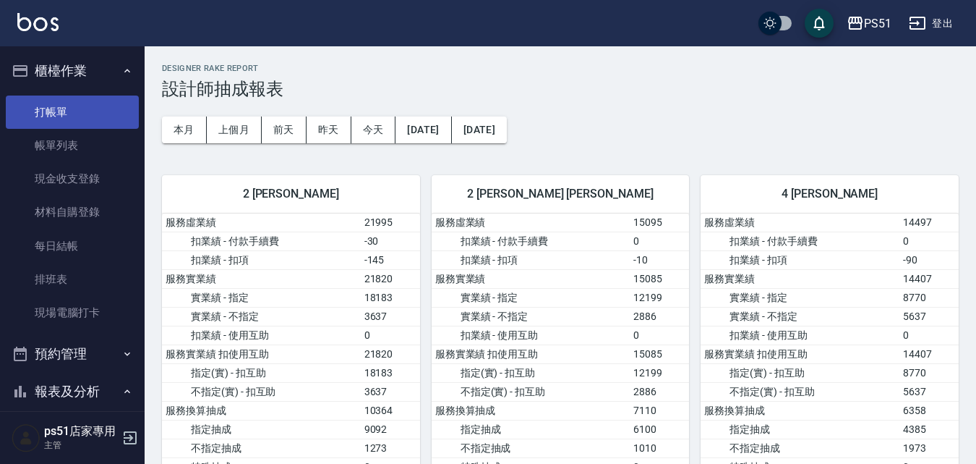
click at [51, 107] on link "打帳單" at bounding box center [72, 111] width 133 height 33
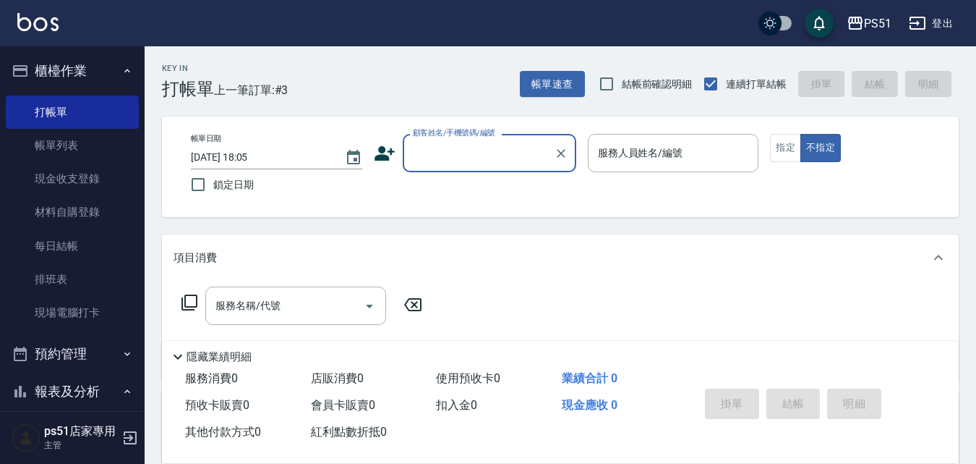
click at [451, 153] on input "顧客姓名/手機號碼/編號" at bounding box center [478, 152] width 139 height 25
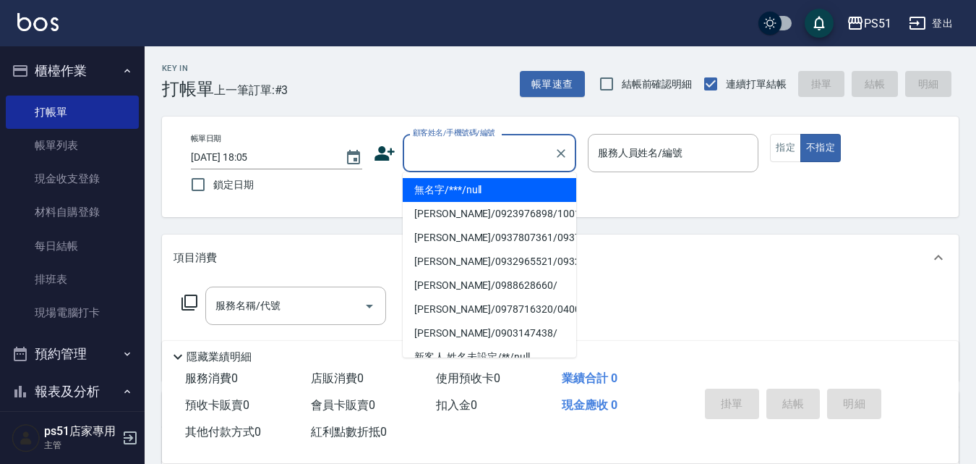
click at [451, 192] on li "無名字/***/null" at bounding box center [490, 190] width 174 height 24
type input "無名字/***/null"
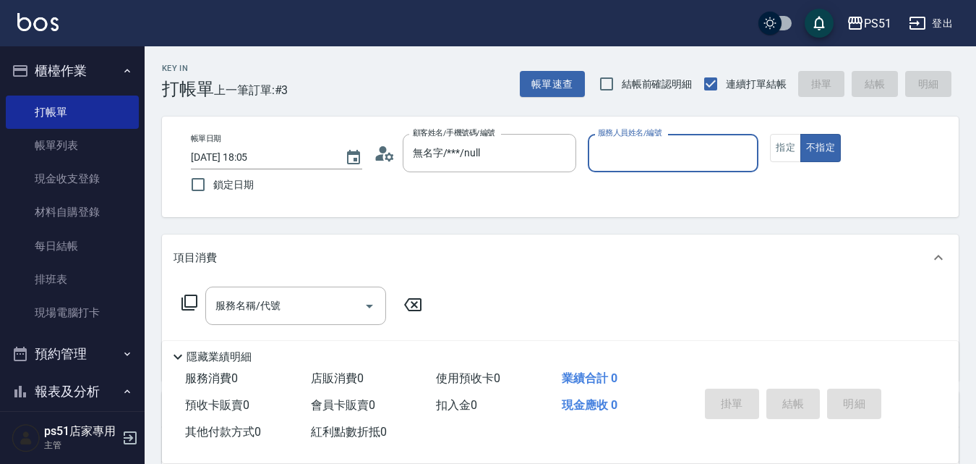
click at [728, 161] on input "服務人員姓名/編號" at bounding box center [673, 152] width 158 height 25
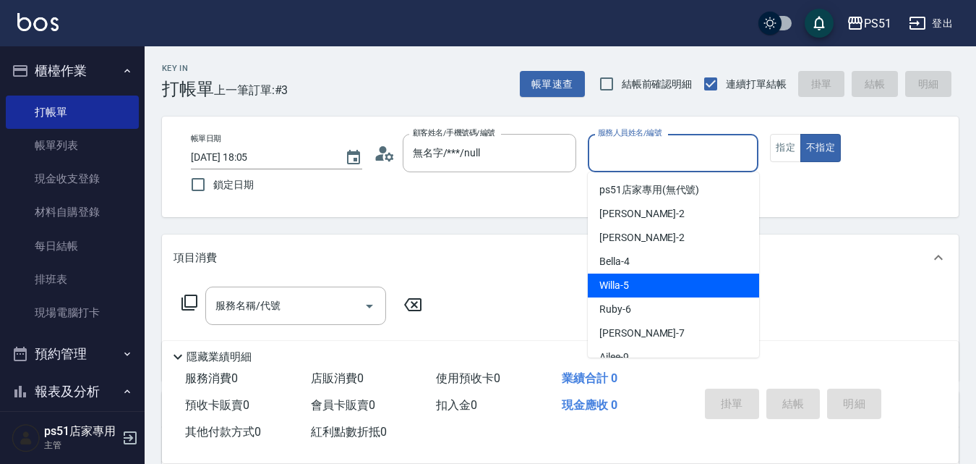
click at [621, 289] on span "Willa -5" at bounding box center [614, 285] width 30 height 15
type input "Willa-5"
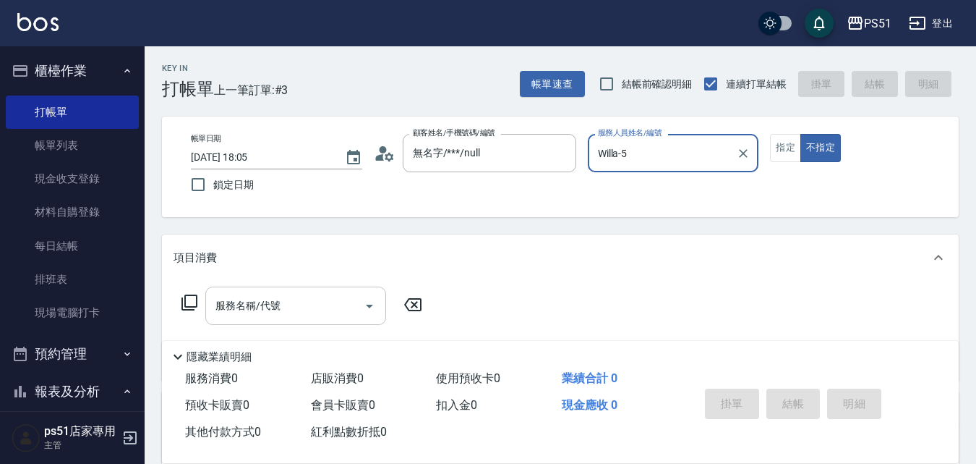
click at [256, 314] on input "服務名稱/代號" at bounding box center [285, 305] width 146 height 25
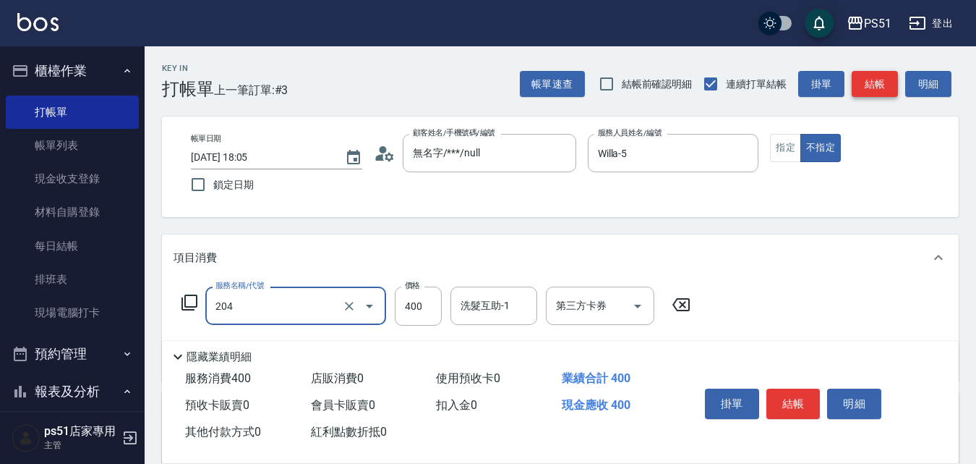
type input "B級洗+剪(204)"
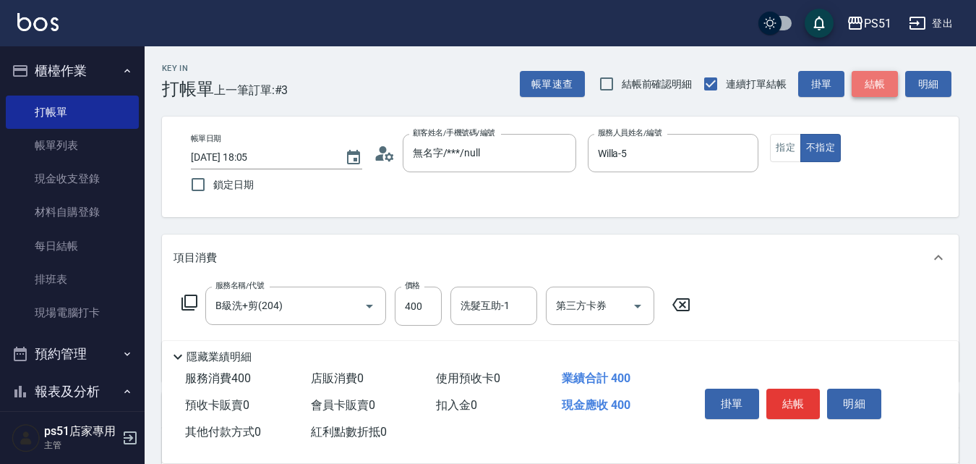
click at [871, 82] on button "結帳" at bounding box center [875, 84] width 46 height 27
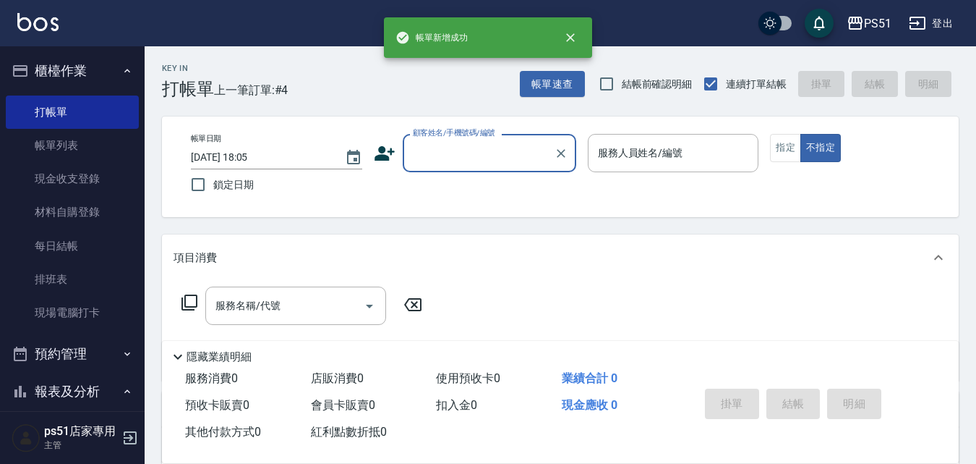
click at [488, 158] on input "顧客姓名/手機號碼/編號" at bounding box center [478, 152] width 139 height 25
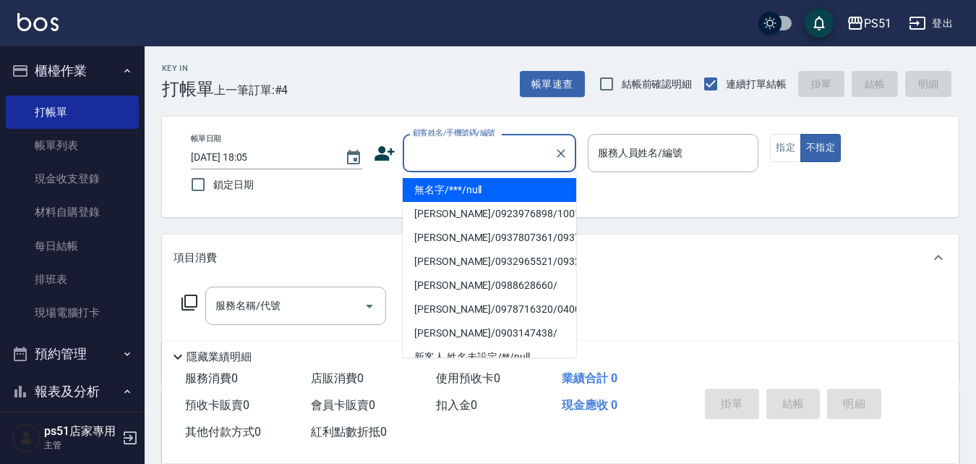
click at [471, 191] on li "無名字/***/null" at bounding box center [490, 190] width 174 height 24
type input "無名字/***/null"
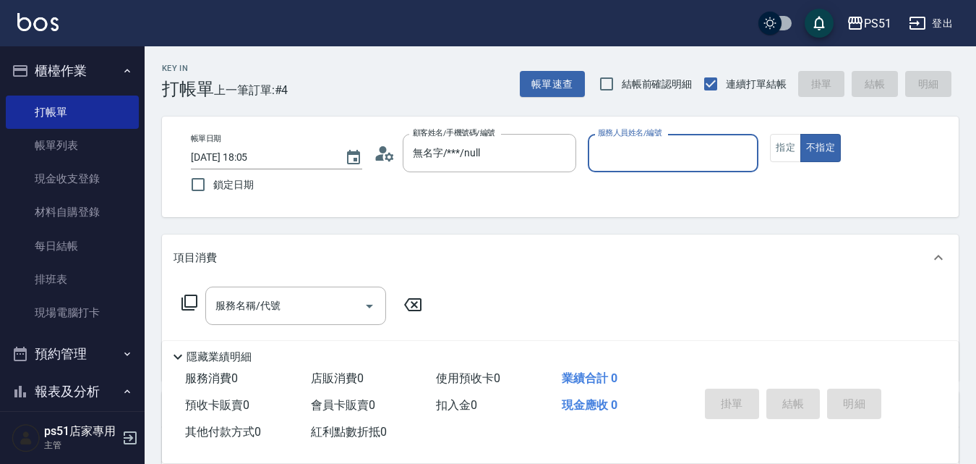
click at [653, 170] on div "服務人員姓名/編號" at bounding box center [673, 153] width 171 height 38
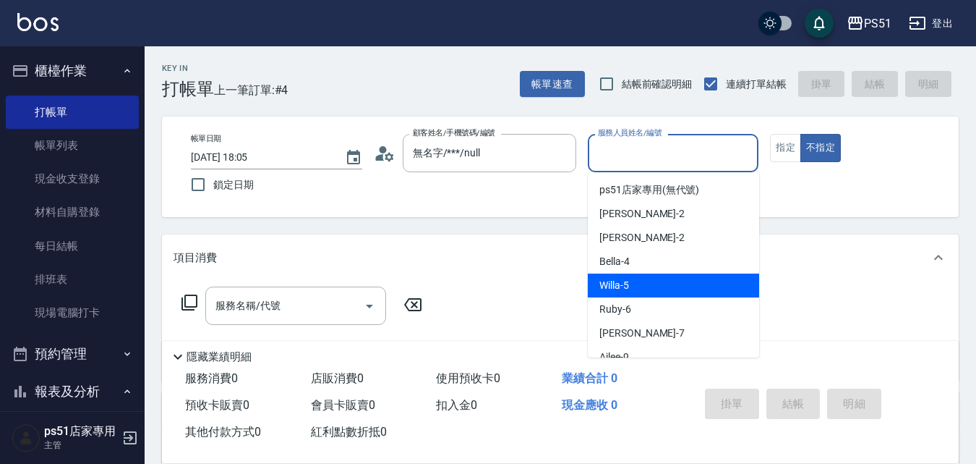
click at [625, 278] on span "Willa -5" at bounding box center [614, 285] width 30 height 15
type input "Willa-5"
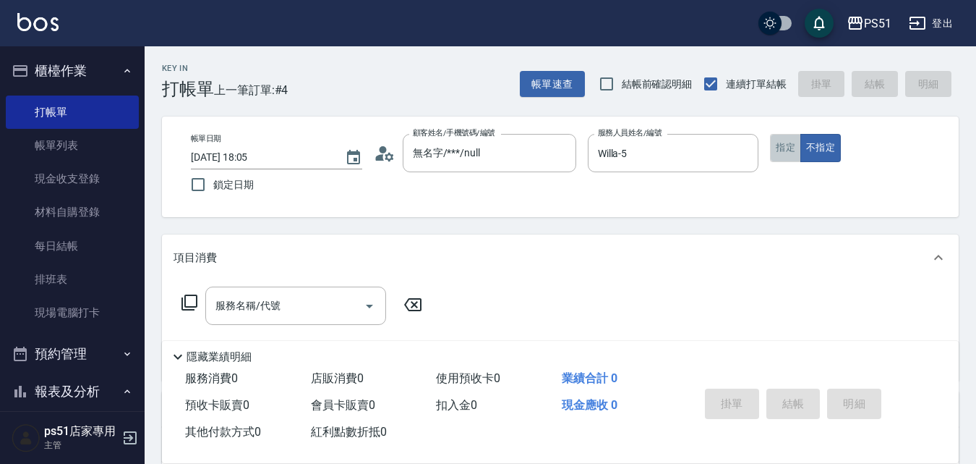
click at [786, 150] on button "指定" at bounding box center [785, 148] width 31 height 28
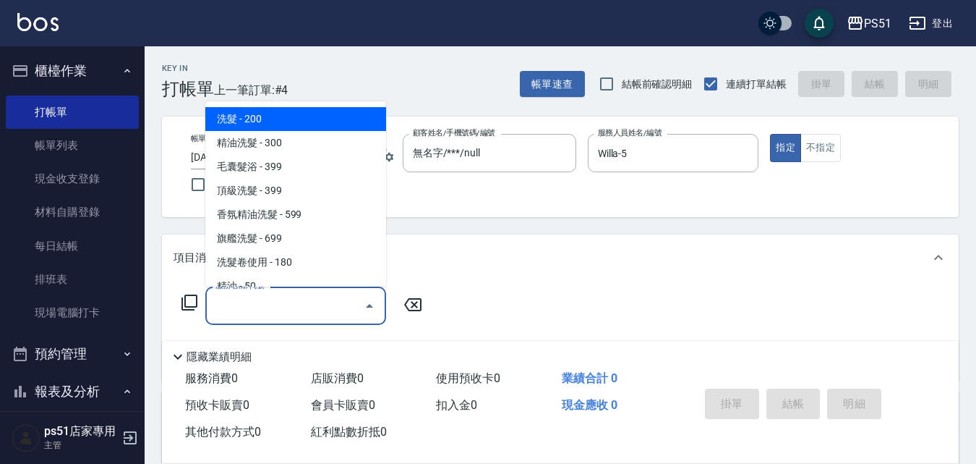
click at [268, 299] on input "服務名稱/代號" at bounding box center [285, 305] width 146 height 25
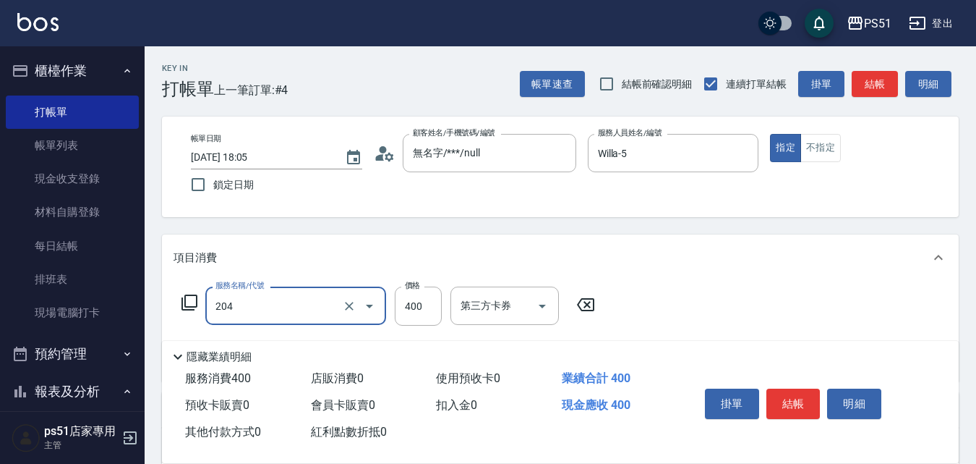
type input "B級洗+剪(204)"
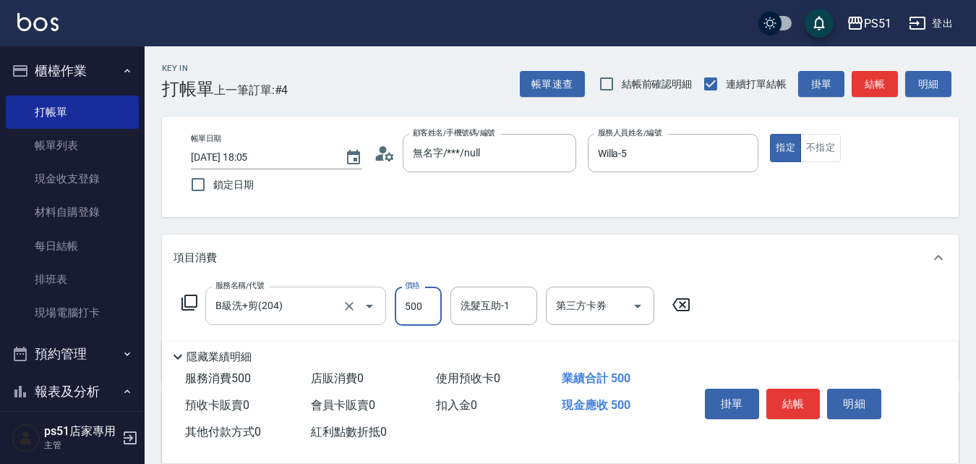
type input "500"
click at [874, 81] on button "結帳" at bounding box center [875, 84] width 46 height 27
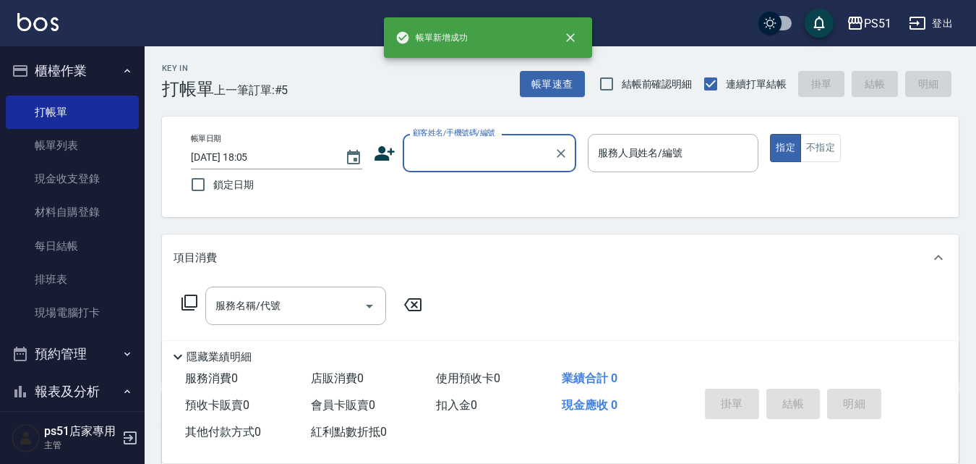
click at [458, 160] on input "顧客姓名/手機號碼/編號" at bounding box center [478, 152] width 139 height 25
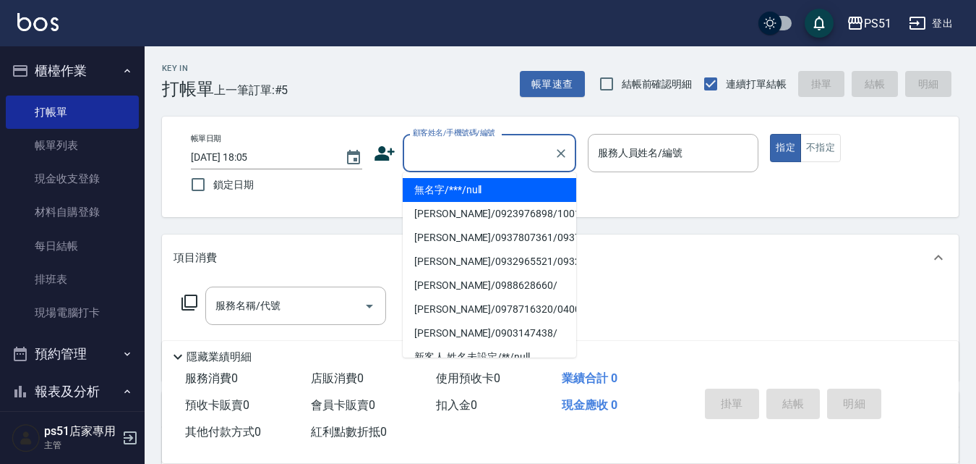
click at [459, 187] on li "無名字/***/null" at bounding box center [490, 190] width 174 height 24
type input "無名字/***/null"
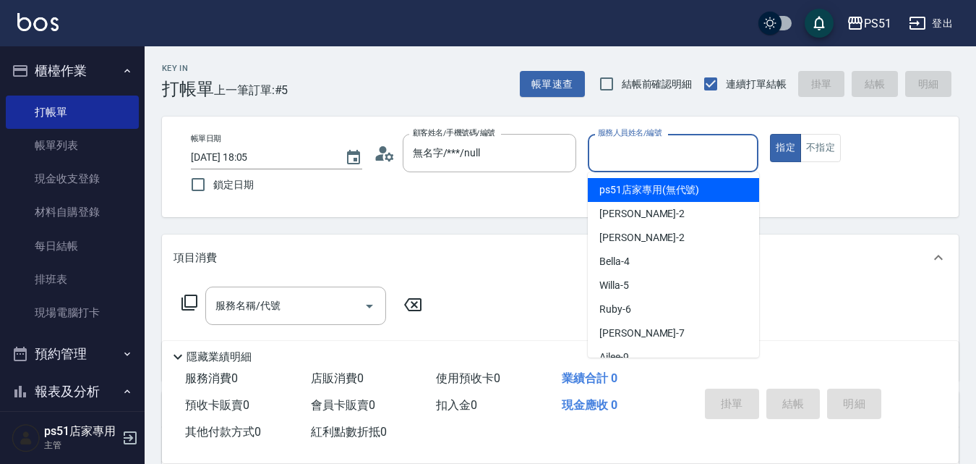
click at [652, 155] on input "服務人員姓名/編號" at bounding box center [673, 152] width 158 height 25
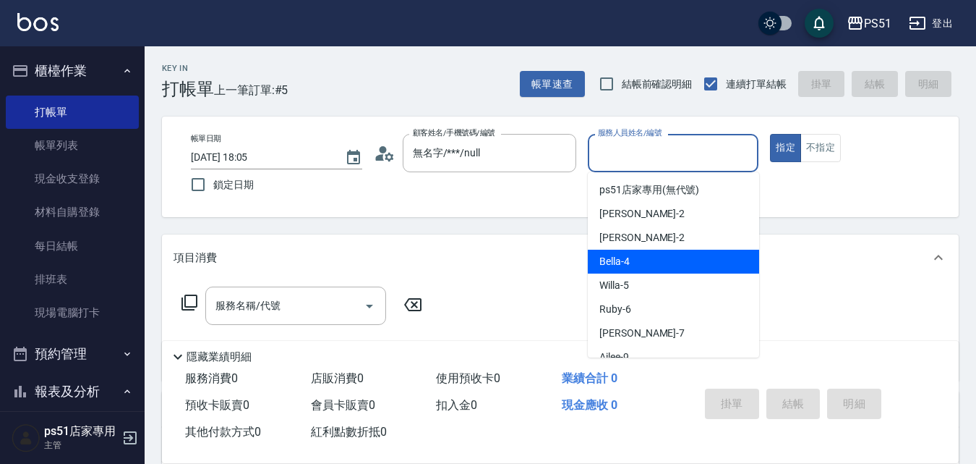
click at [623, 273] on ul "ps51店家專用 (無代號) [PERSON_NAME] -2 [PERSON_NAME] -2 Bella -4 Willa -5 Ruby -6 [PER…" at bounding box center [673, 264] width 171 height 185
click at [623, 273] on div "Bella -4" at bounding box center [673, 261] width 171 height 24
click at [684, 155] on input "Bella-4" at bounding box center [662, 152] width 137 height 25
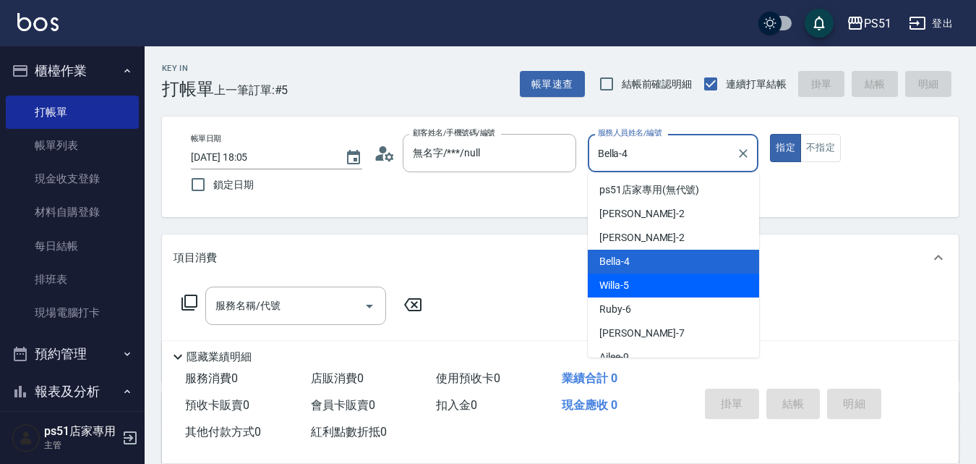
click at [640, 278] on div "Willa -5" at bounding box center [673, 285] width 171 height 24
type input "Willa-5"
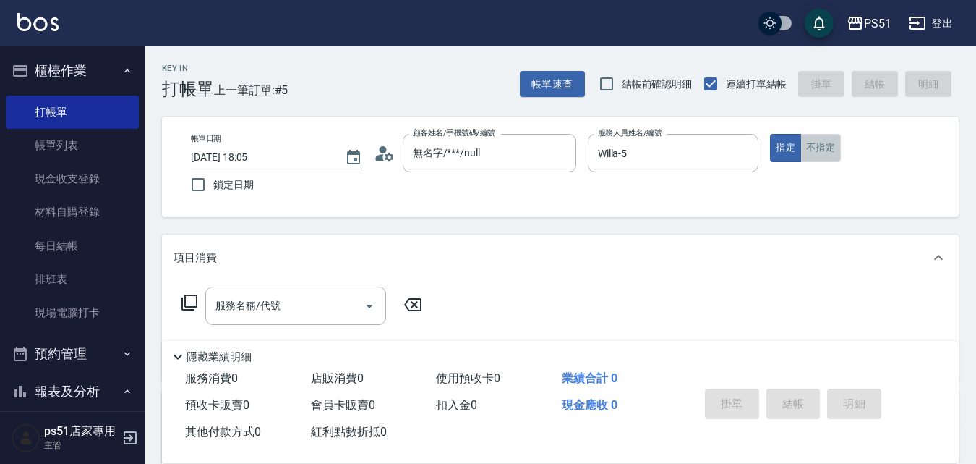
click at [836, 150] on button "不指定" at bounding box center [821, 148] width 40 height 28
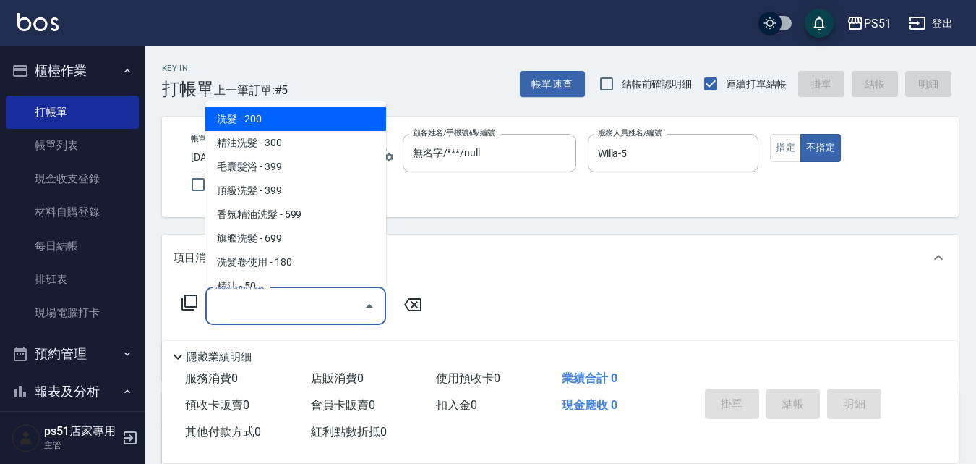
click at [263, 307] on div "服務名稱/代號 服務名稱/代號" at bounding box center [295, 305] width 181 height 38
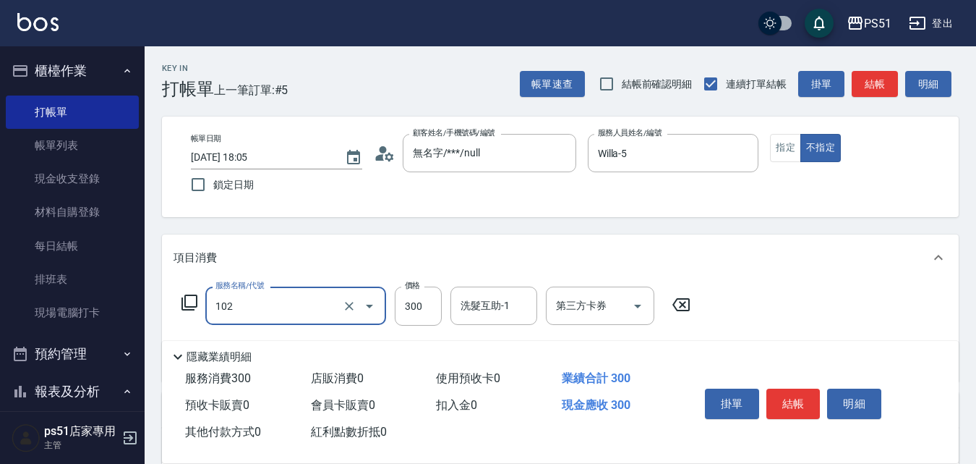
type input "精油洗髮(102)"
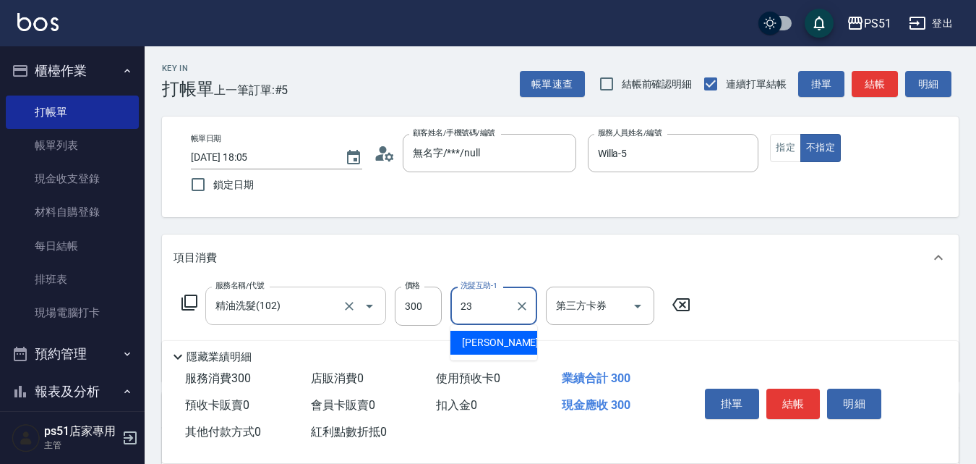
type input "[PERSON_NAME]-23"
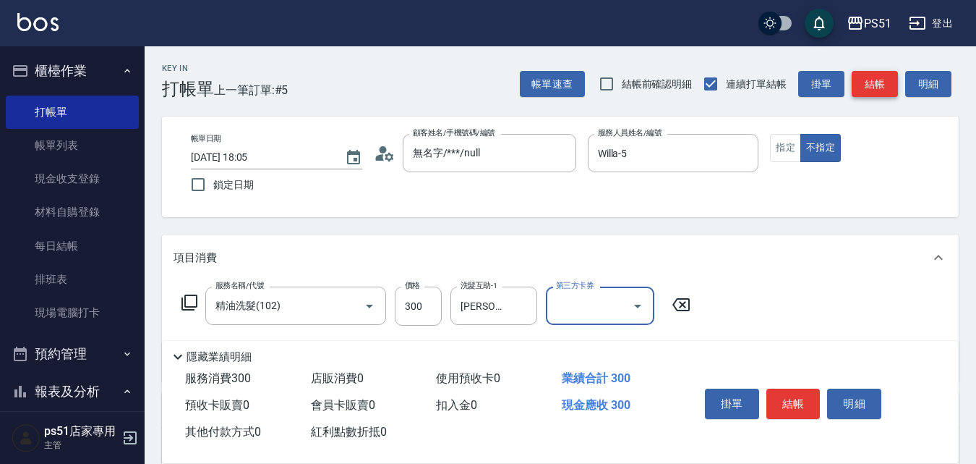
click at [882, 82] on button "結帳" at bounding box center [875, 84] width 46 height 27
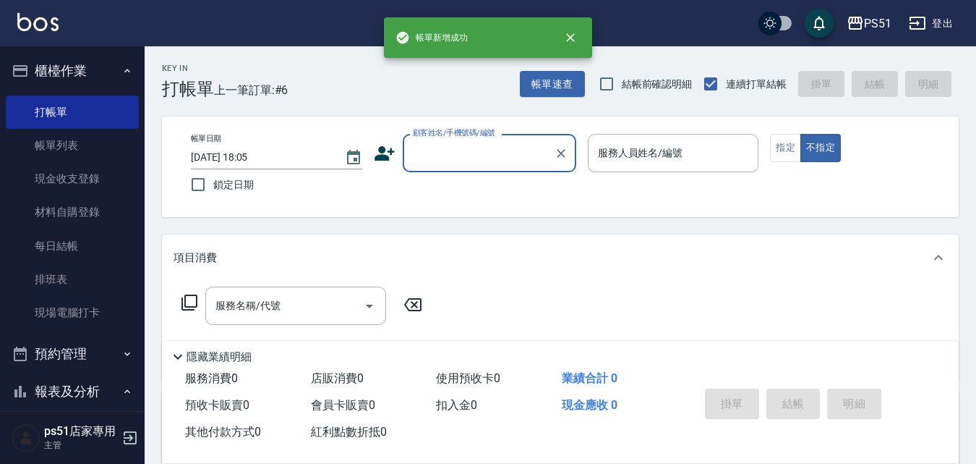
click at [506, 155] on input "顧客姓名/手機號碼/編號" at bounding box center [478, 152] width 139 height 25
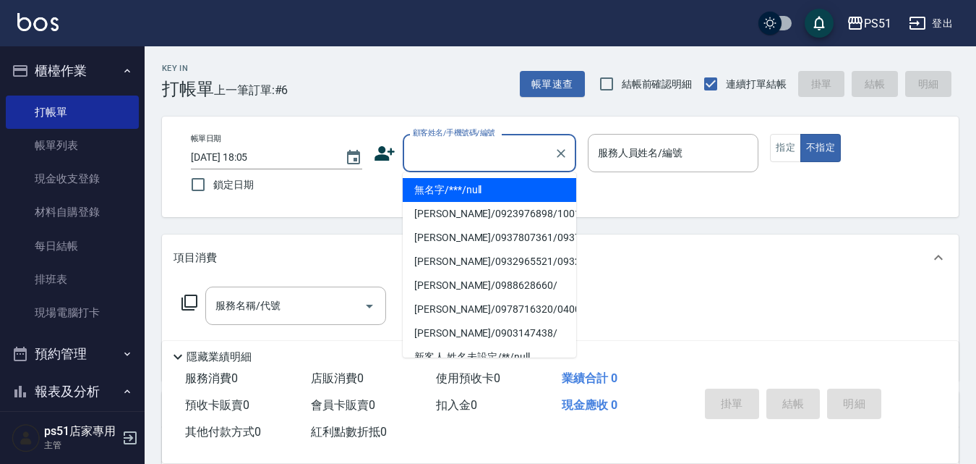
click at [476, 192] on li "無名字/***/null" at bounding box center [490, 190] width 174 height 24
type input "無名字/***/null"
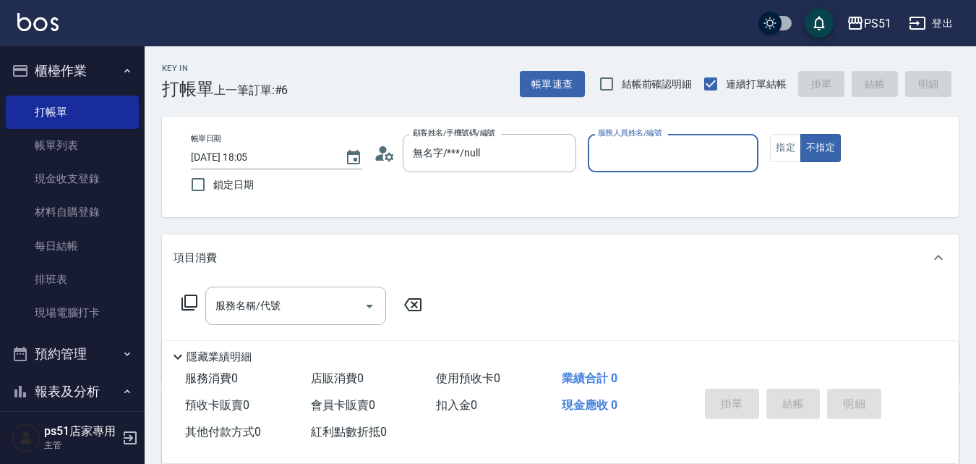
click at [619, 145] on input "服務人員姓名/編號" at bounding box center [673, 152] width 158 height 25
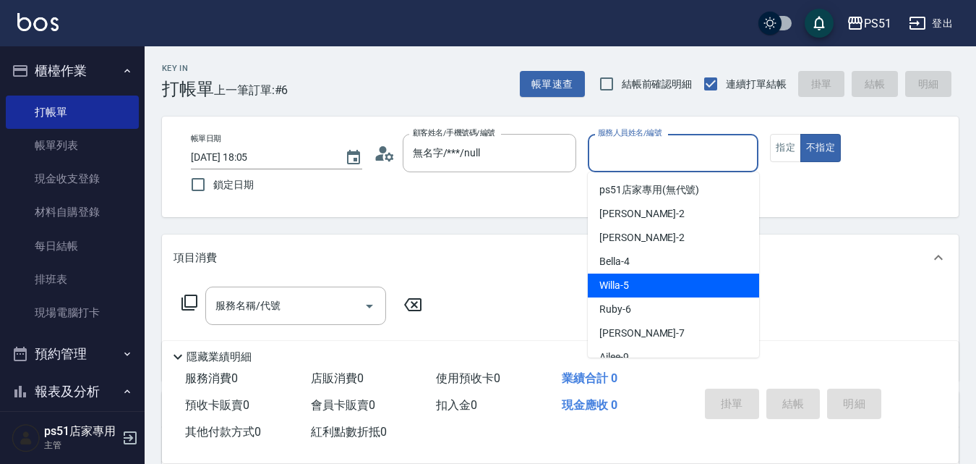
click at [615, 282] on span "Willa -5" at bounding box center [614, 285] width 30 height 15
type input "Willa-5"
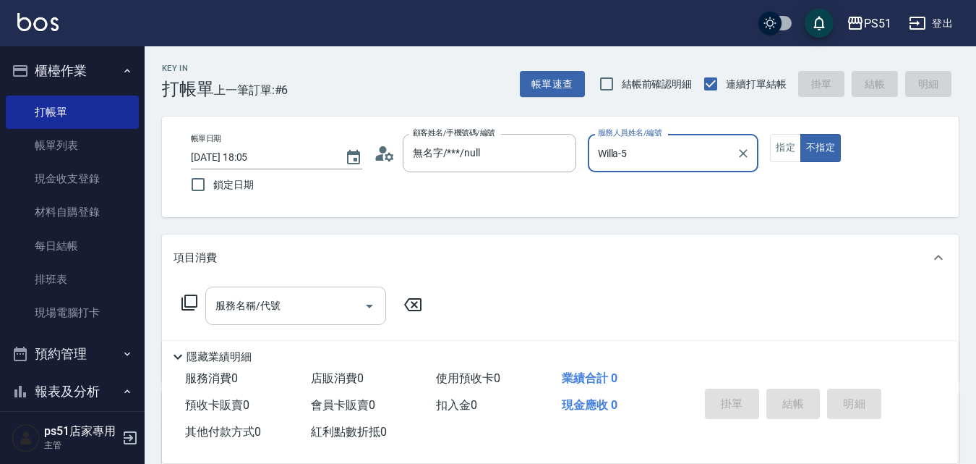
click at [308, 291] on div "服務名稱/代號" at bounding box center [295, 305] width 181 height 38
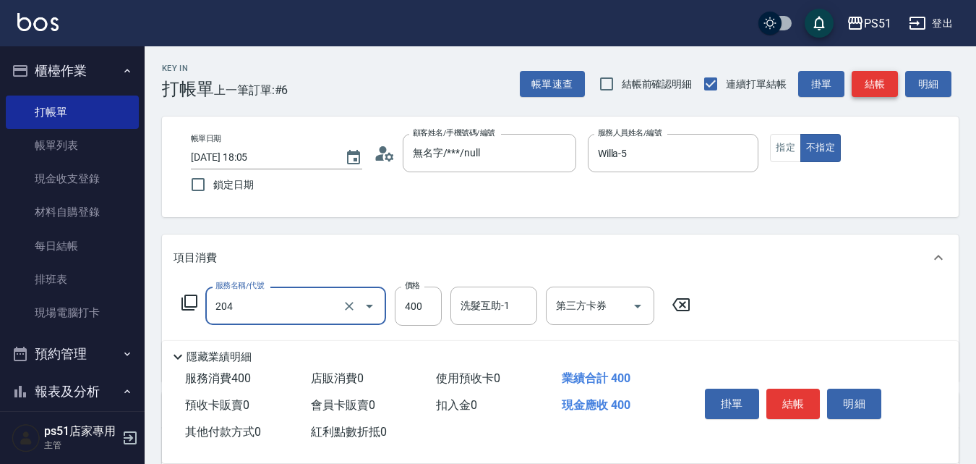
type input "B級洗+剪(204)"
click at [876, 95] on button "結帳" at bounding box center [875, 84] width 46 height 27
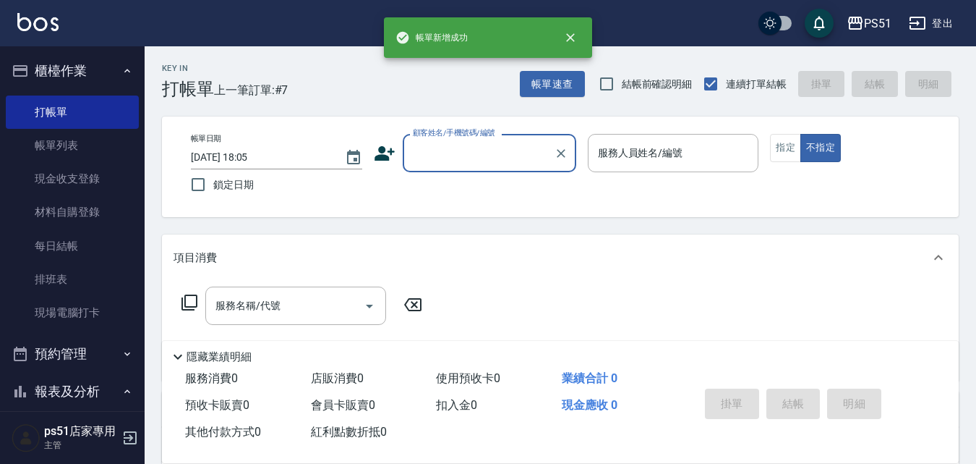
click at [90, 74] on button "櫃檯作業" at bounding box center [72, 71] width 133 height 38
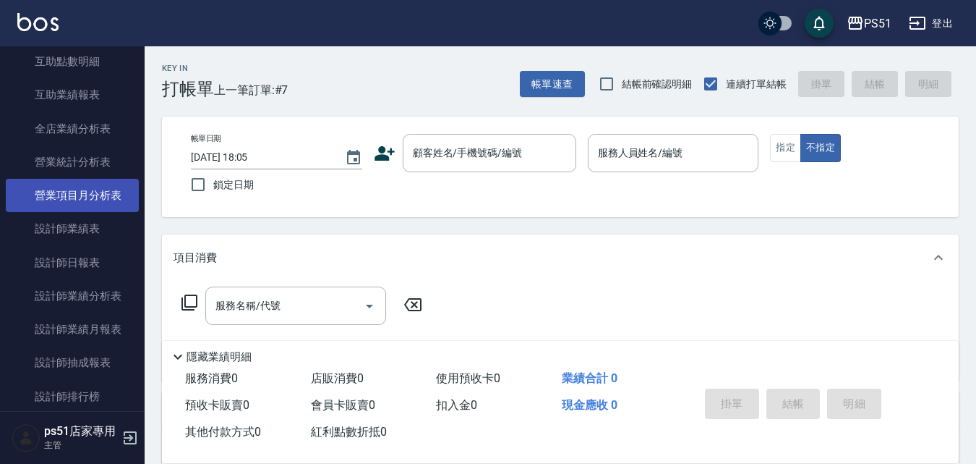
scroll to position [494, 0]
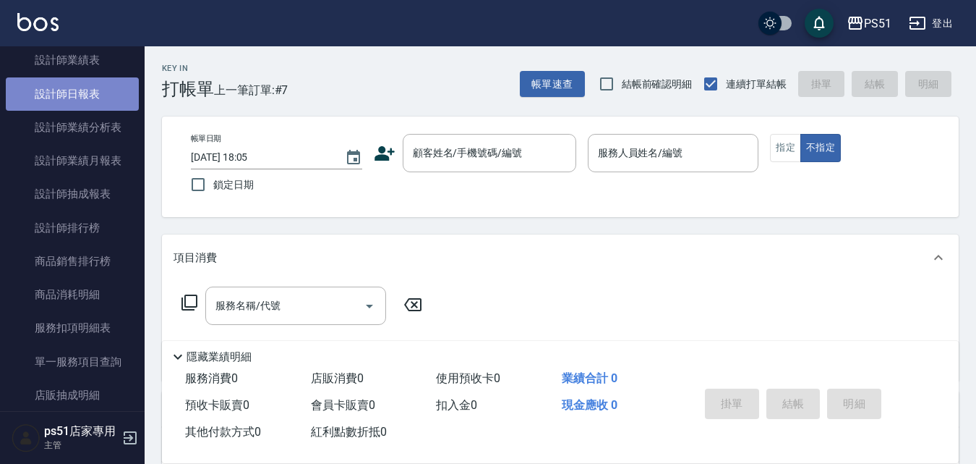
click at [106, 88] on link "設計師日報表" at bounding box center [72, 93] width 133 height 33
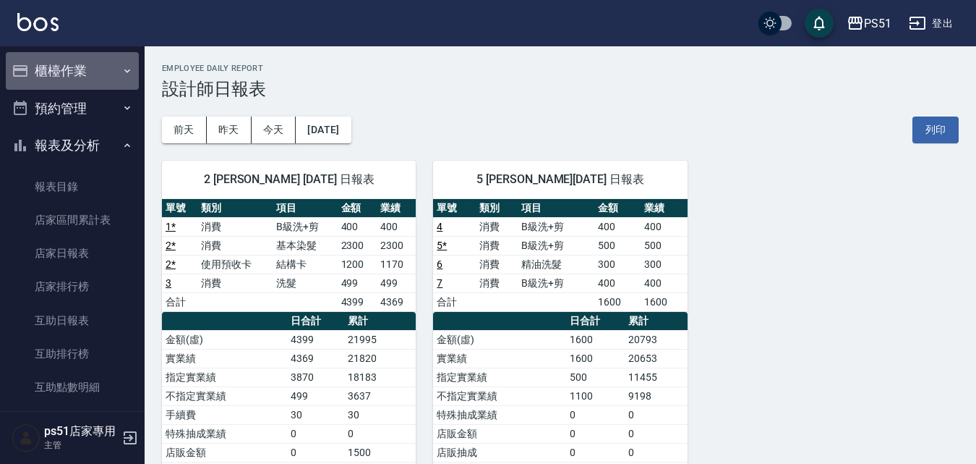
click at [96, 84] on button "櫃檯作業" at bounding box center [72, 71] width 133 height 38
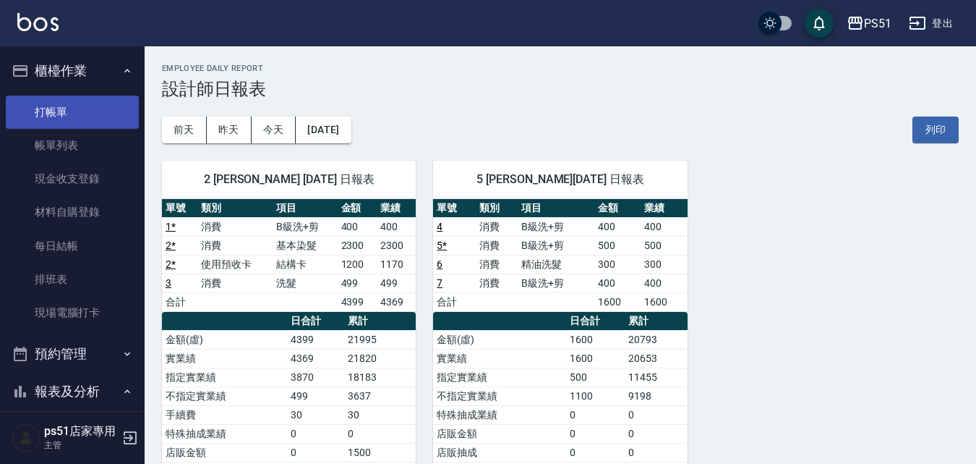
click at [72, 111] on link "打帳單" at bounding box center [72, 111] width 133 height 33
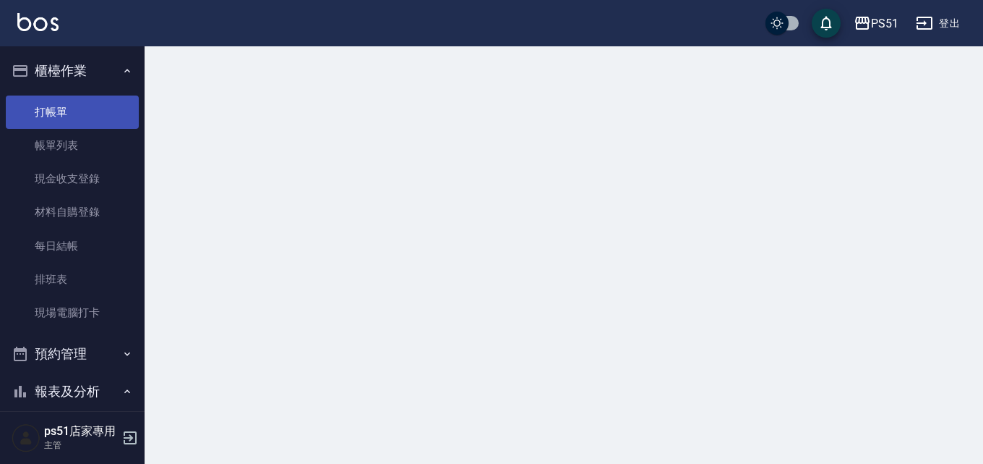
click at [72, 111] on link "打帳單" at bounding box center [72, 111] width 133 height 33
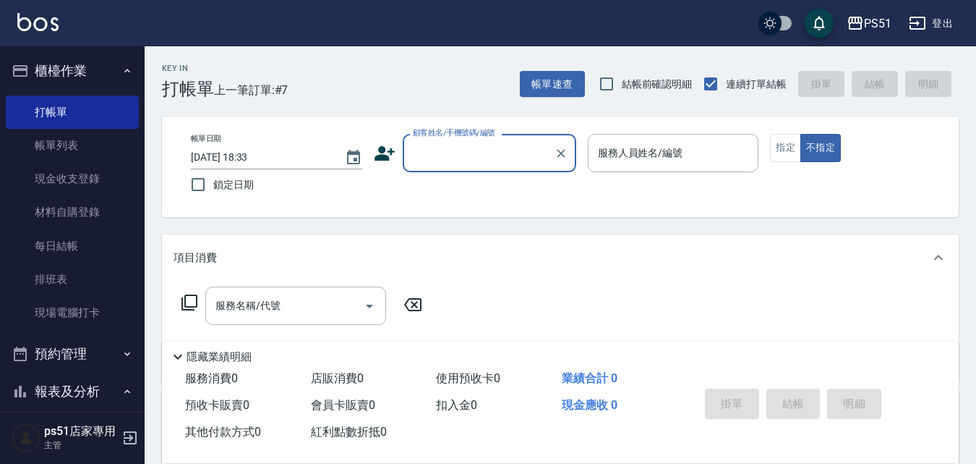
drag, startPoint x: 418, startPoint y: 137, endPoint x: 423, endPoint y: 158, distance: 20.9
click at [423, 158] on div "顧客姓名/手機號碼/編號 顧客姓名/手機號碼/編號" at bounding box center [490, 153] width 174 height 38
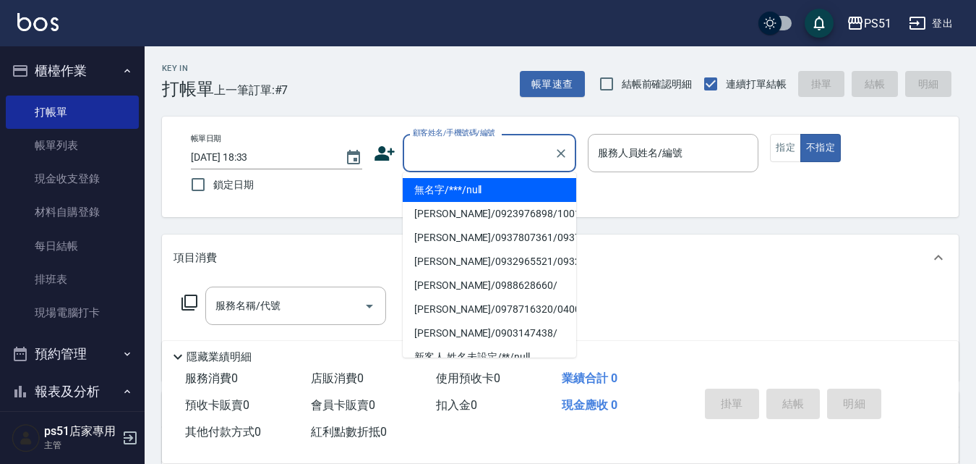
type input "無名字/***/null"
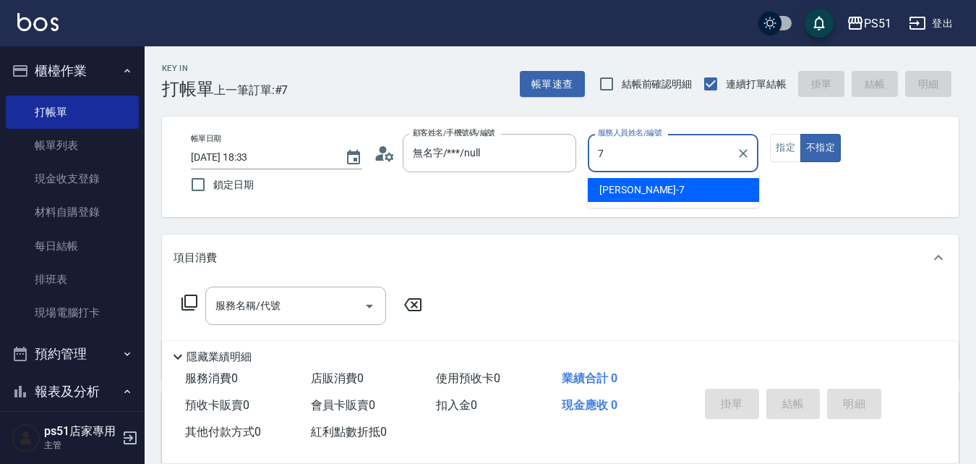
type input "7"
type button "false"
type input "[PERSON_NAME]-7"
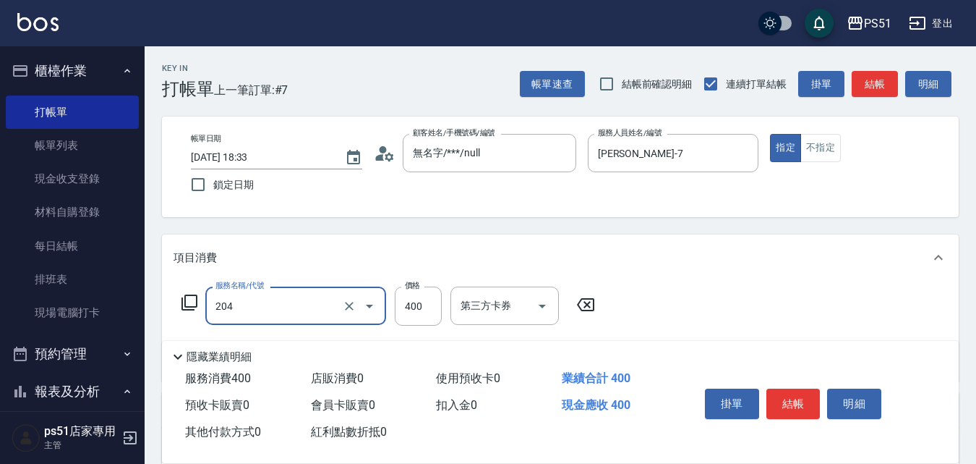
type input "B級洗+剪(204)"
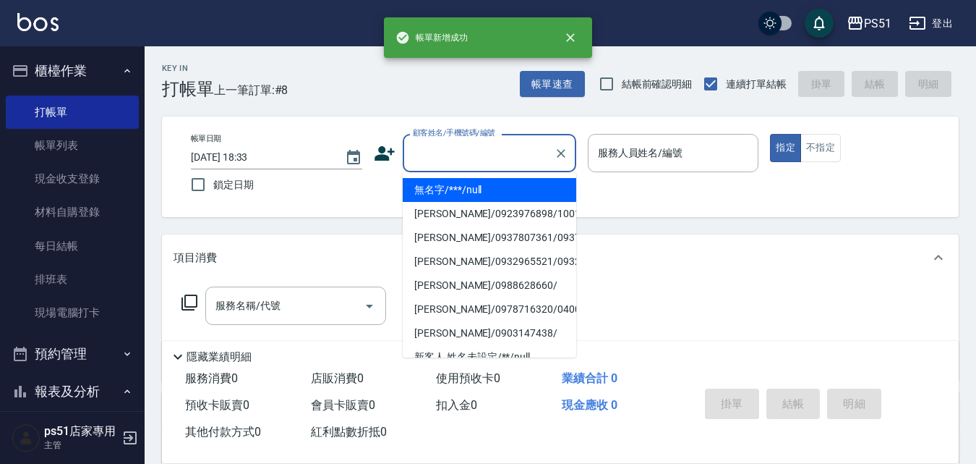
type input "無名字/***/null"
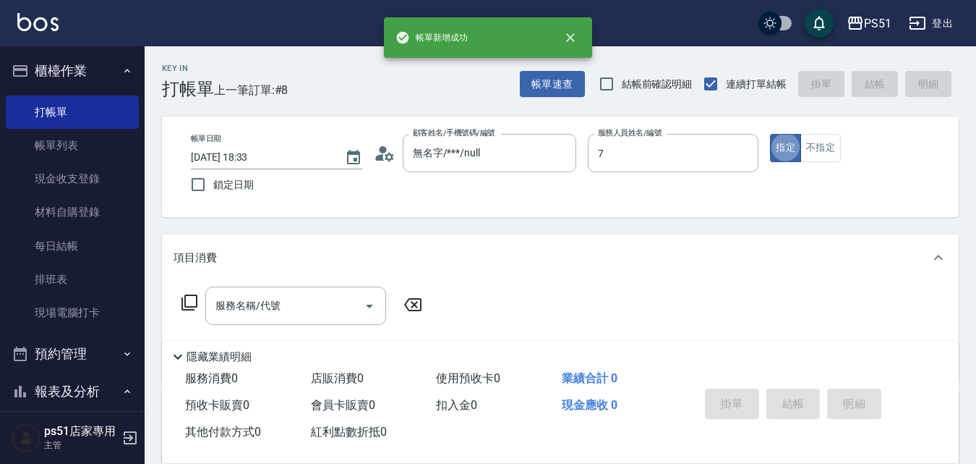
type input "[PERSON_NAME]-7"
type button "true"
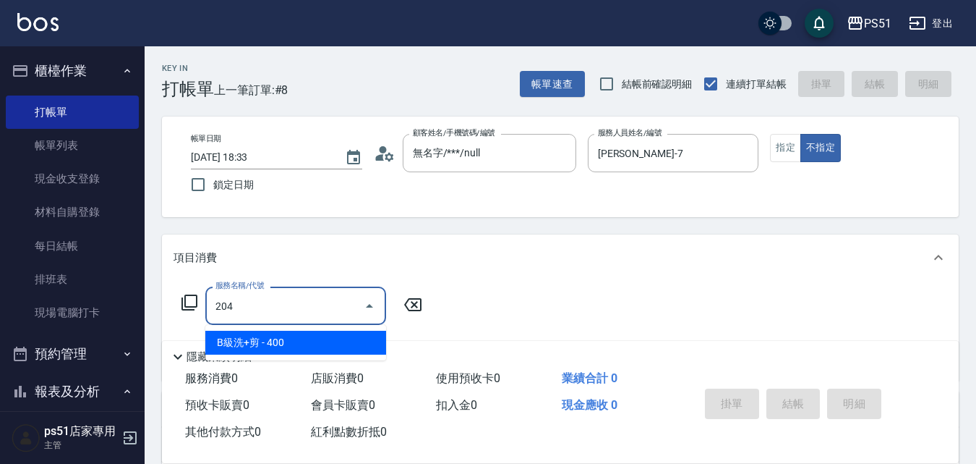
type input "B級洗+剪(204)"
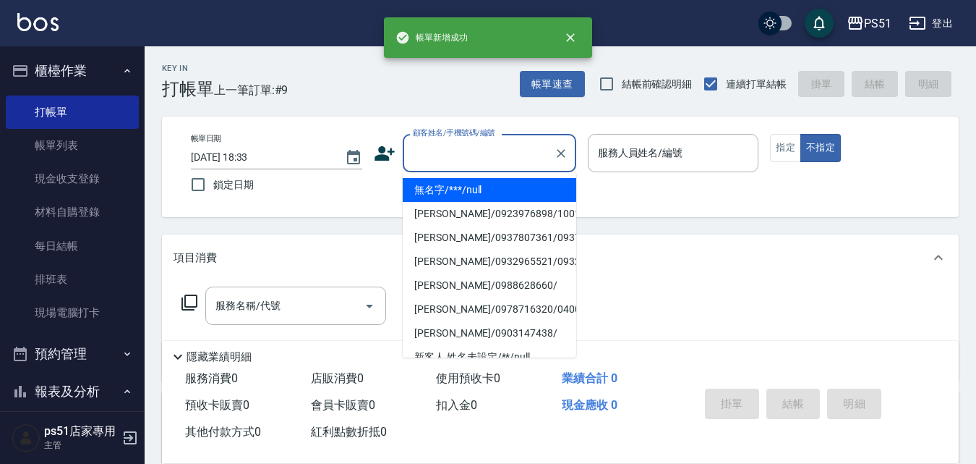
type input "無名字/***/null"
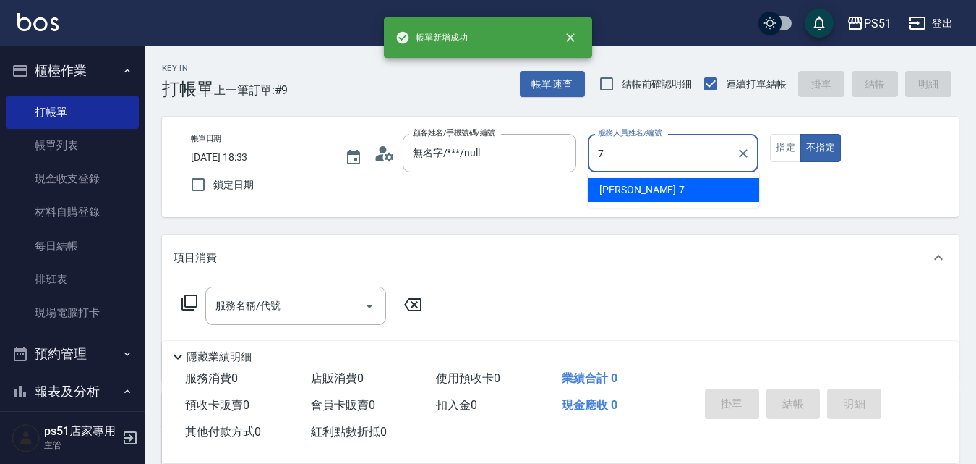
type input "[PERSON_NAME]-7"
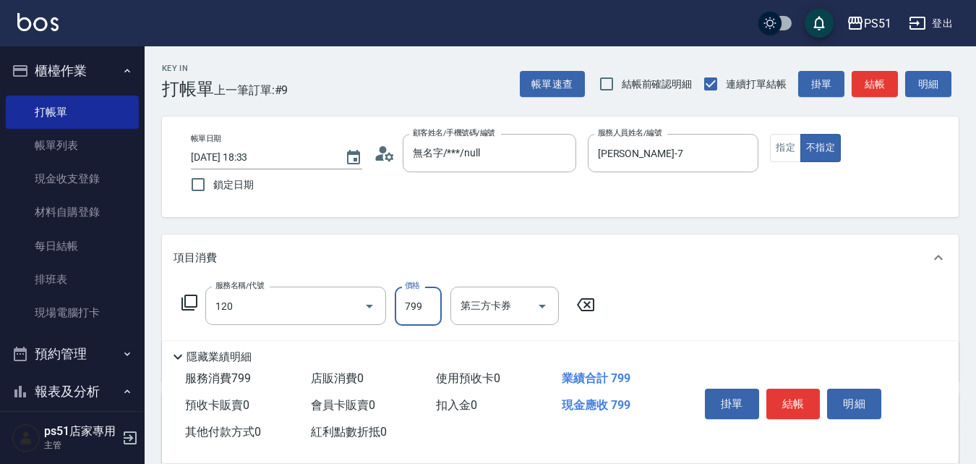
type input "洗+去角質799(120)"
type input "699"
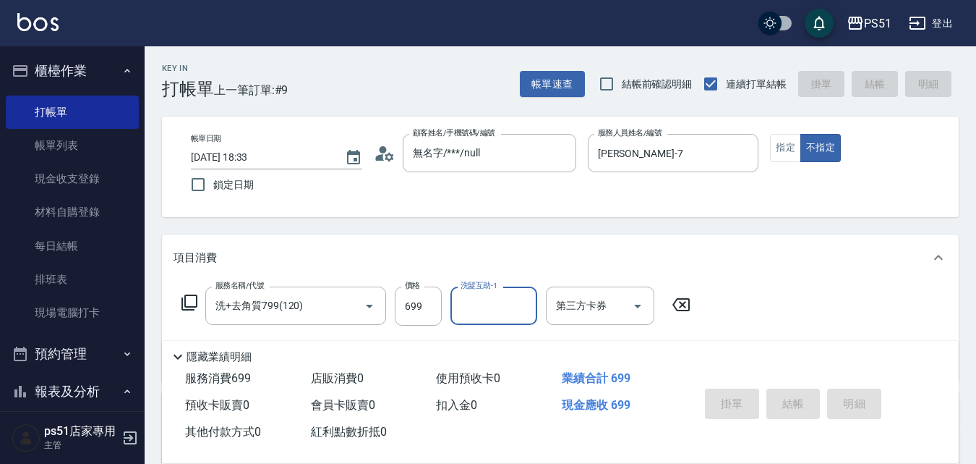
type input "[DATE] 18:34"
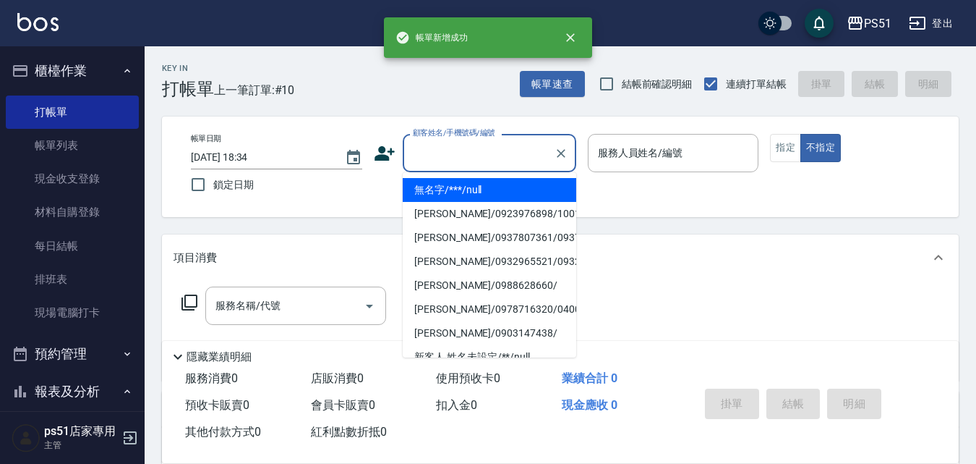
type input "無名字/***/null"
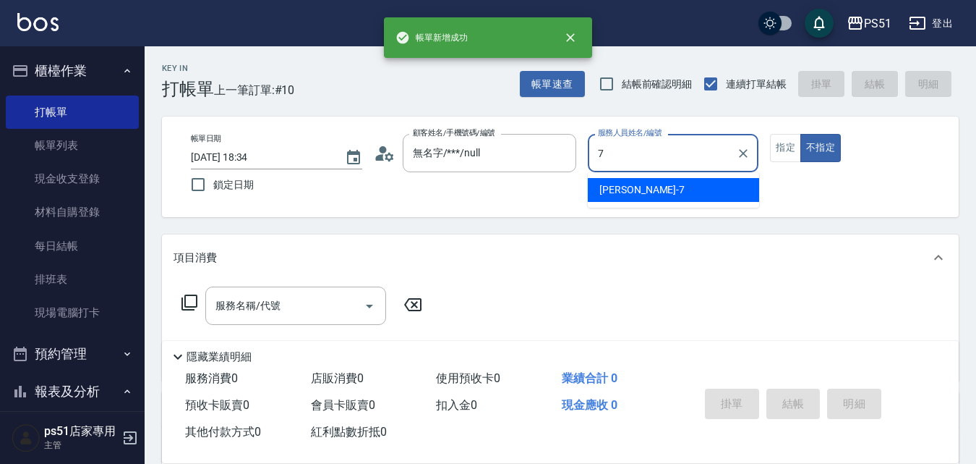
type input "[PERSON_NAME]-7"
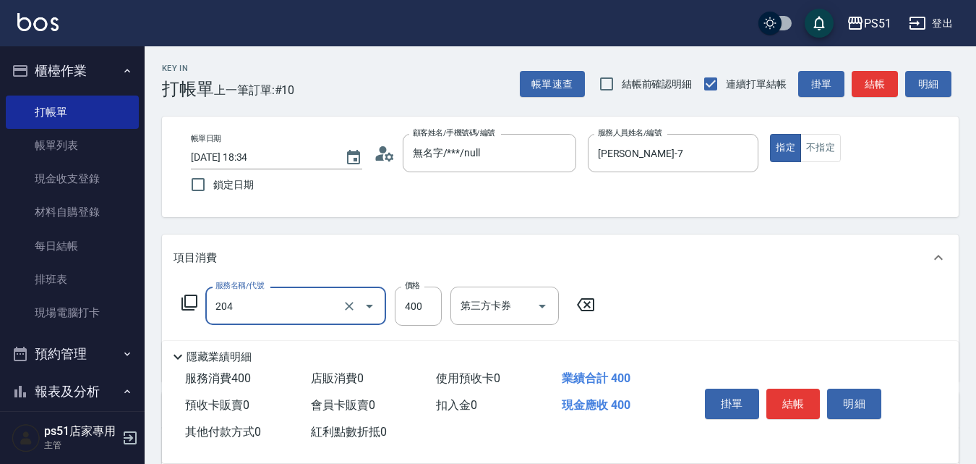
type input "B級洗+剪(204)"
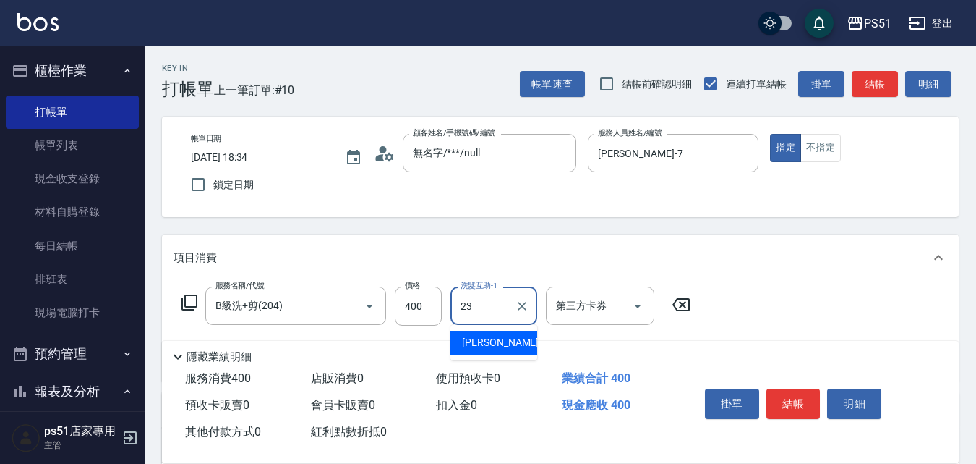
type input "[PERSON_NAME]-23"
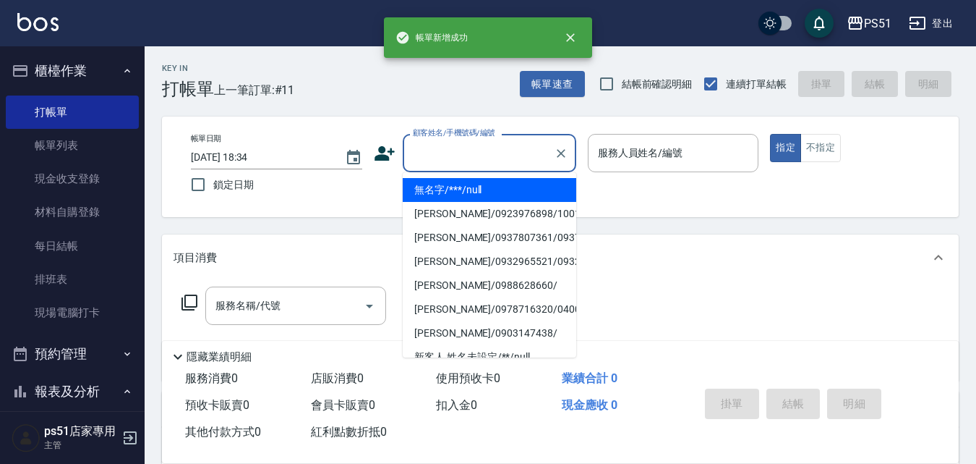
type input "無名字/***/null"
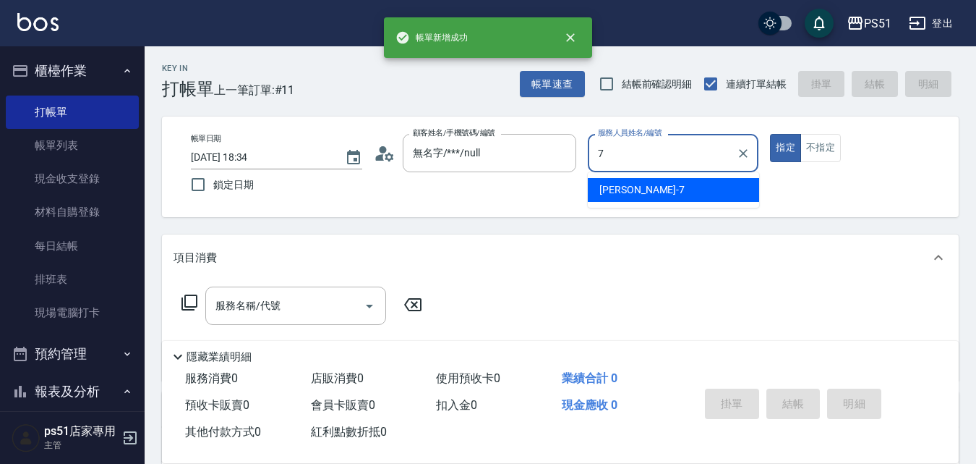
type input "[PERSON_NAME]-7"
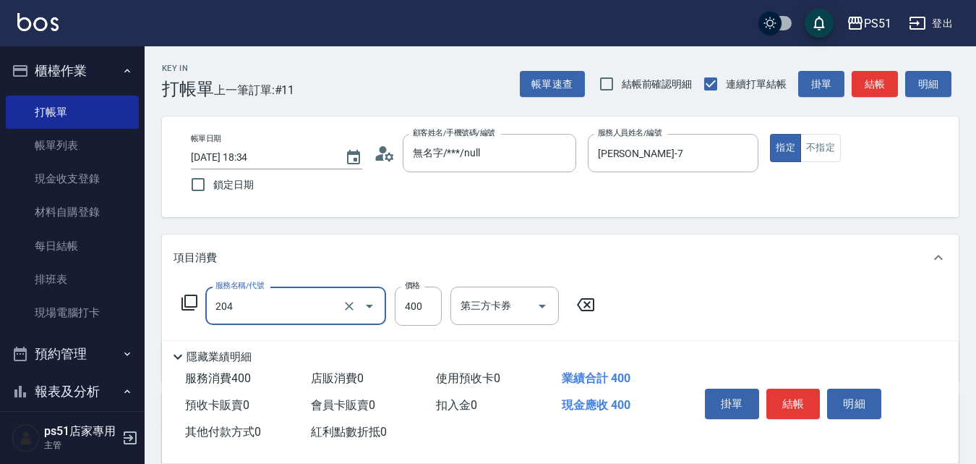
type input "B級洗+剪(204)"
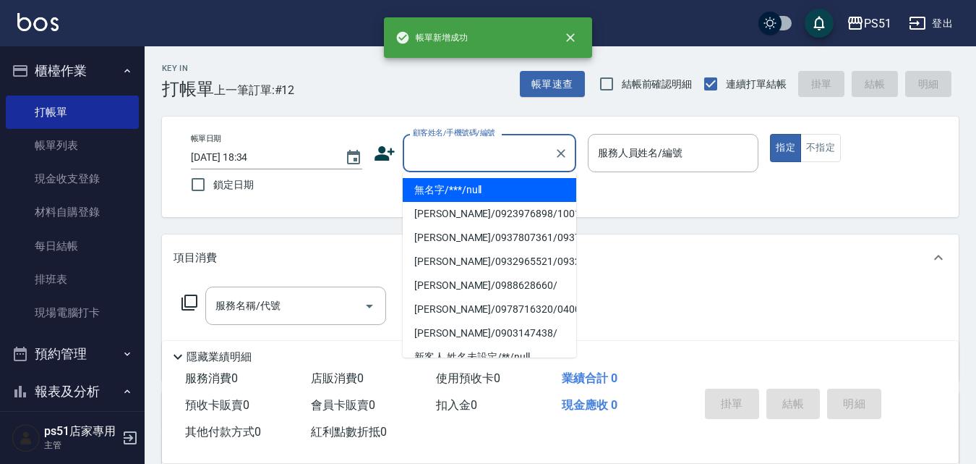
type input "無名字/***/null"
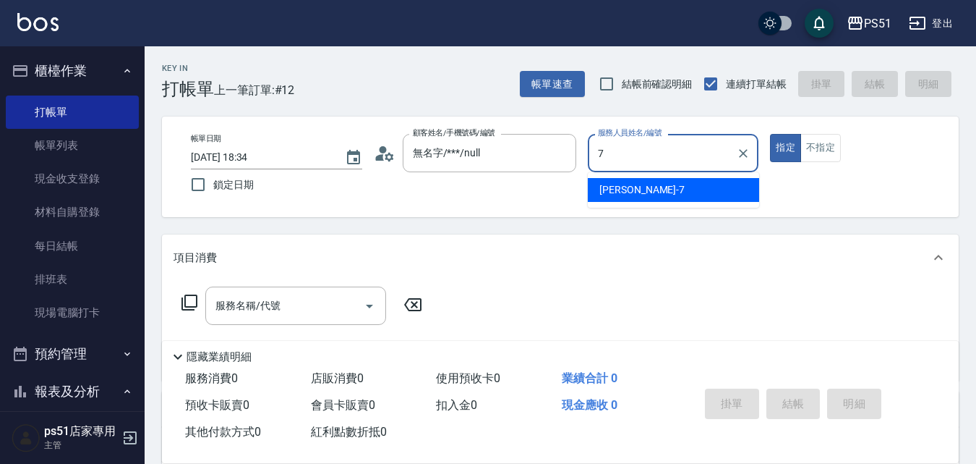
type input "[PERSON_NAME]-7"
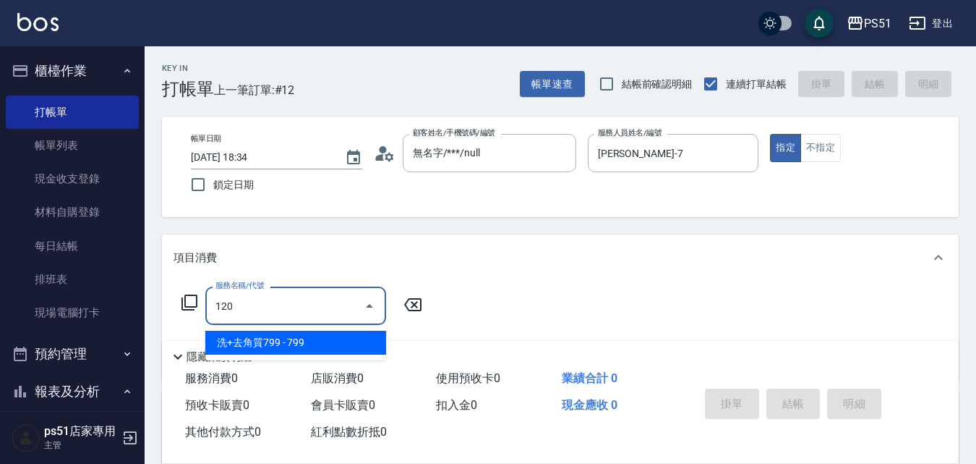
type input "洗+去角質799(120)"
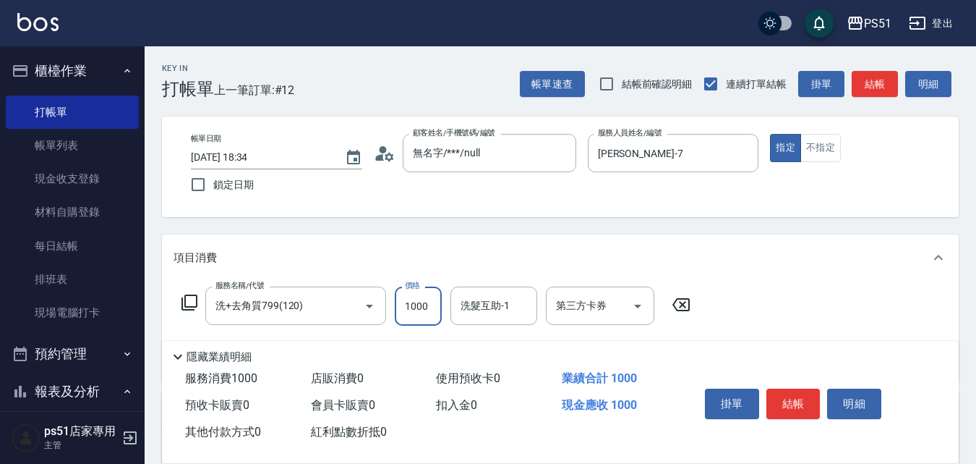
type input "1000"
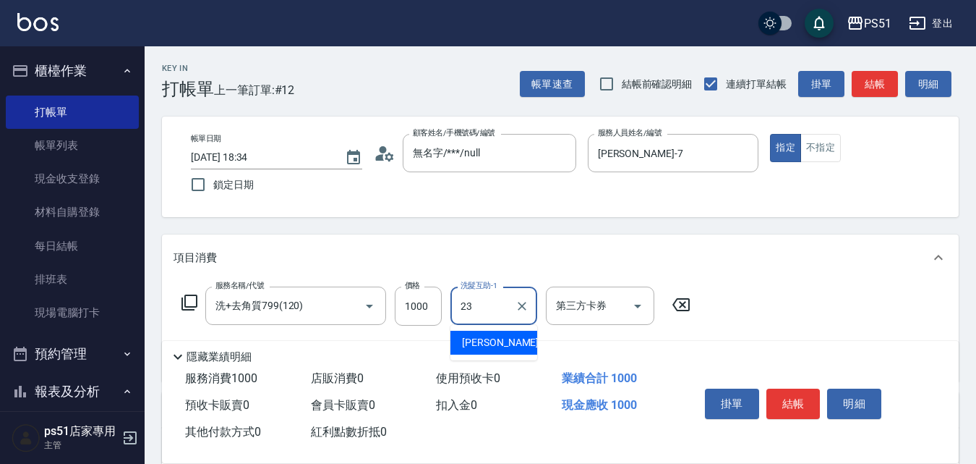
type input "[PERSON_NAME]-23"
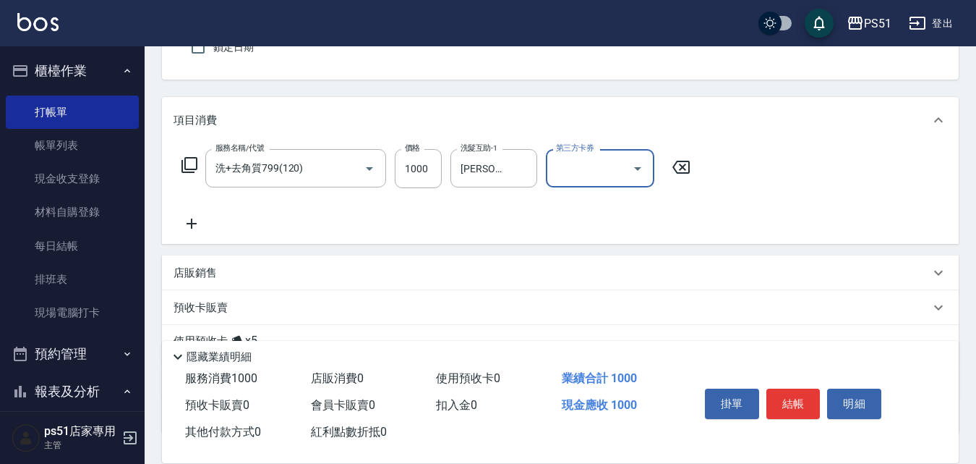
scroll to position [168, 0]
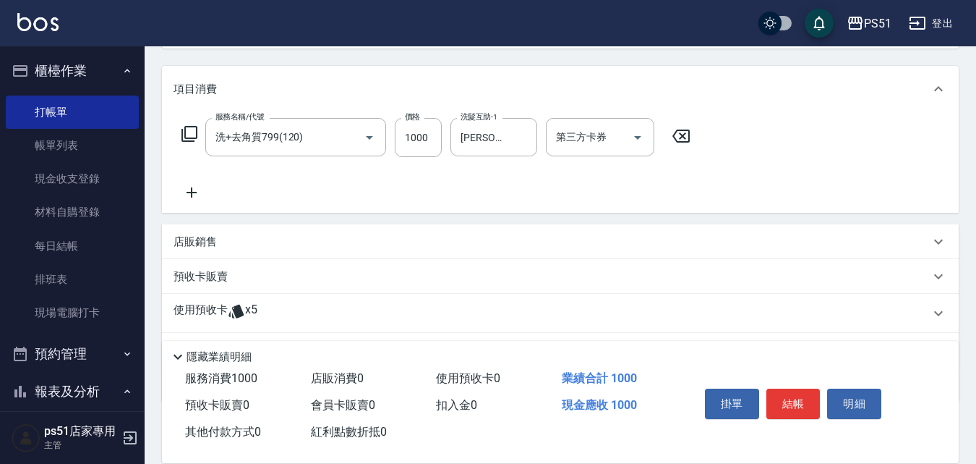
click at [250, 245] on div "店販銷售" at bounding box center [552, 241] width 756 height 15
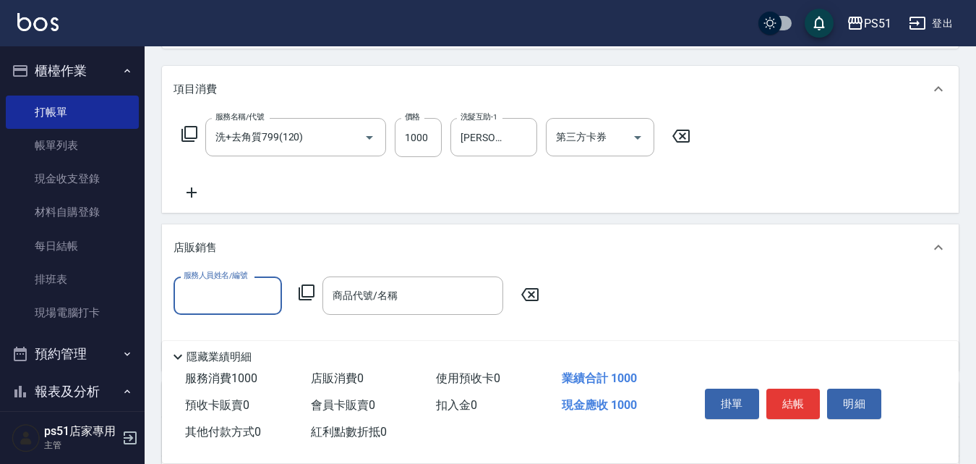
scroll to position [0, 0]
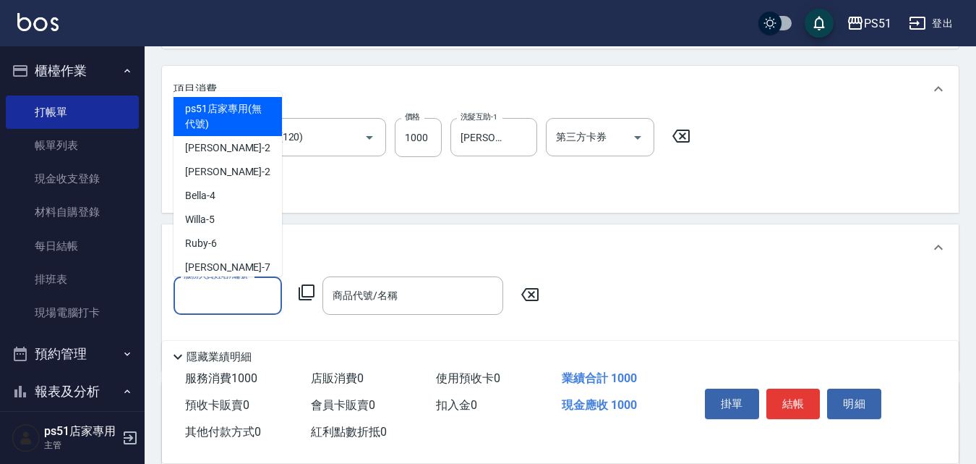
click at [237, 298] on input "服務人員姓名/編號" at bounding box center [227, 295] width 95 height 25
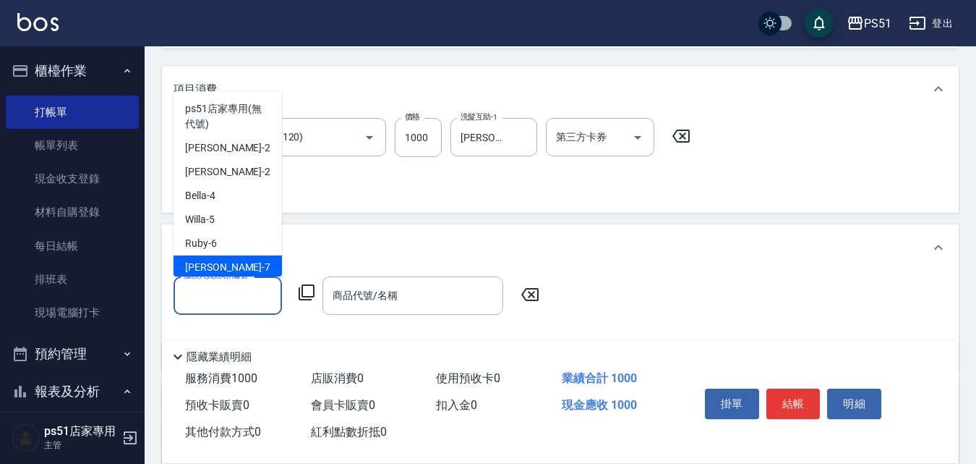
click at [234, 258] on div "[PERSON_NAME] -7" at bounding box center [228, 267] width 108 height 24
type input "[PERSON_NAME]-7"
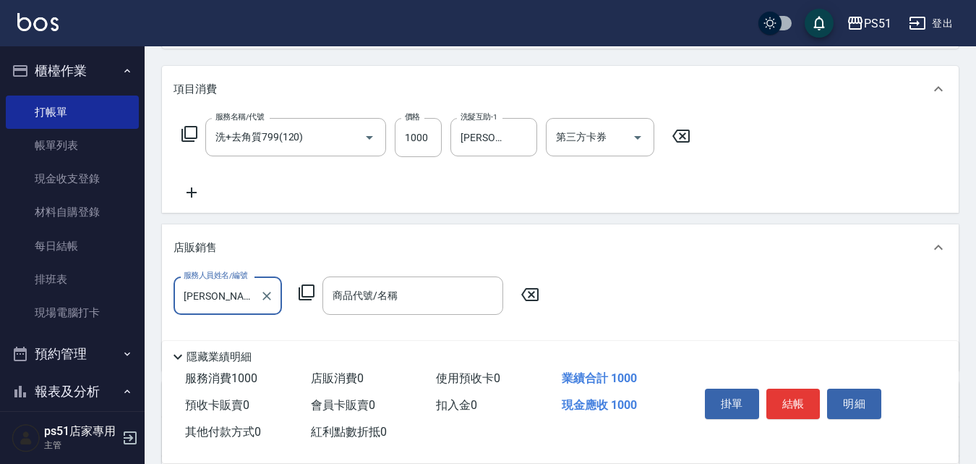
click at [312, 296] on icon at bounding box center [307, 292] width 16 height 16
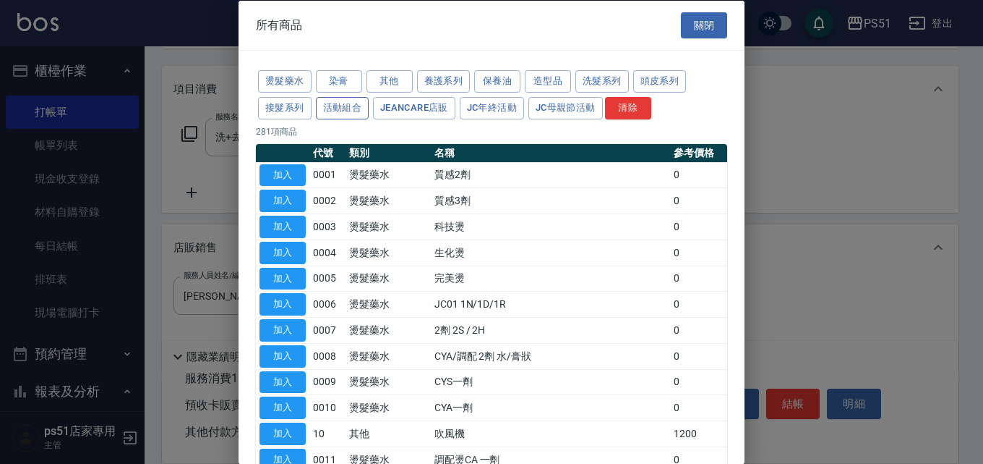
click at [353, 113] on button "活動組合" at bounding box center [343, 107] width 54 height 22
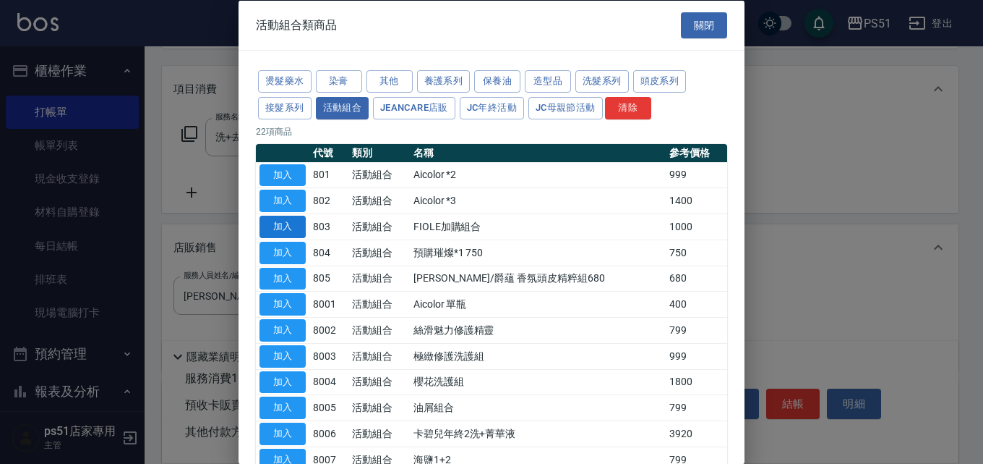
click at [287, 229] on button "加入" at bounding box center [283, 227] width 46 height 22
type input "FIOLE加購組合"
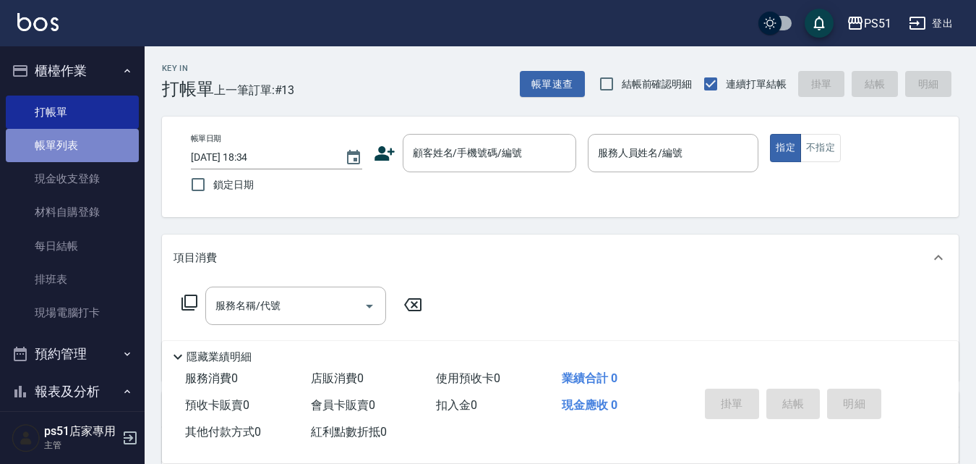
click at [81, 131] on link "帳單列表" at bounding box center [72, 145] width 133 height 33
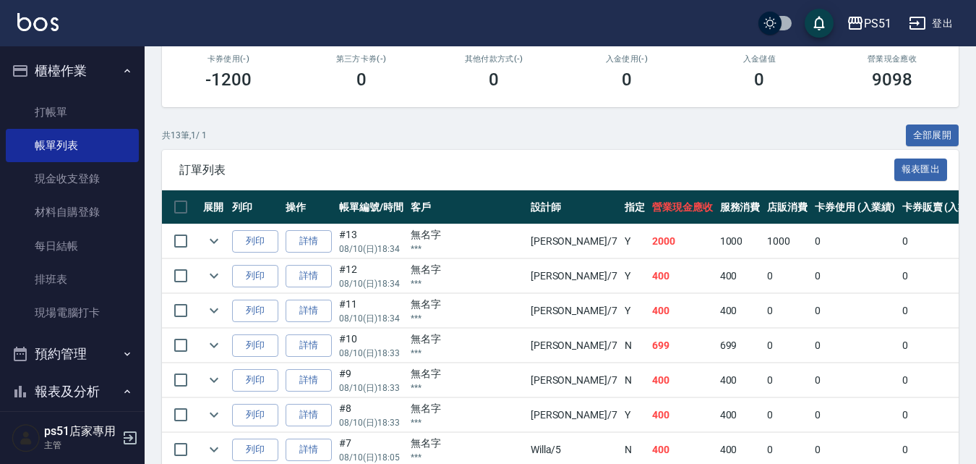
scroll to position [338, 0]
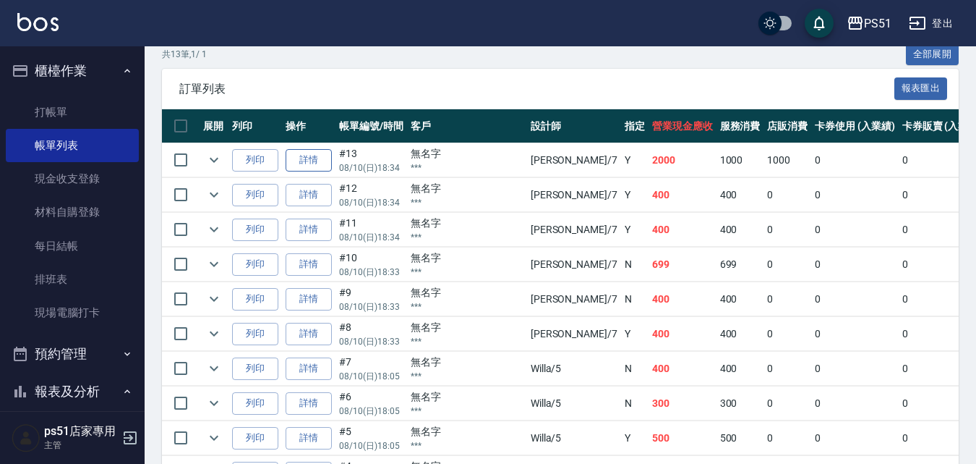
click at [319, 155] on link "詳情" at bounding box center [309, 160] width 46 height 22
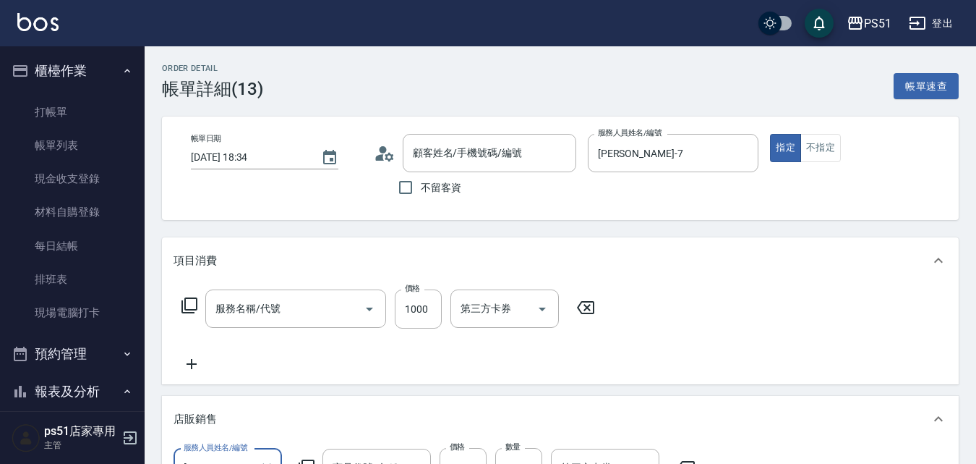
type input "[DATE] 18:34"
type input "[PERSON_NAME]-7"
type input "無名字/***/null"
type input "FIOLE加購組合"
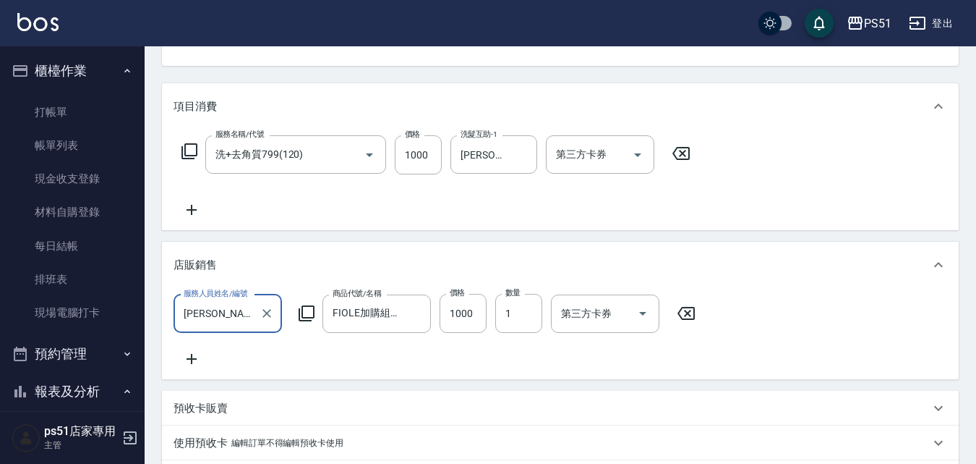
scroll to position [168, 0]
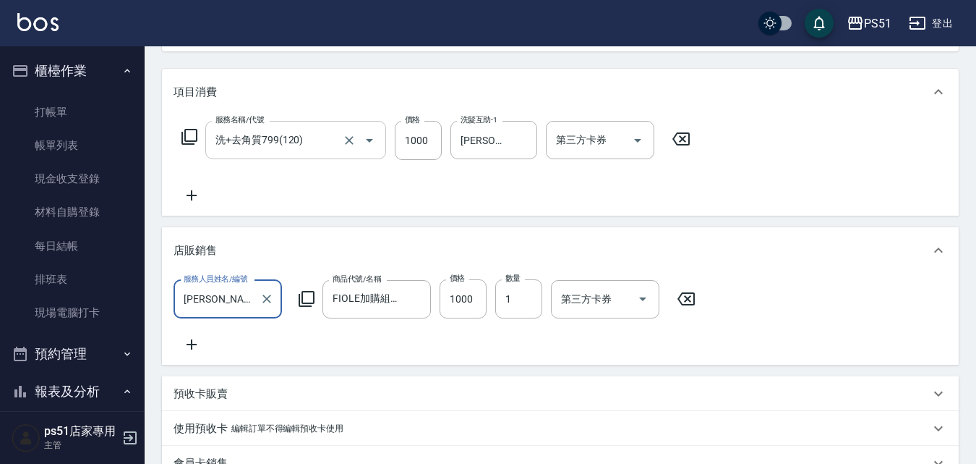
click at [266, 141] on input "洗+去角質799(120)" at bounding box center [275, 139] width 127 height 25
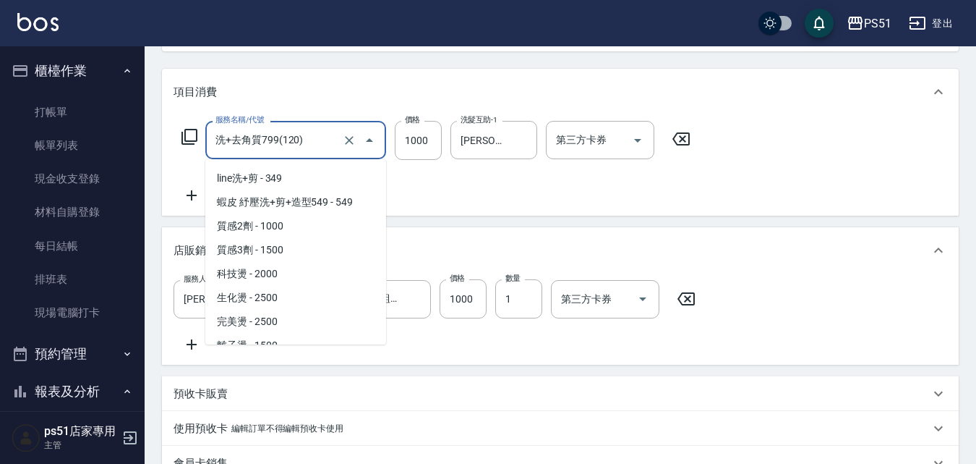
scroll to position [579, 0]
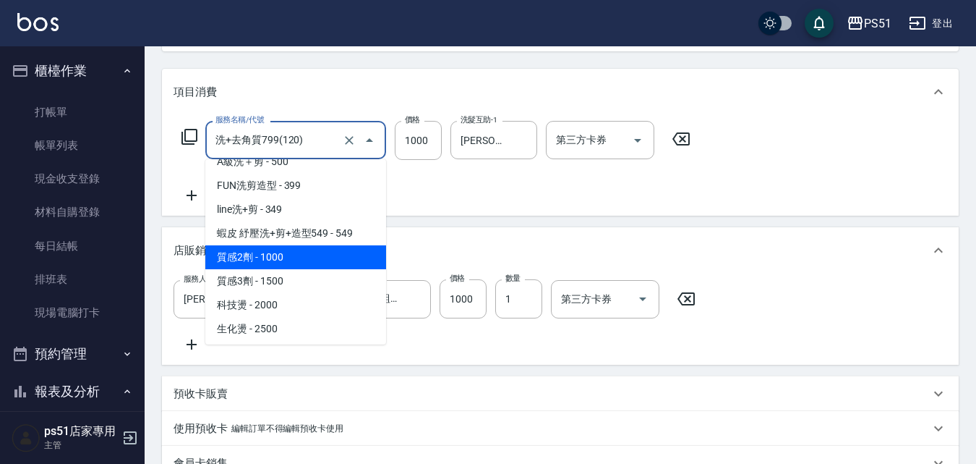
click at [297, 253] on span "質感2劑 - 1000" at bounding box center [295, 257] width 181 height 24
type input "質感2劑(301)"
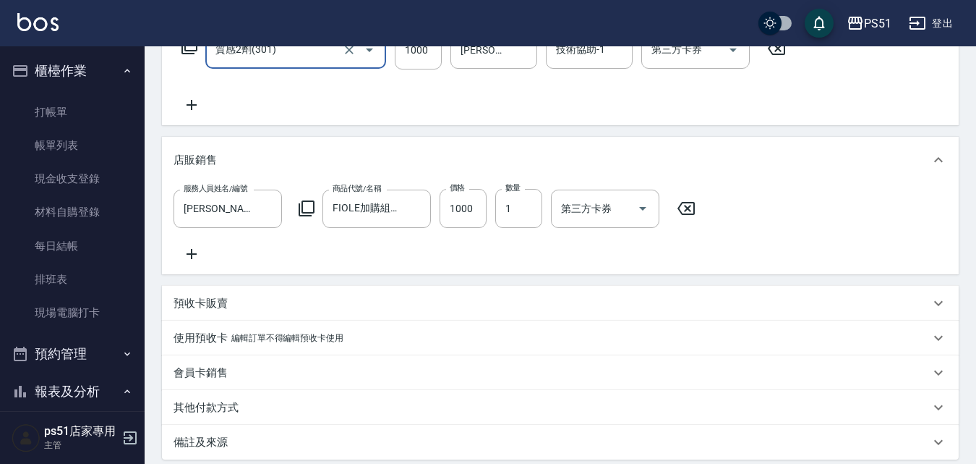
scroll to position [338, 0]
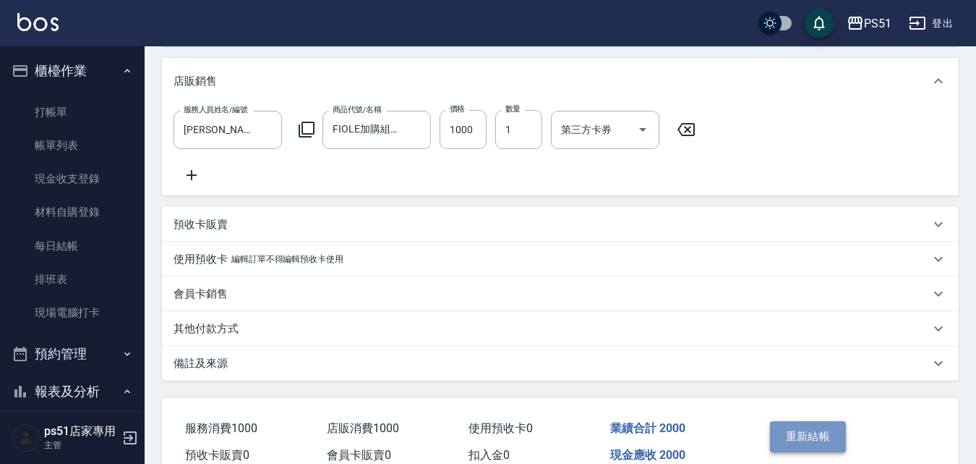
click at [824, 441] on button "重新結帳" at bounding box center [808, 436] width 77 height 30
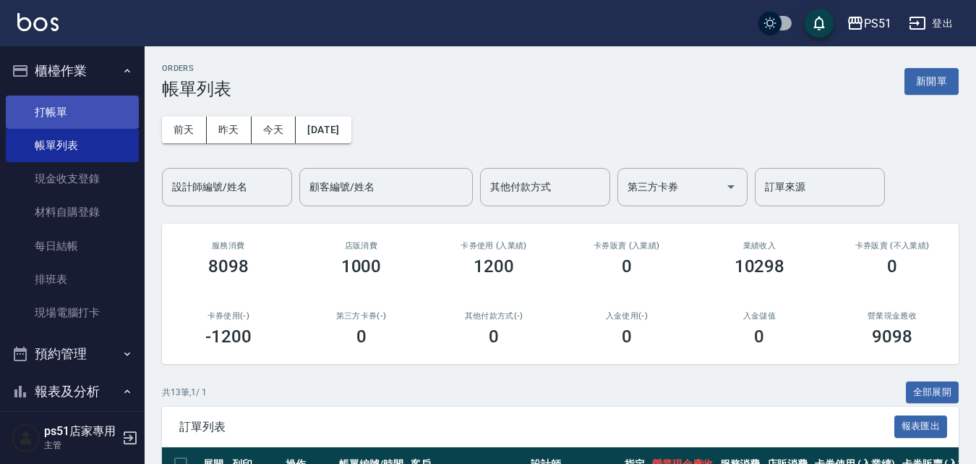
click at [61, 100] on link "打帳單" at bounding box center [72, 111] width 133 height 33
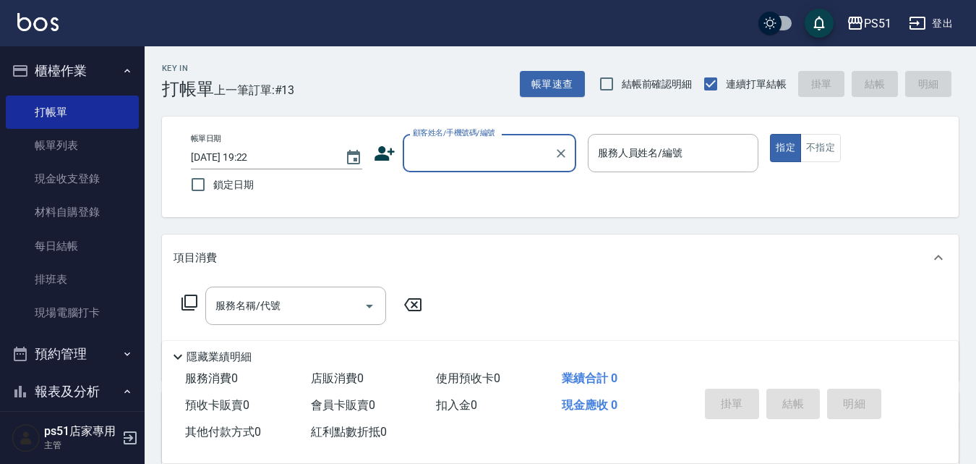
click at [412, 141] on input "顧客姓名/手機號碼/編號" at bounding box center [478, 152] width 139 height 25
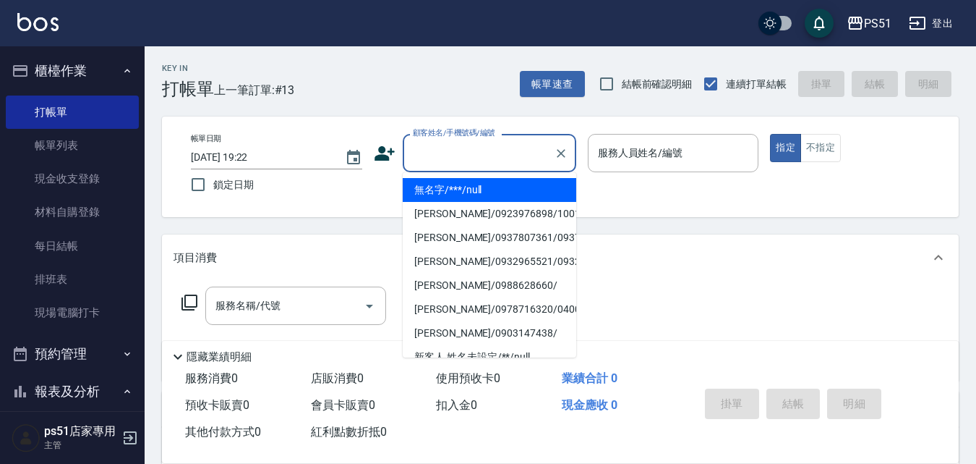
click at [453, 185] on li "無名字/***/null" at bounding box center [490, 190] width 174 height 24
type input "無名字/***/null"
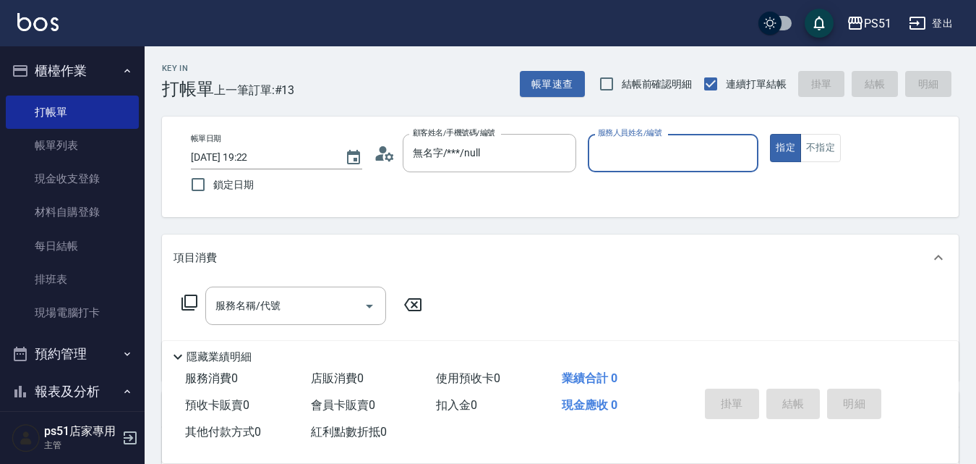
click at [643, 154] on input "服務人員姓名/編號" at bounding box center [673, 152] width 158 height 25
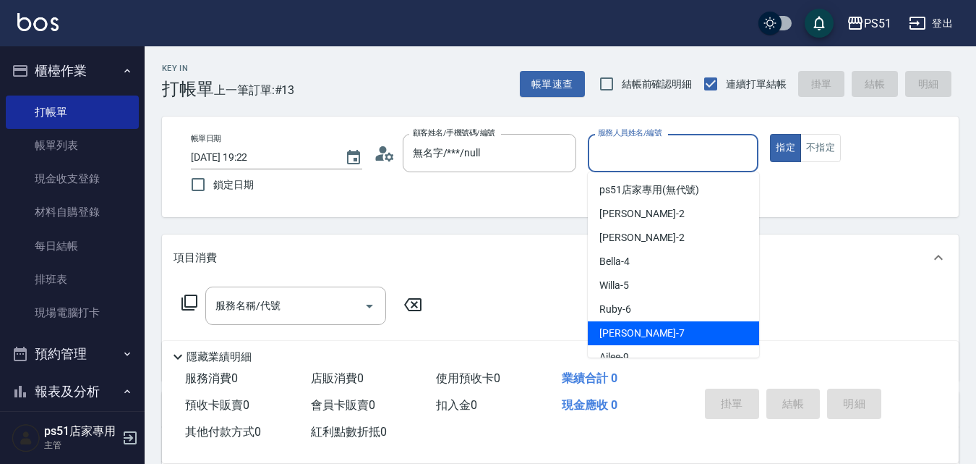
click at [626, 322] on div "[PERSON_NAME] -7" at bounding box center [673, 333] width 171 height 24
type input "[PERSON_NAME]-7"
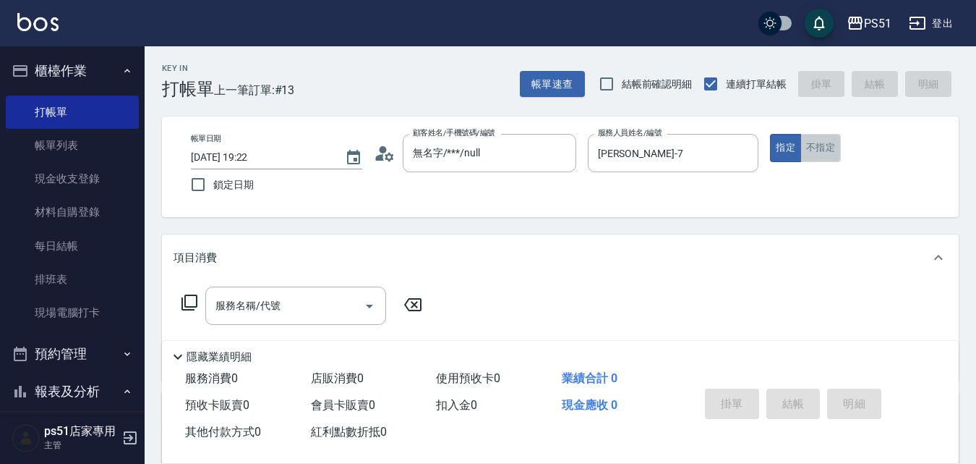
click at [827, 151] on button "不指定" at bounding box center [821, 148] width 40 height 28
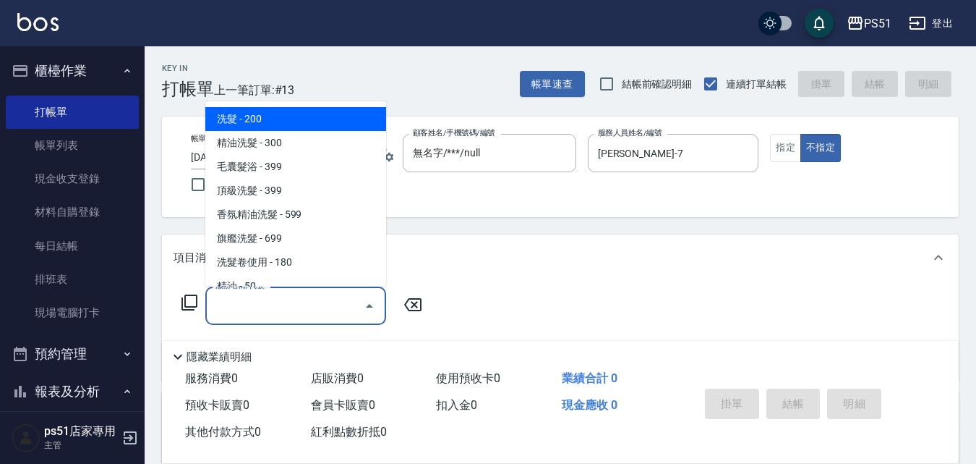
click at [333, 312] on input "服務名稱/代號" at bounding box center [285, 305] width 146 height 25
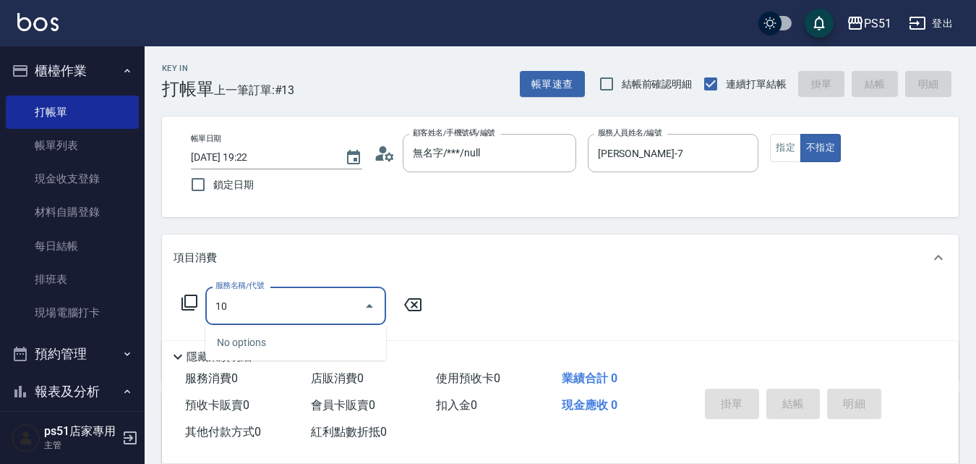
type input "106"
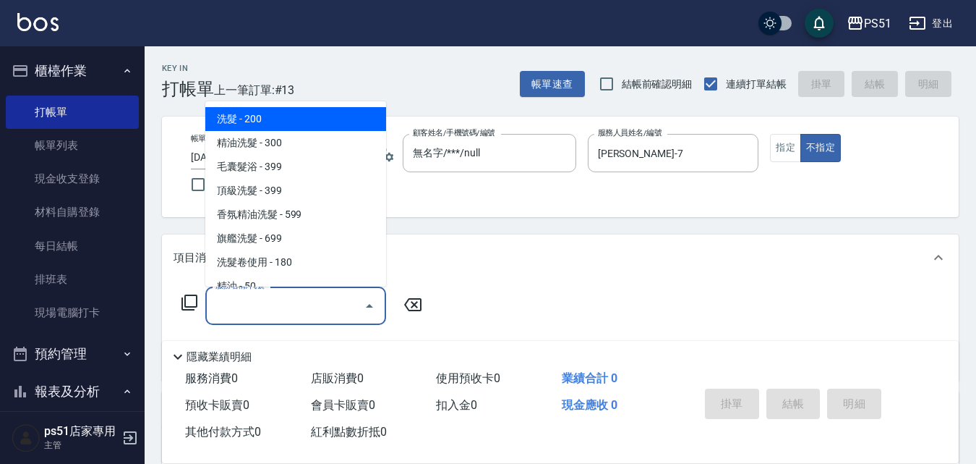
type input "5"
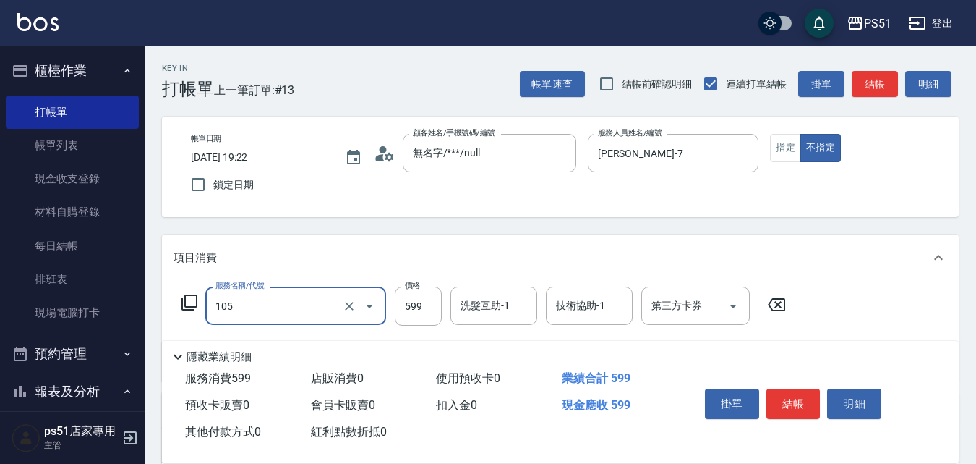
type input "香氛精油洗髮(105)"
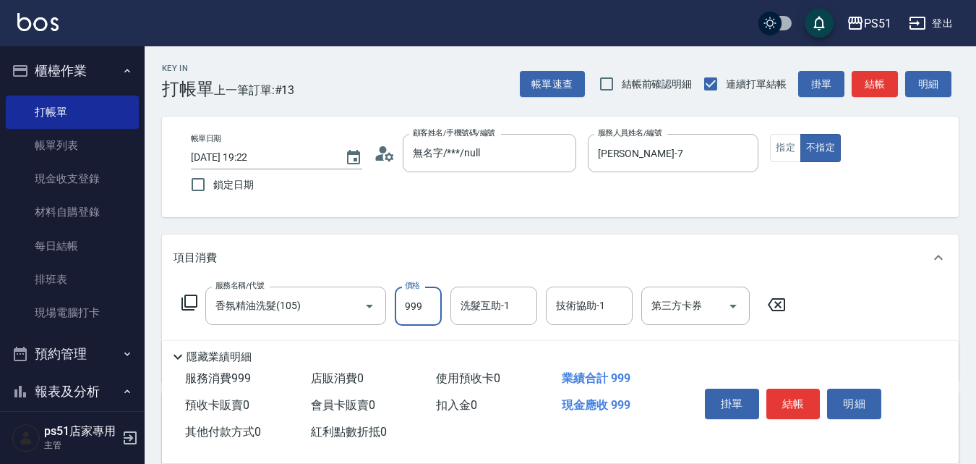
type input "999"
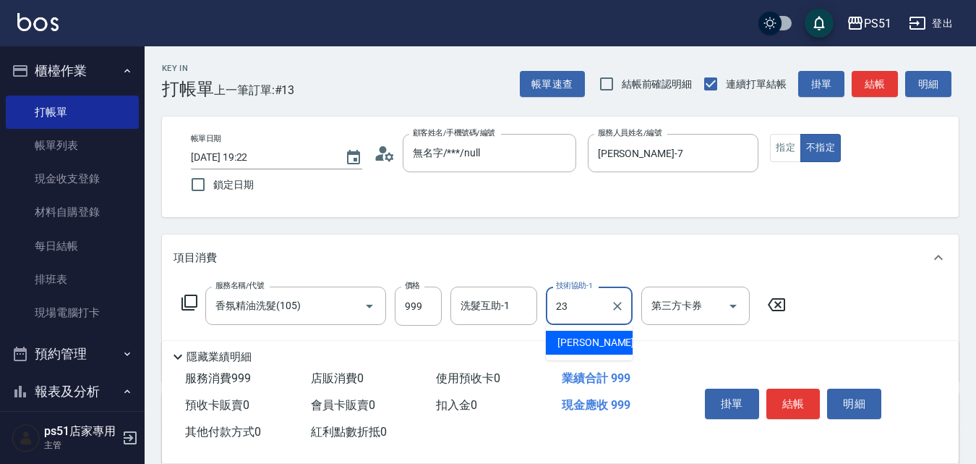
type input "[PERSON_NAME]-23"
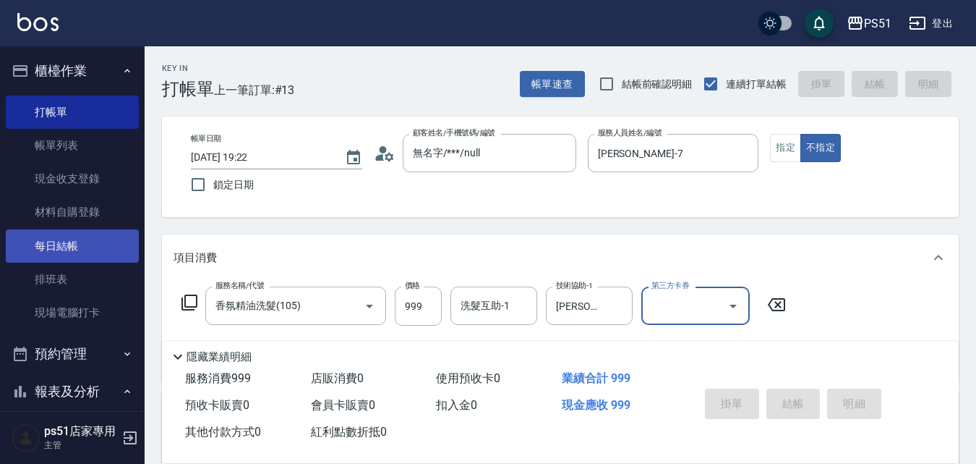
type input "[DATE] 19:23"
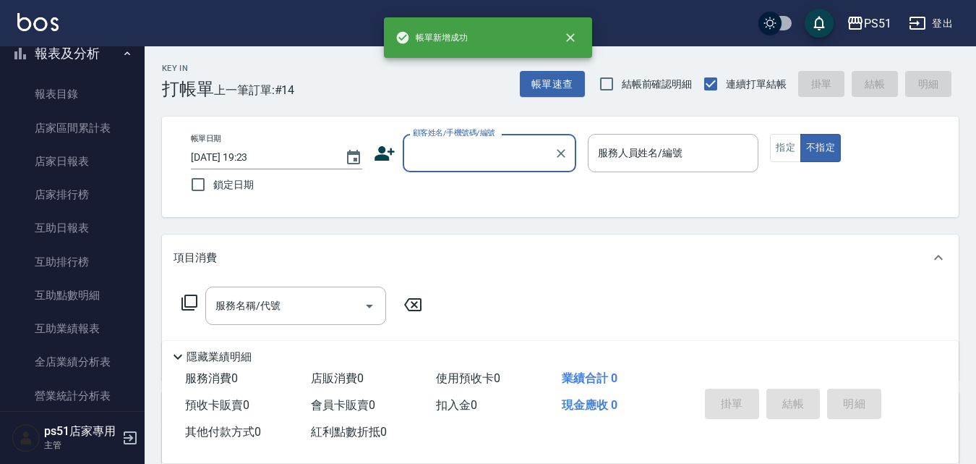
scroll to position [506, 0]
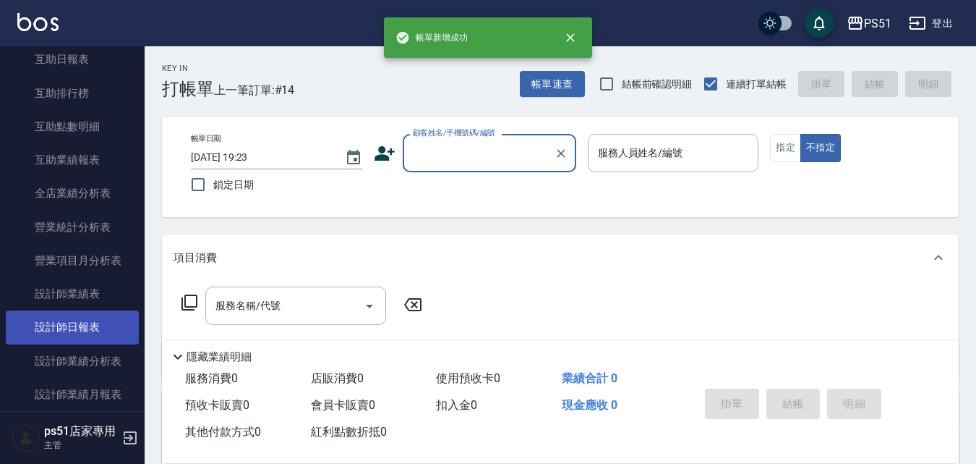
click at [86, 320] on link "設計師日報表" at bounding box center [72, 326] width 133 height 33
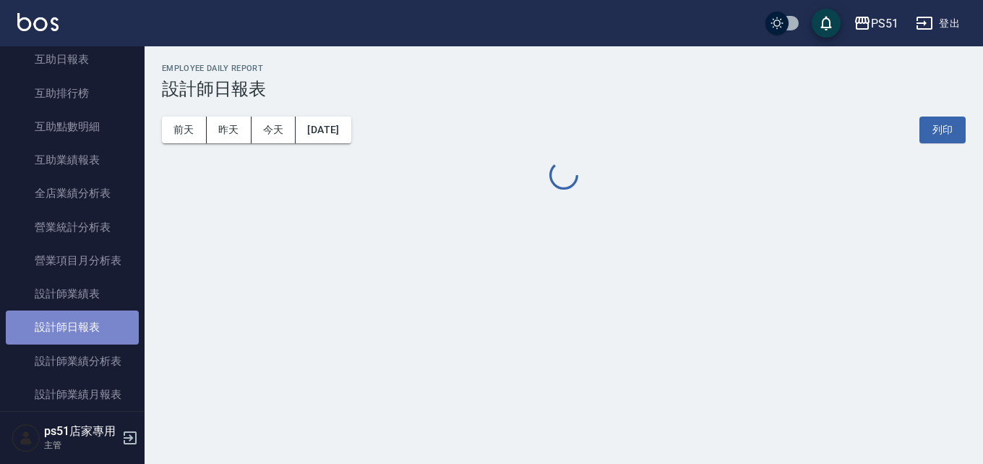
click at [86, 320] on link "設計師日報表" at bounding box center [72, 326] width 133 height 33
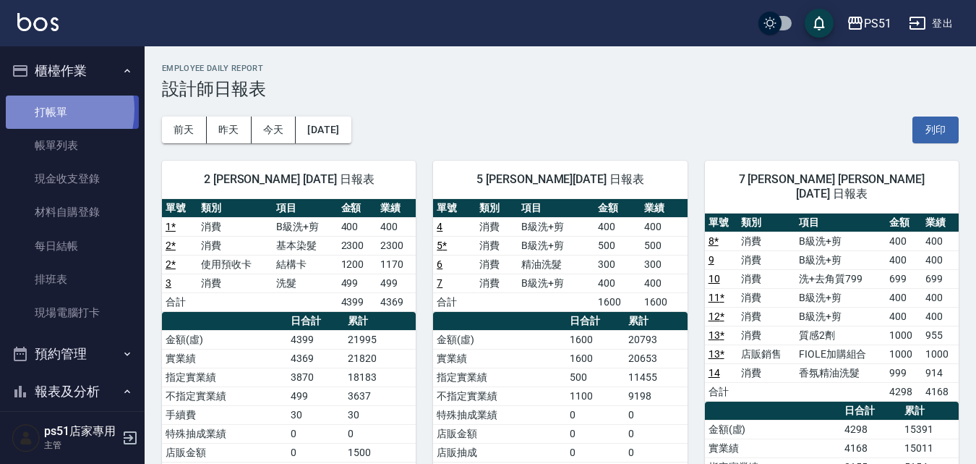
click at [35, 109] on link "打帳單" at bounding box center [72, 111] width 133 height 33
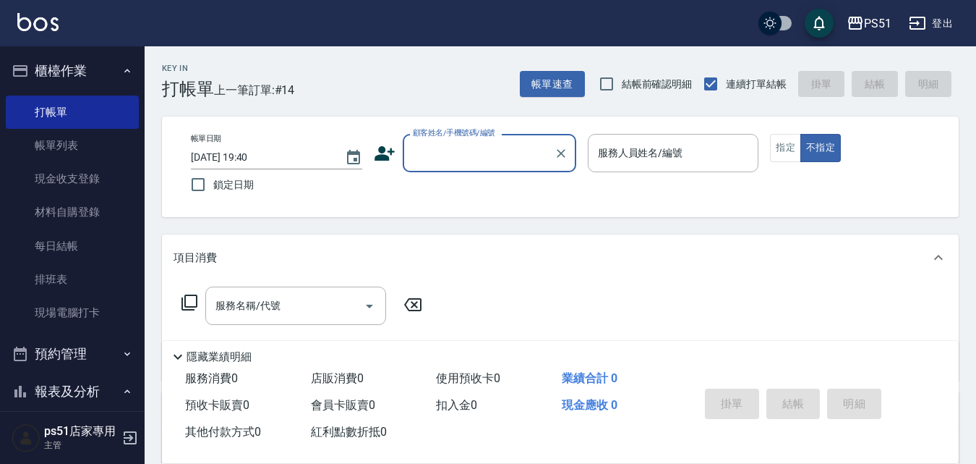
click at [439, 148] on input "顧客姓名/手機號碼/編號" at bounding box center [478, 152] width 139 height 25
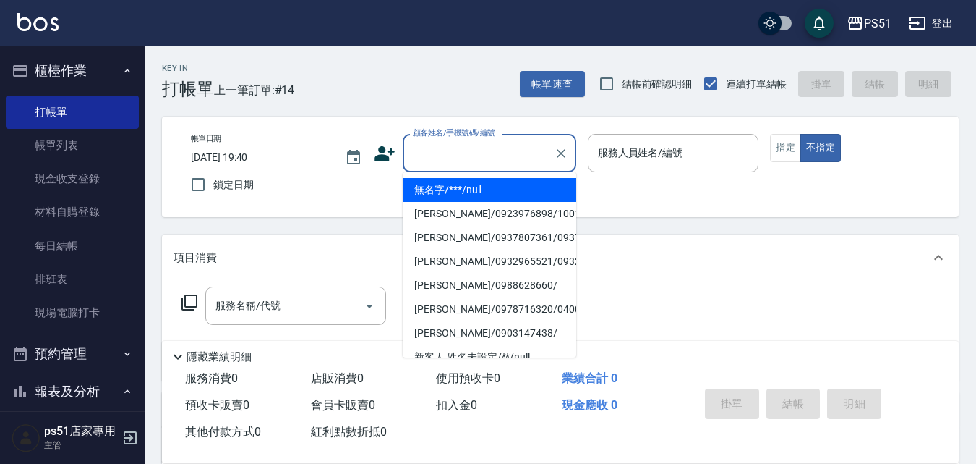
click at [516, 187] on li "無名字/***/null" at bounding box center [490, 190] width 174 height 24
type input "無名字/***/null"
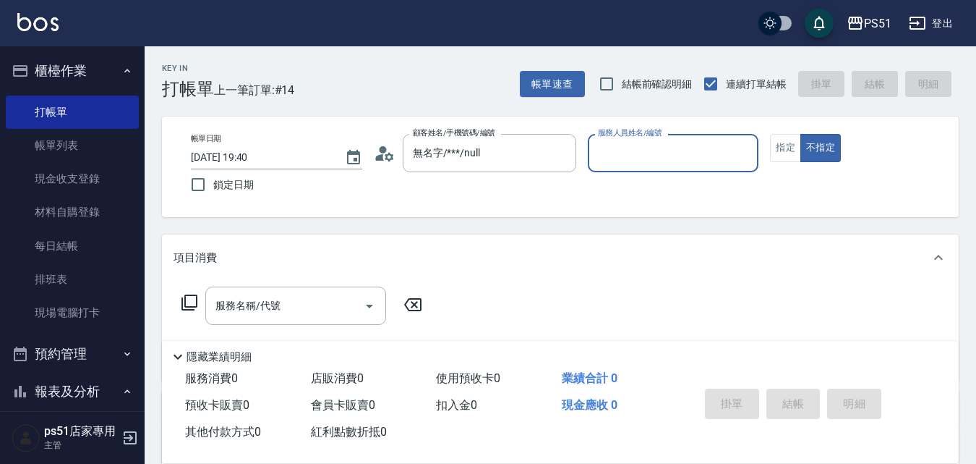
click at [717, 151] on input "服務人員姓名/編號" at bounding box center [673, 152] width 158 height 25
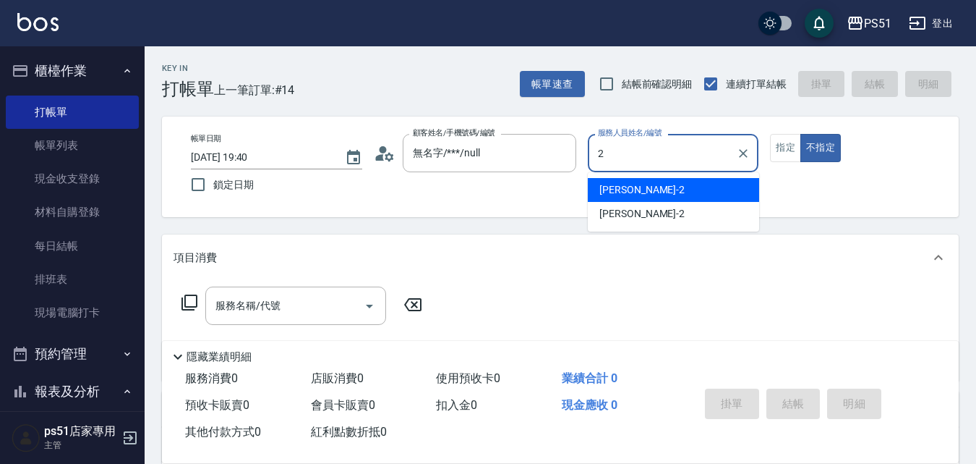
click at [720, 187] on div "[PERSON_NAME] -2" at bounding box center [673, 190] width 171 height 24
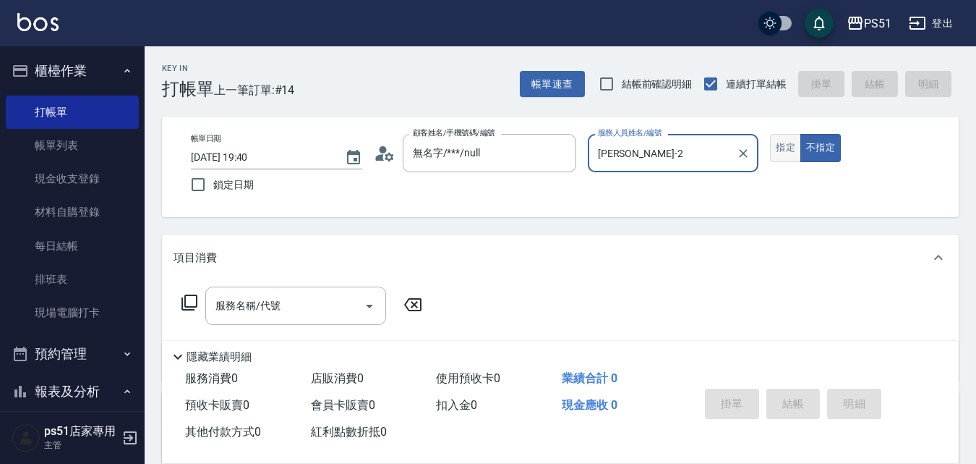
type input "[PERSON_NAME]-2"
click at [793, 150] on button "指定" at bounding box center [785, 148] width 31 height 28
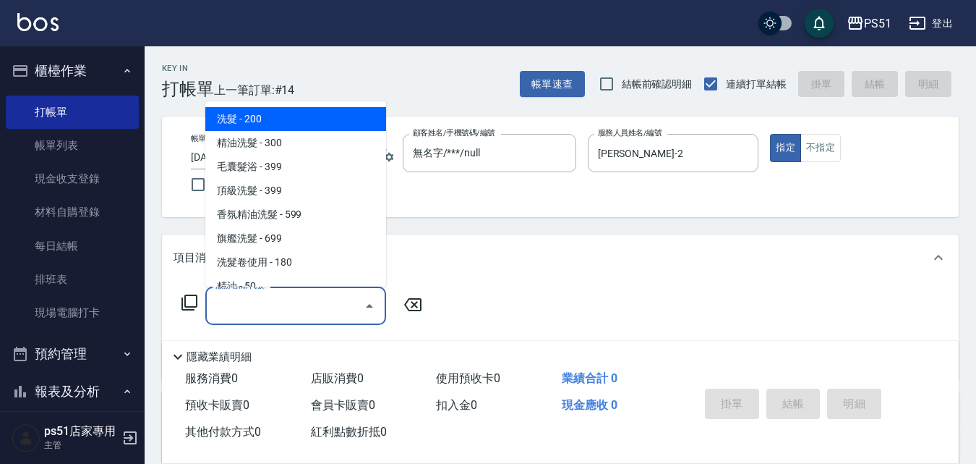
drag, startPoint x: 239, startPoint y: 310, endPoint x: 279, endPoint y: 202, distance: 115.5
click at [240, 308] on div "服務名稱/代號 服務名稱/代號" at bounding box center [295, 305] width 181 height 38
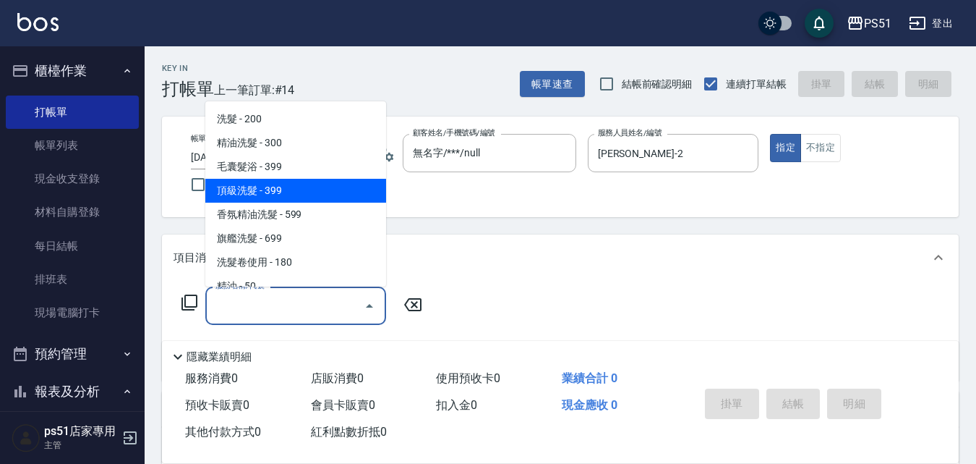
scroll to position [338, 0]
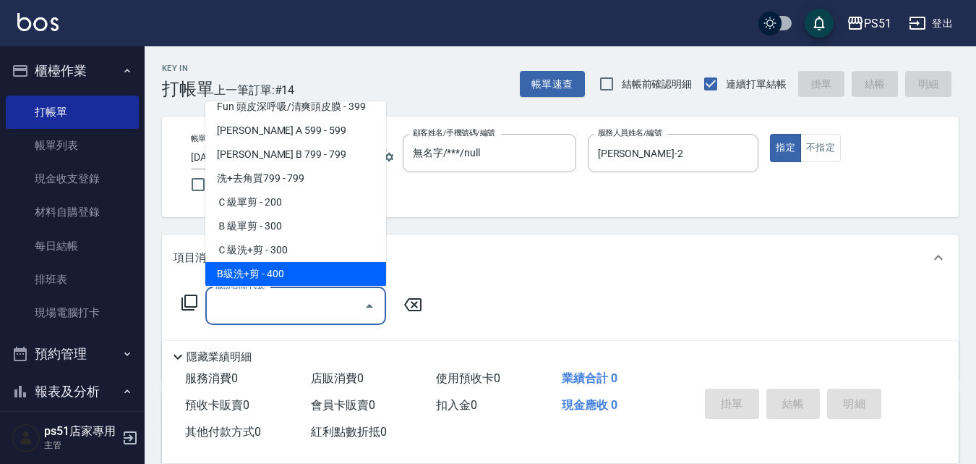
click at [294, 267] on span "B級洗+剪 - 400" at bounding box center [295, 274] width 181 height 24
type input "B級洗+剪(204)"
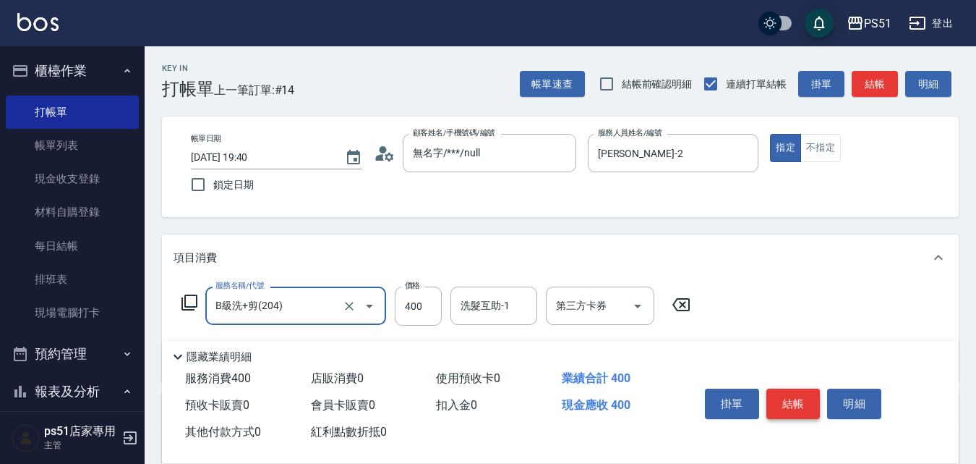
click at [810, 401] on button "結帳" at bounding box center [794, 403] width 54 height 30
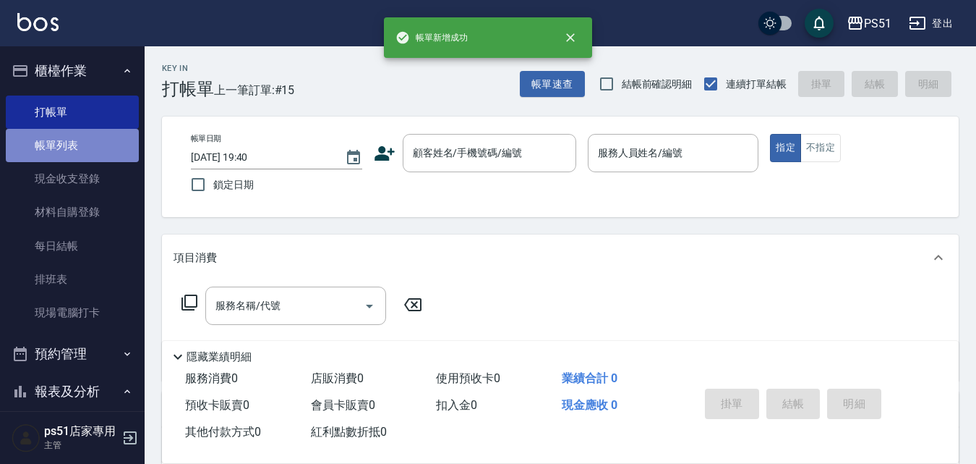
click at [93, 141] on link "帳單列表" at bounding box center [72, 145] width 133 height 33
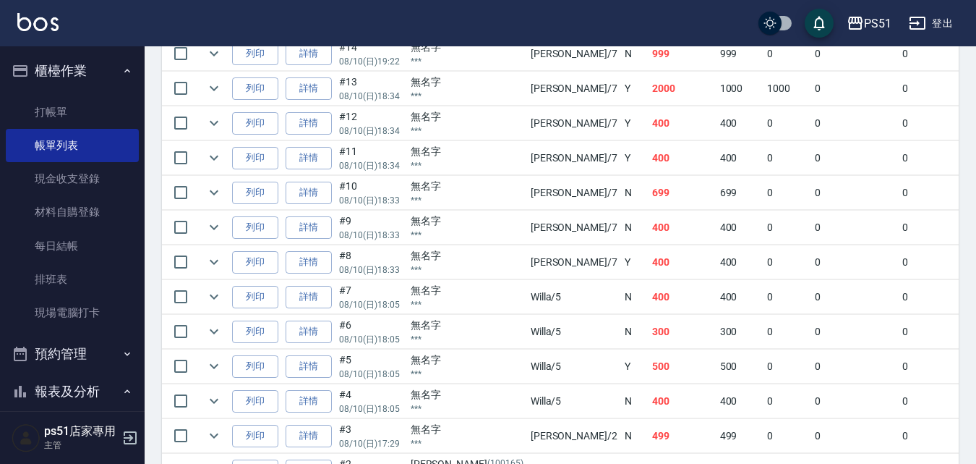
scroll to position [506, 0]
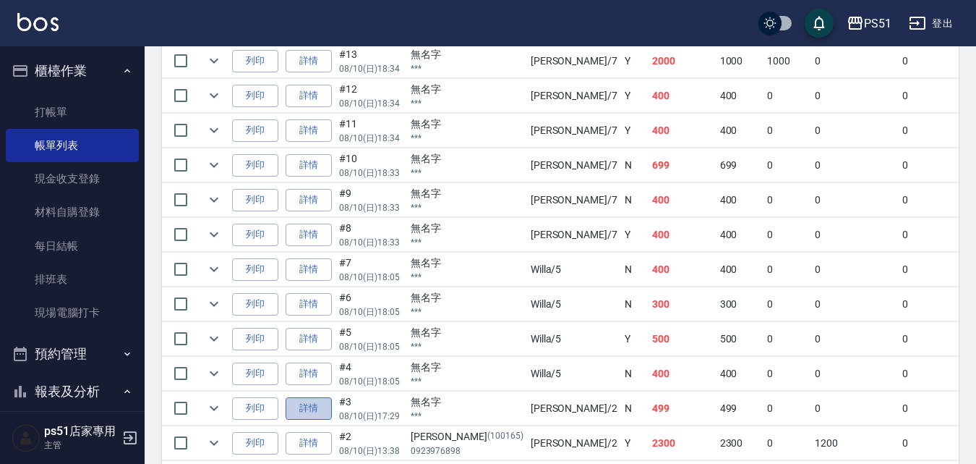
click at [313, 406] on link "詳情" at bounding box center [309, 408] width 46 height 22
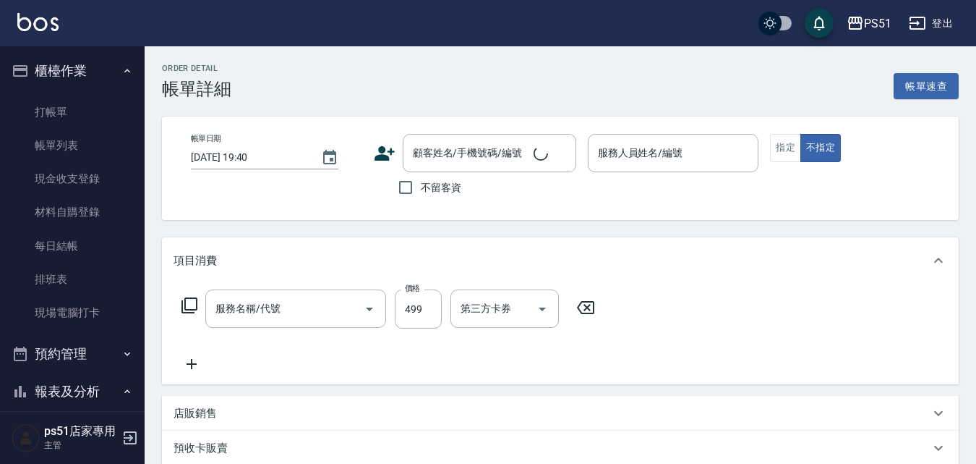
type input "[DATE] 17:29"
type input "[PERSON_NAME]-2"
type input "洗髮(101)"
type input "無名字/***/null"
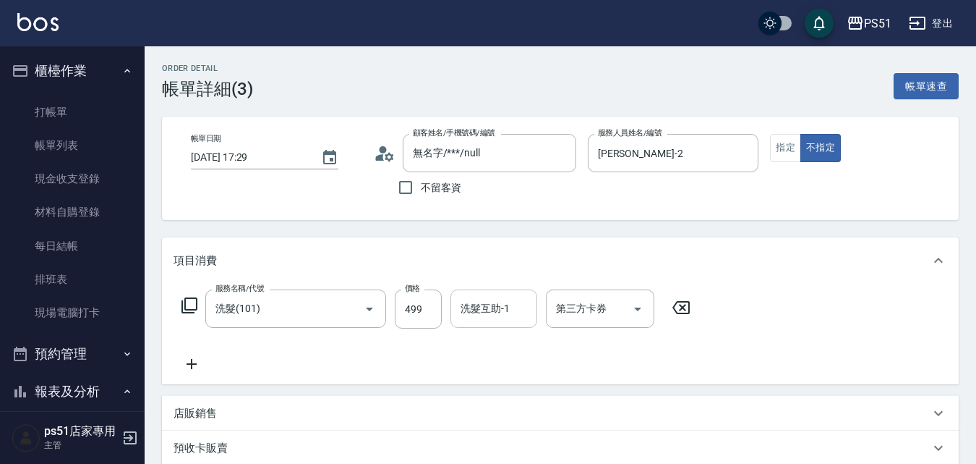
click at [474, 302] on div "洗髮互助-1 洗髮互助-1" at bounding box center [494, 308] width 87 height 38
click at [490, 337] on div "[PERSON_NAME] -23" at bounding box center [494, 345] width 87 height 24
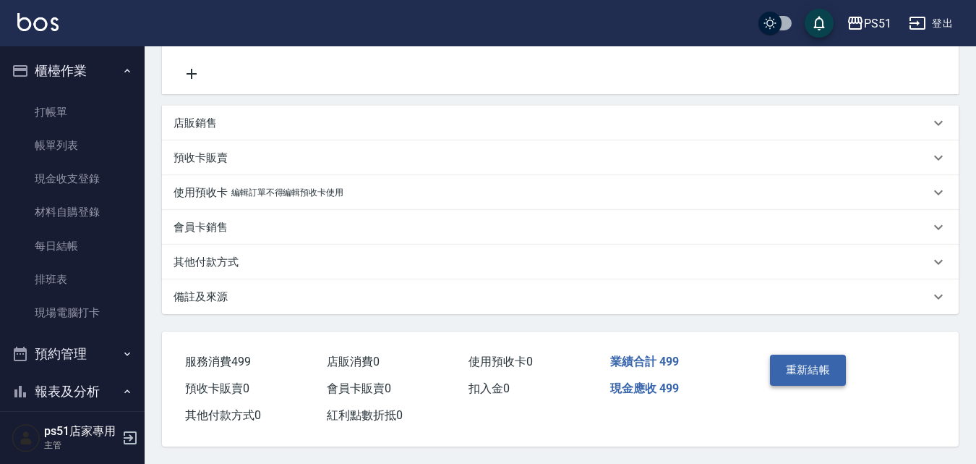
type input "[PERSON_NAME]-23"
click at [827, 357] on button "重新結帳" at bounding box center [808, 369] width 77 height 30
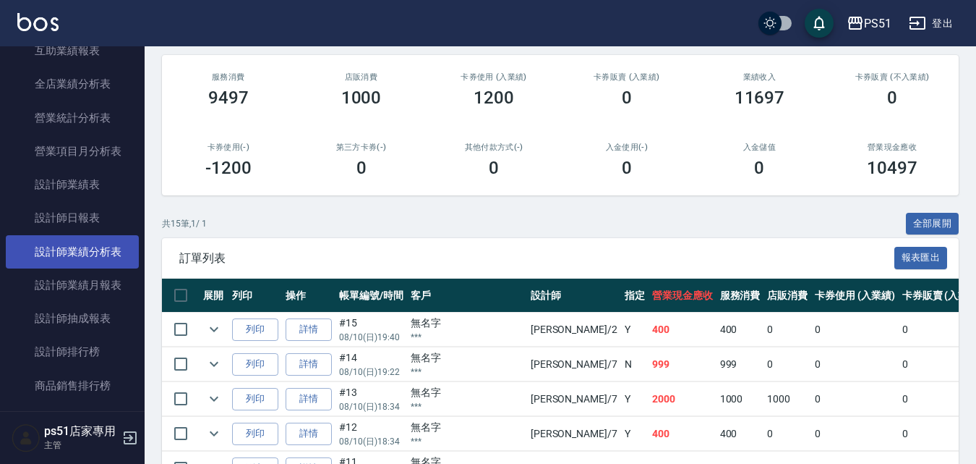
scroll to position [675, 0]
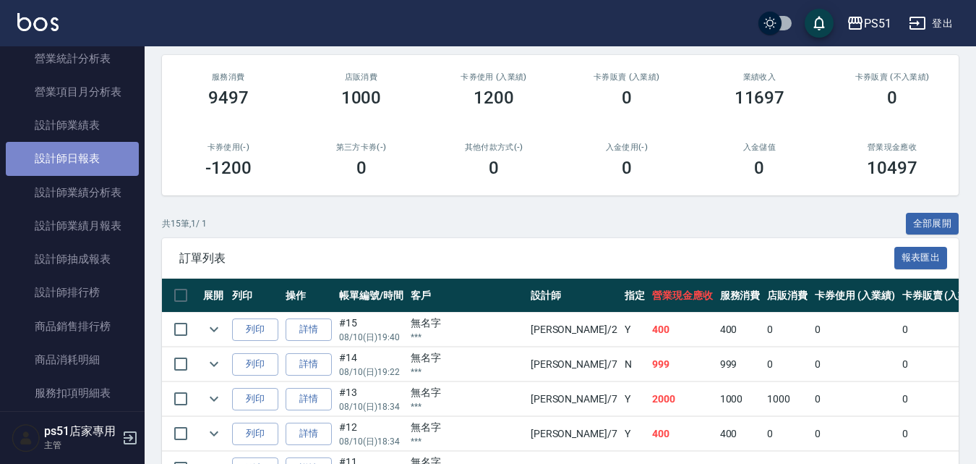
click at [115, 150] on link "設計師日報表" at bounding box center [72, 158] width 133 height 33
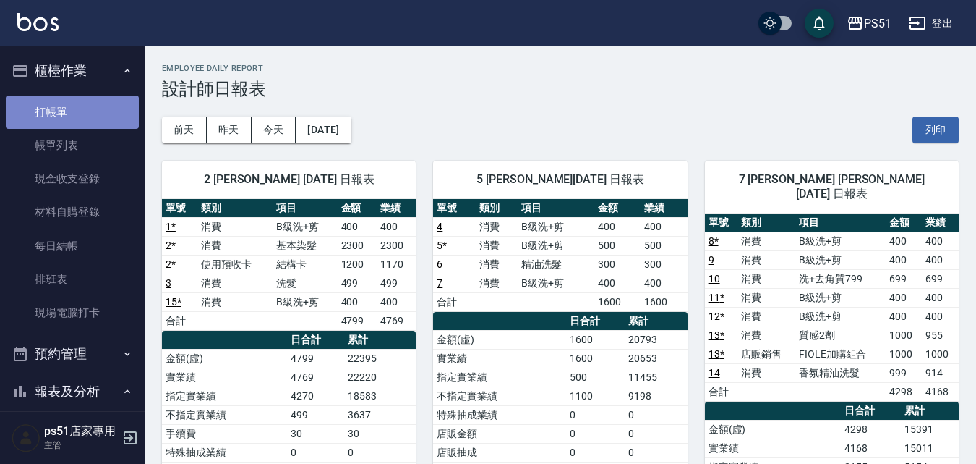
click at [76, 119] on link "打帳單" at bounding box center [72, 111] width 133 height 33
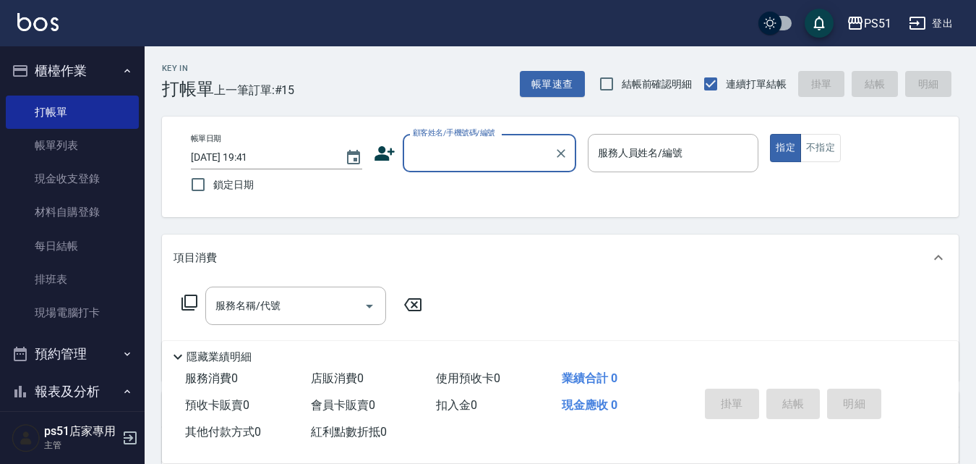
click at [482, 149] on input "顧客姓名/手機號碼/編號" at bounding box center [478, 152] width 139 height 25
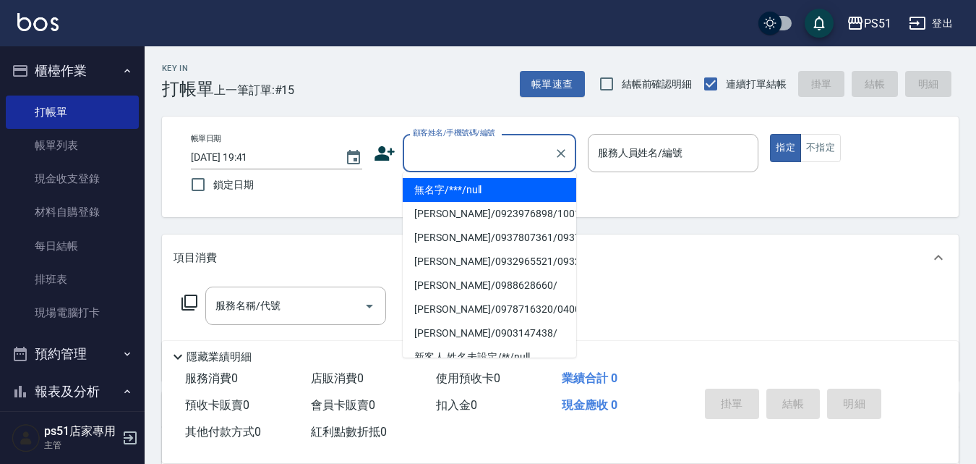
click at [485, 187] on li "無名字/***/null" at bounding box center [490, 190] width 174 height 24
type input "無名字/***/null"
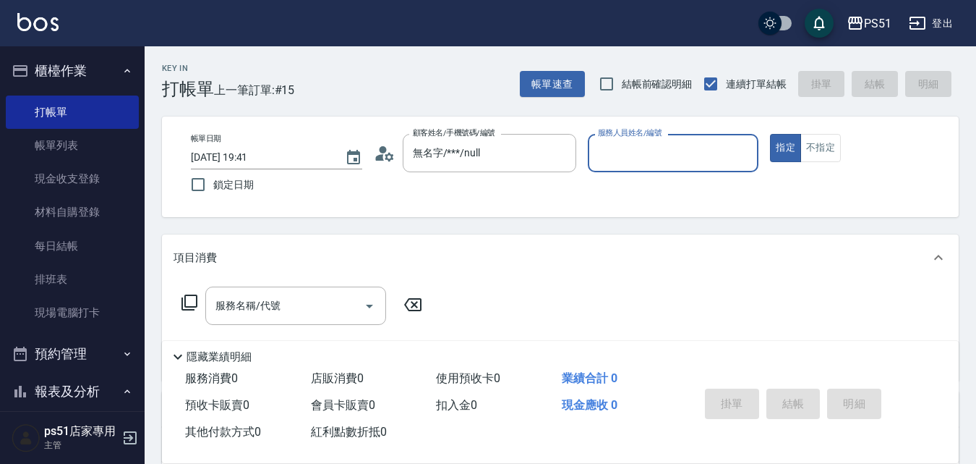
click at [657, 155] on input "服務人員姓名/編號" at bounding box center [673, 152] width 158 height 25
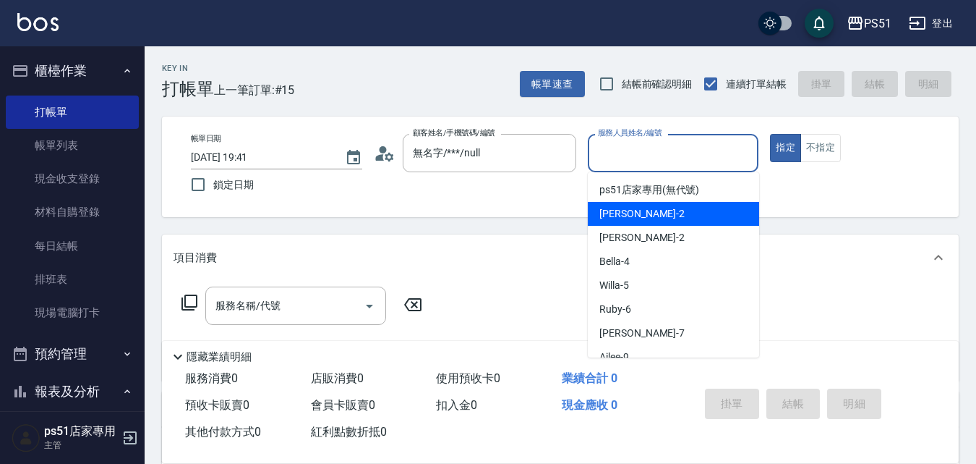
click at [638, 208] on div "[PERSON_NAME] -2" at bounding box center [673, 214] width 171 height 24
type input "[PERSON_NAME]-2"
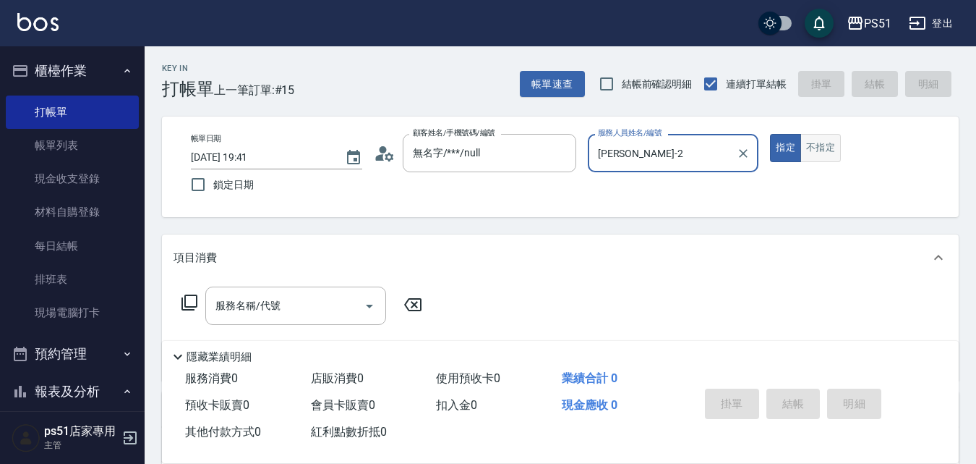
click at [817, 142] on button "不指定" at bounding box center [821, 148] width 40 height 28
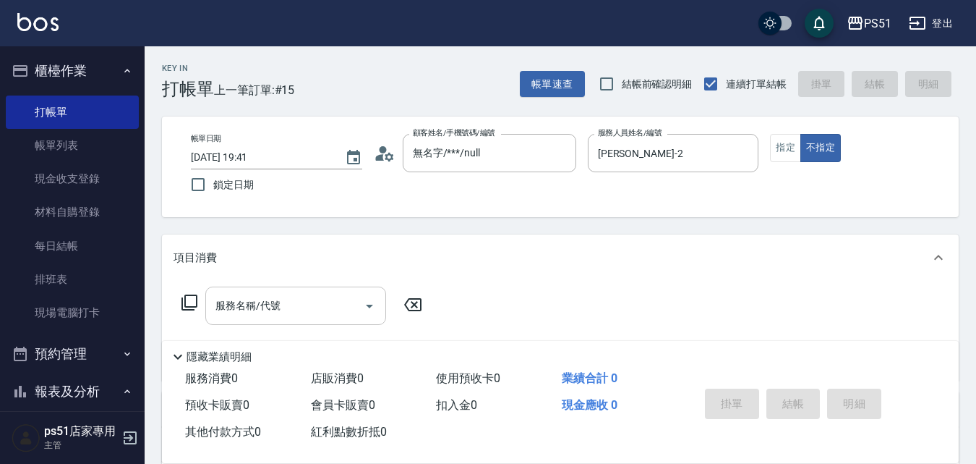
click at [278, 304] on div "服務名稱/代號 服務名稱/代號" at bounding box center [295, 305] width 181 height 38
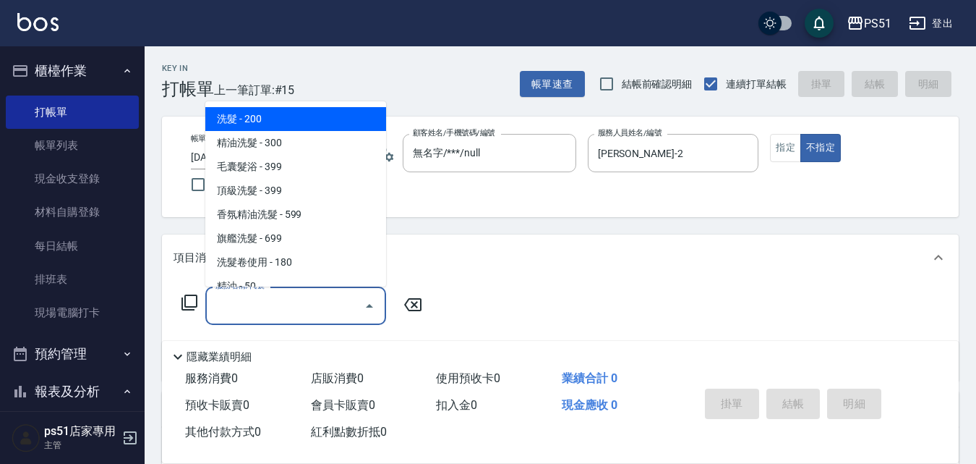
click at [354, 119] on span "洗髮 - 200" at bounding box center [295, 119] width 181 height 24
type input "洗髮(101)"
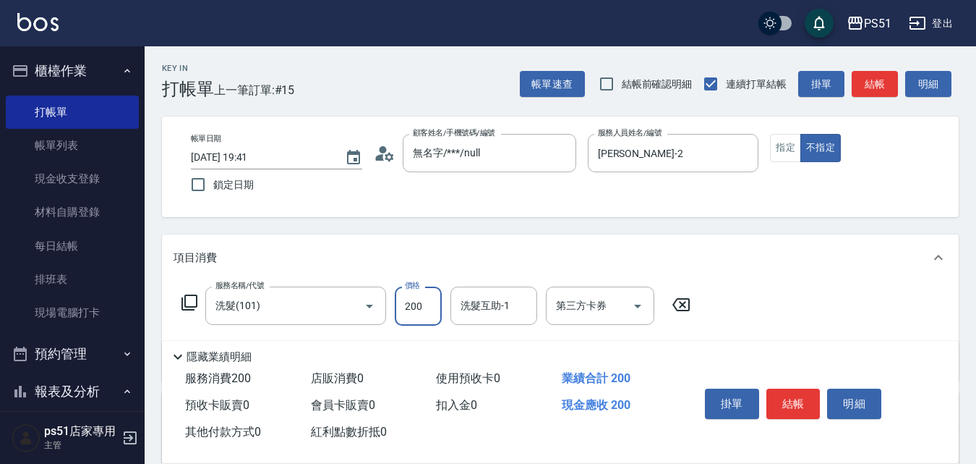
click at [400, 317] on input "200" at bounding box center [418, 305] width 47 height 39
type input "300"
click at [778, 401] on button "結帳" at bounding box center [794, 403] width 54 height 30
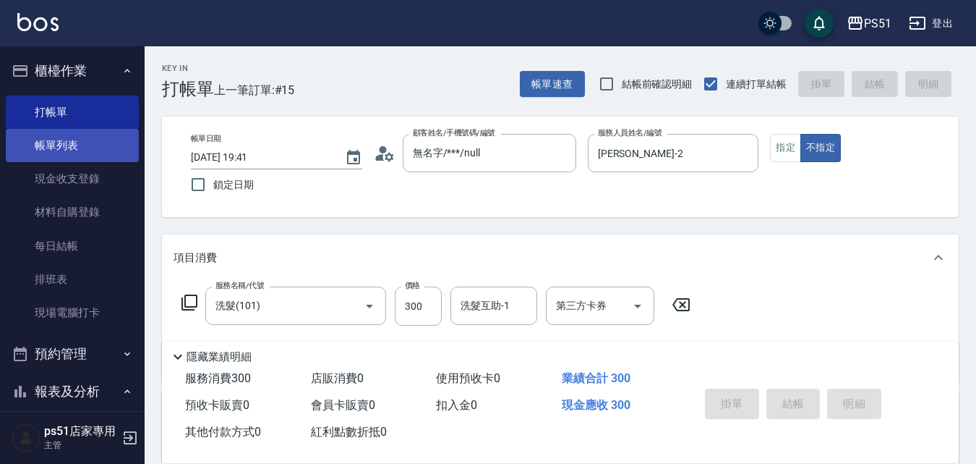
type input "[DATE] 19:42"
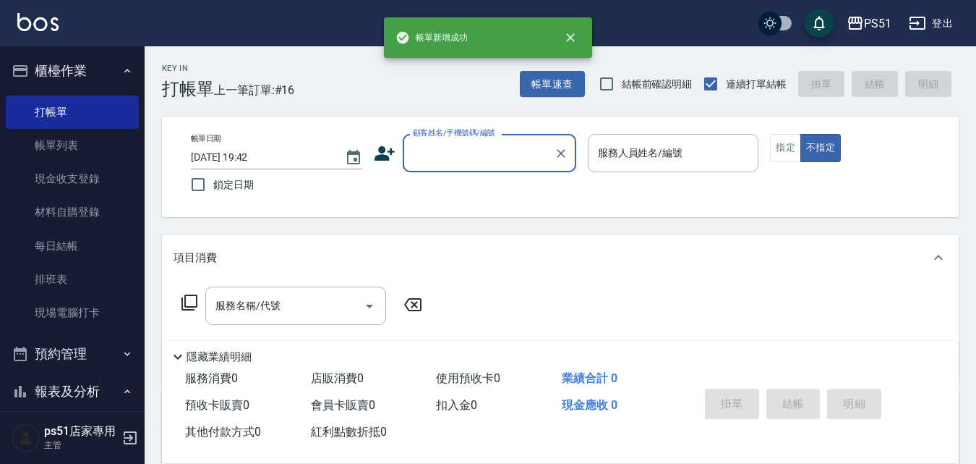
click at [100, 136] on link "帳單列表" at bounding box center [72, 145] width 133 height 33
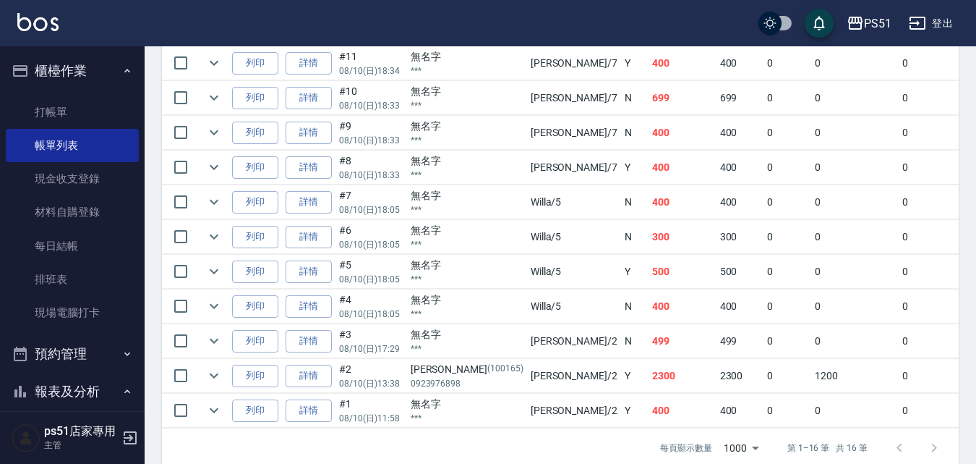
scroll to position [640, 0]
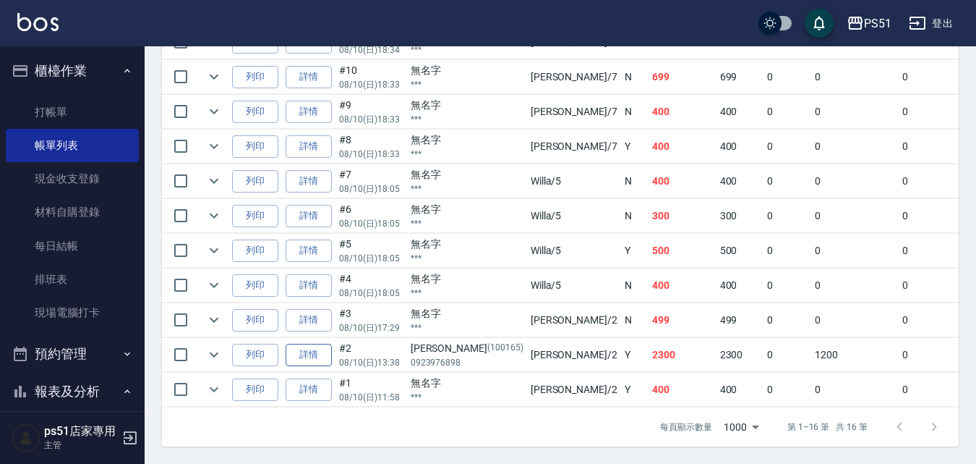
click at [304, 349] on link "詳情" at bounding box center [309, 355] width 46 height 22
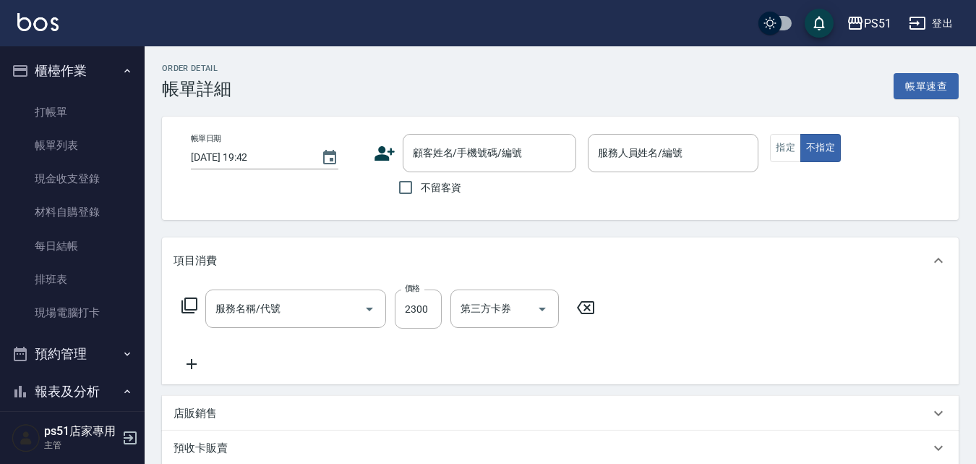
type input "[DATE] 13:38"
type input "[PERSON_NAME]-2"
type input "基本染髮(401)"
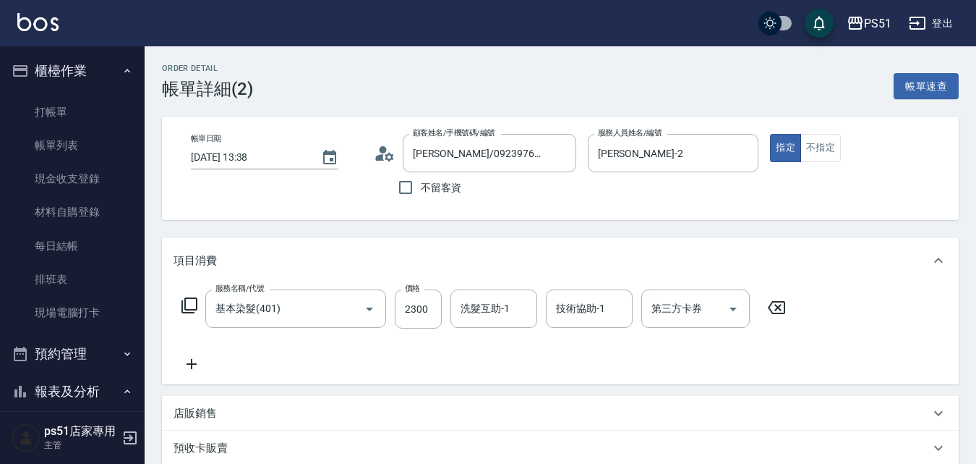
type input "[PERSON_NAME]/0923976898/100165"
type input "結構卡(1/1)"
click at [414, 311] on input "2300" at bounding box center [418, 308] width 47 height 39
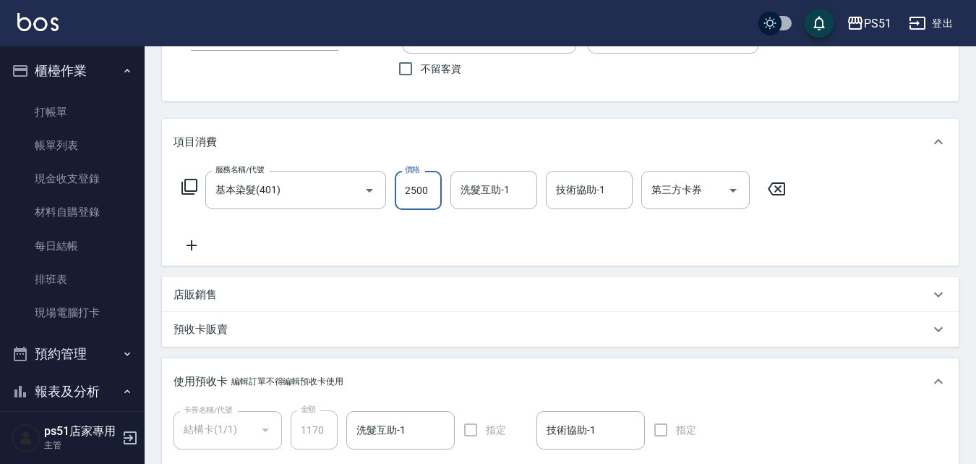
scroll to position [405, 0]
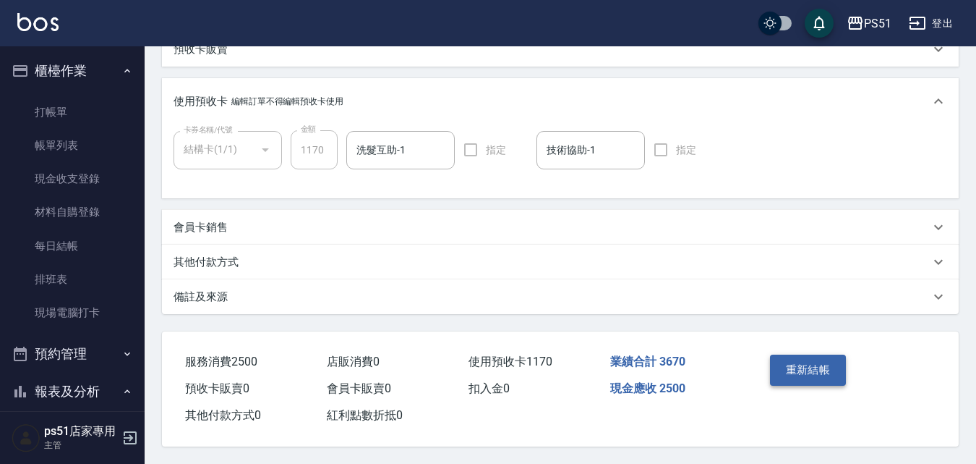
type input "2500"
click at [808, 354] on button "重新結帳" at bounding box center [808, 369] width 77 height 30
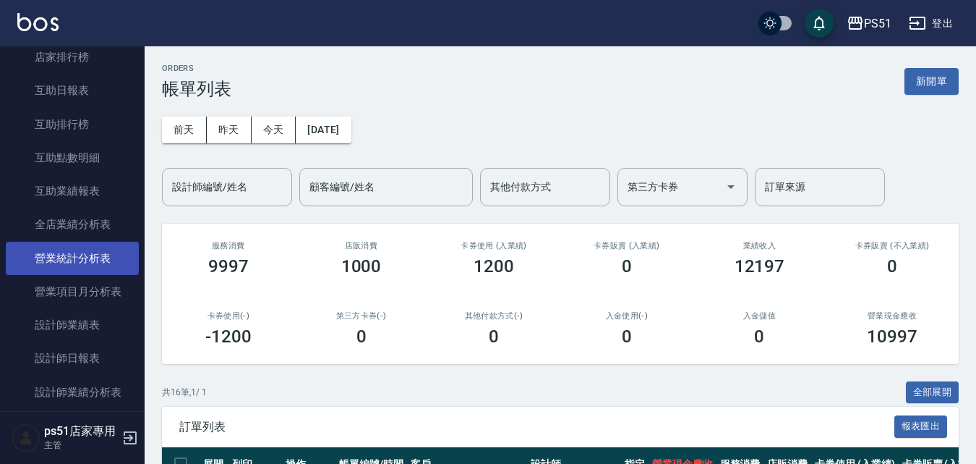
scroll to position [506, 0]
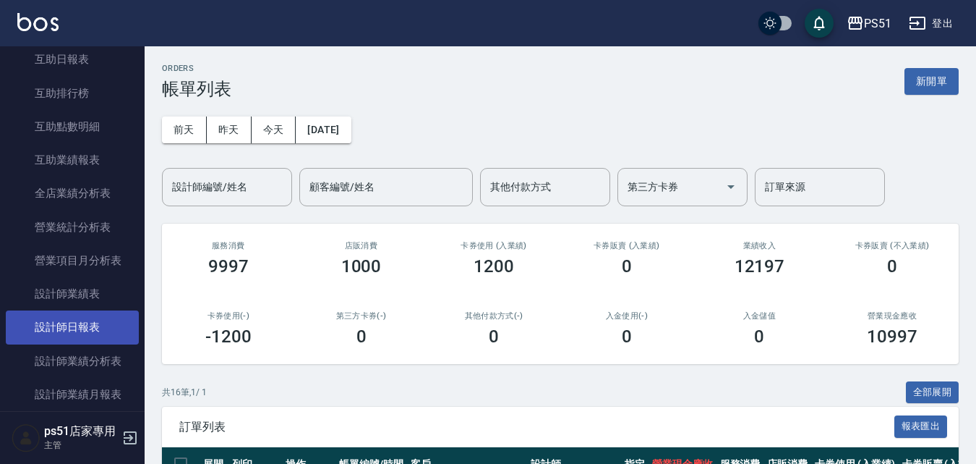
click at [88, 321] on link "設計師日報表" at bounding box center [72, 326] width 133 height 33
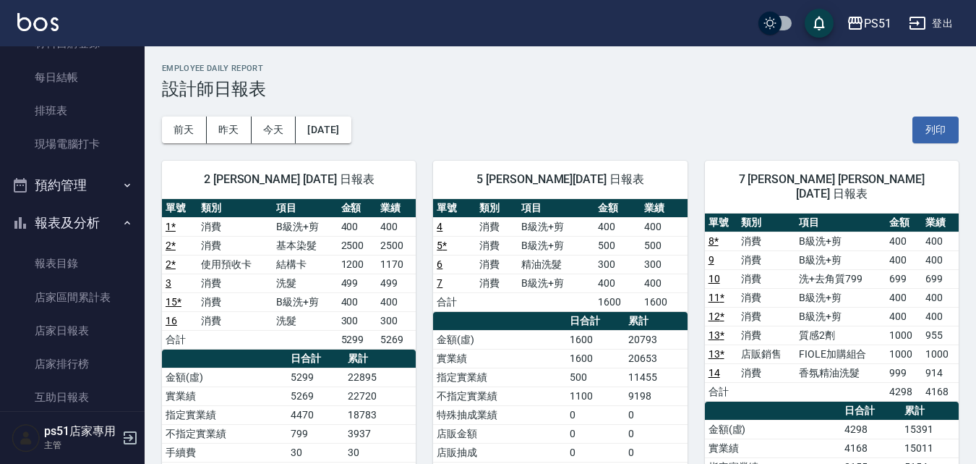
scroll to position [338, 0]
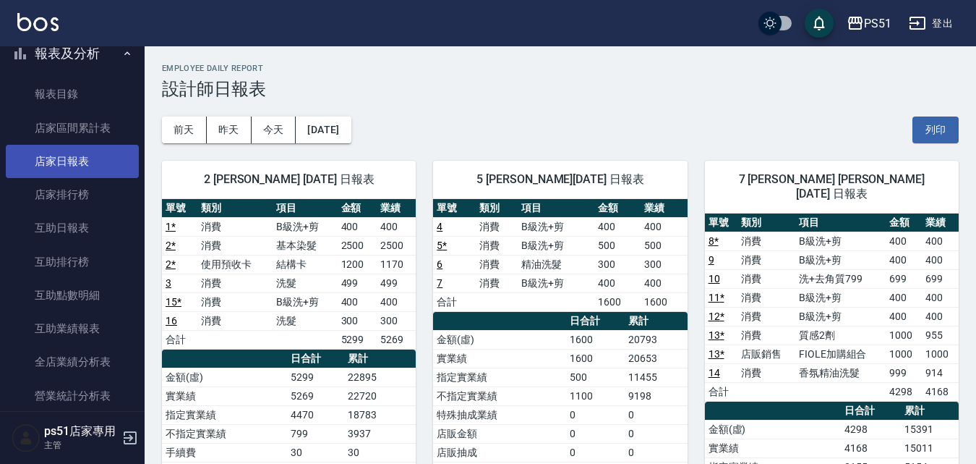
click at [95, 165] on link "店家日報表" at bounding box center [72, 161] width 133 height 33
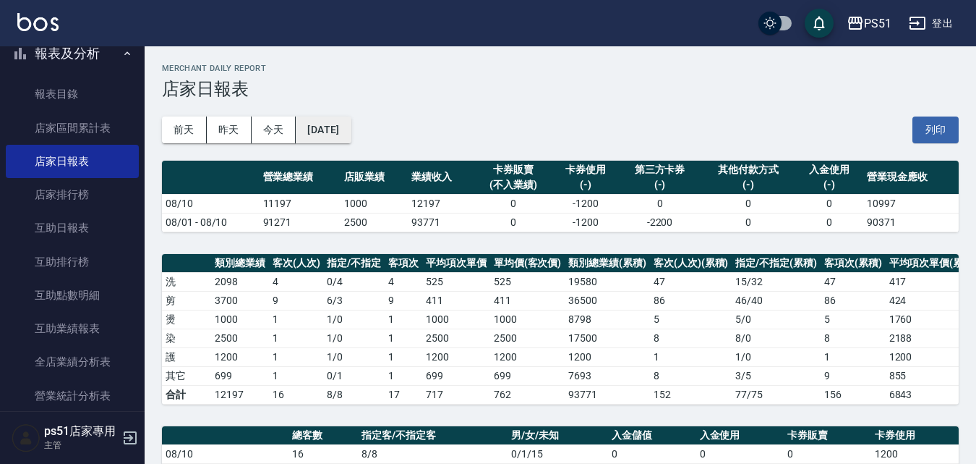
click at [310, 121] on button "[DATE]" at bounding box center [323, 129] width 55 height 27
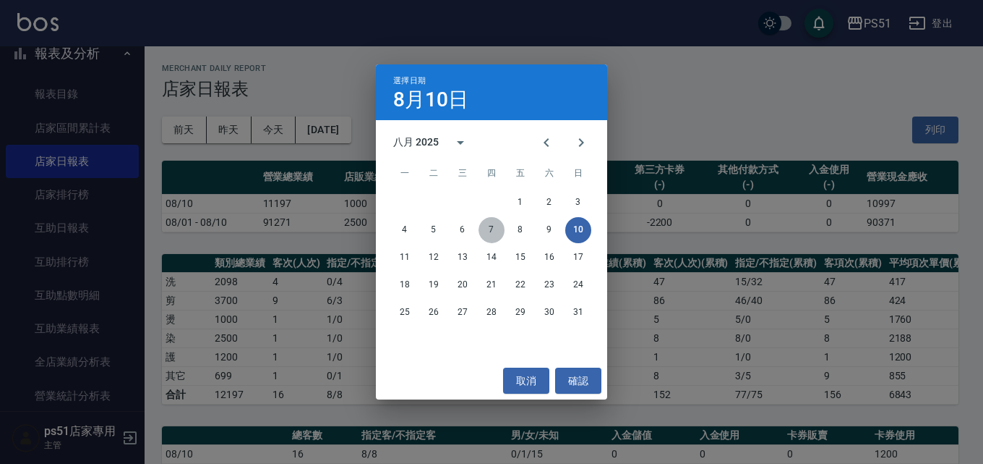
click at [494, 222] on button "7" at bounding box center [492, 230] width 26 height 26
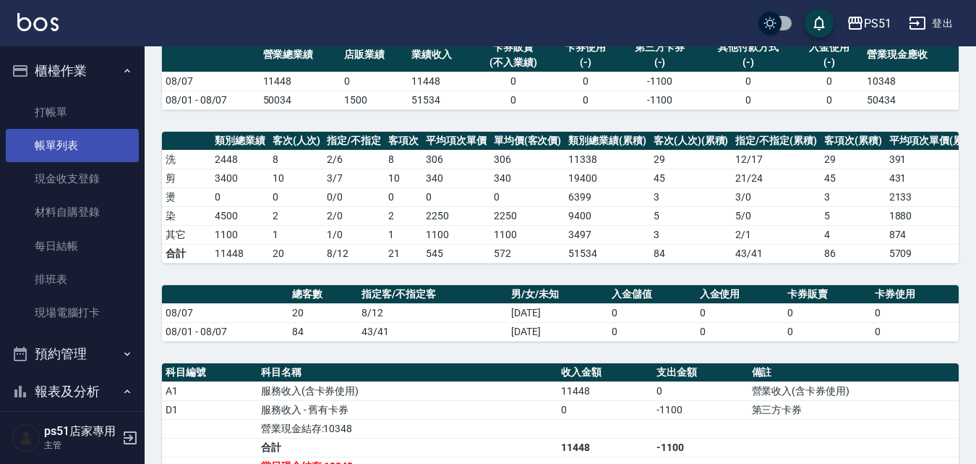
scroll to position [90, 0]
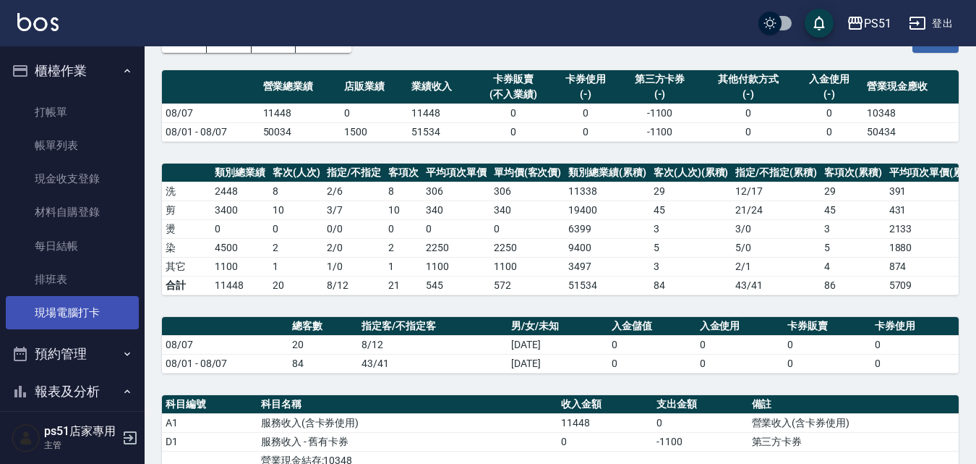
click at [111, 310] on link "現場電腦打卡" at bounding box center [72, 312] width 133 height 33
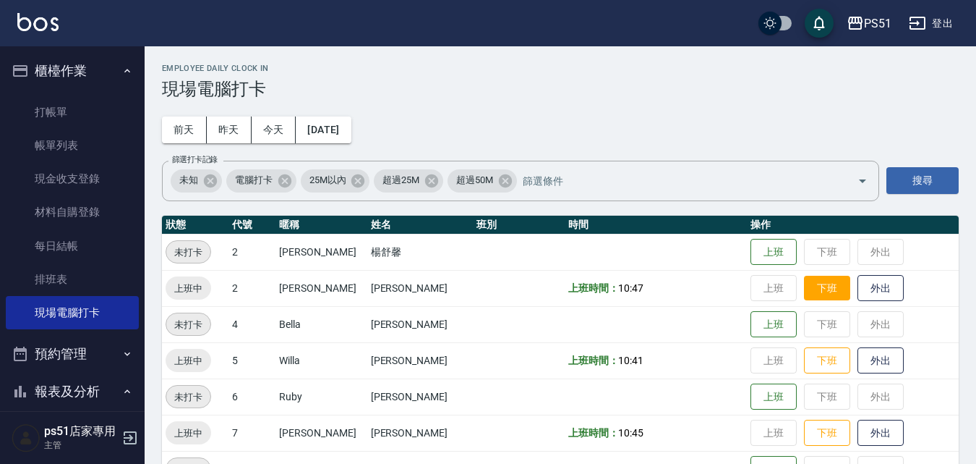
click at [816, 291] on button "下班" at bounding box center [827, 288] width 46 height 25
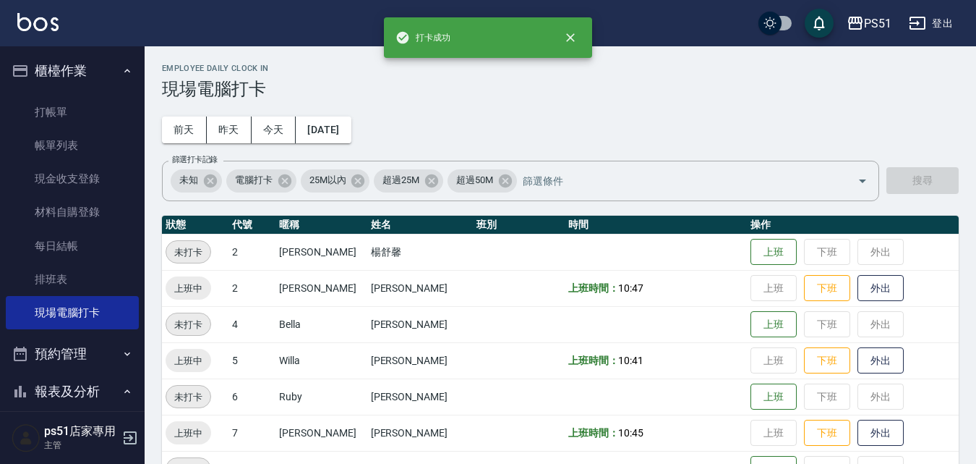
scroll to position [168, 0]
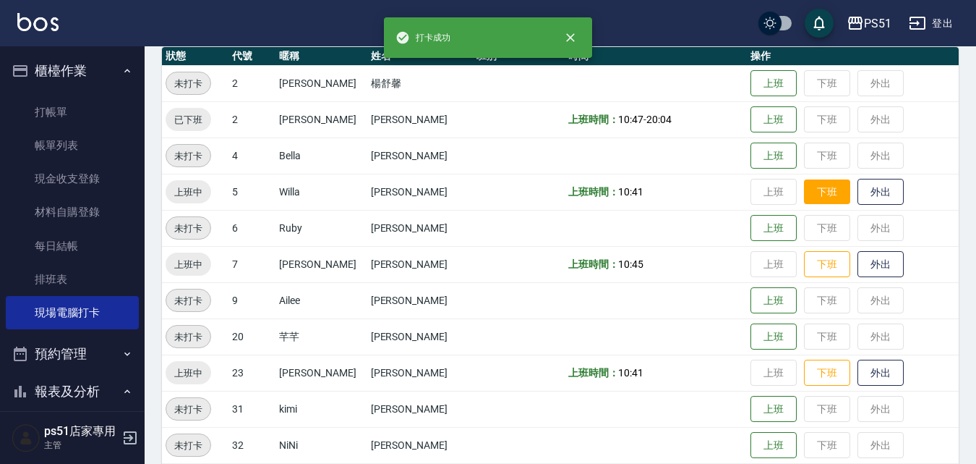
click at [822, 194] on button "下班" at bounding box center [827, 191] width 46 height 25
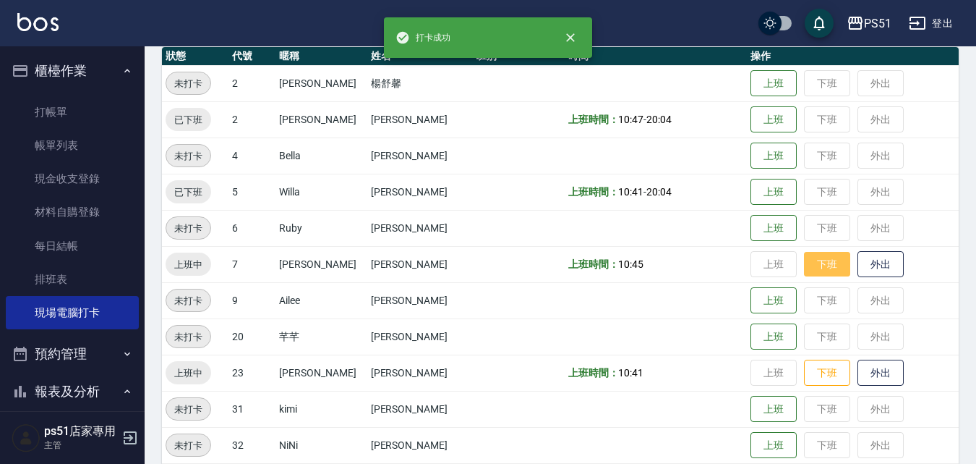
click at [816, 270] on button "下班" at bounding box center [827, 264] width 46 height 25
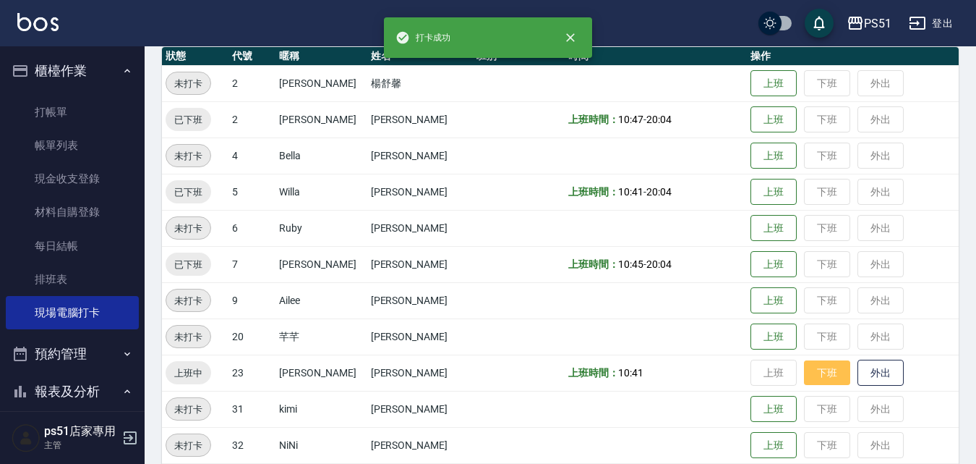
click at [816, 364] on button "下班" at bounding box center [827, 372] width 46 height 25
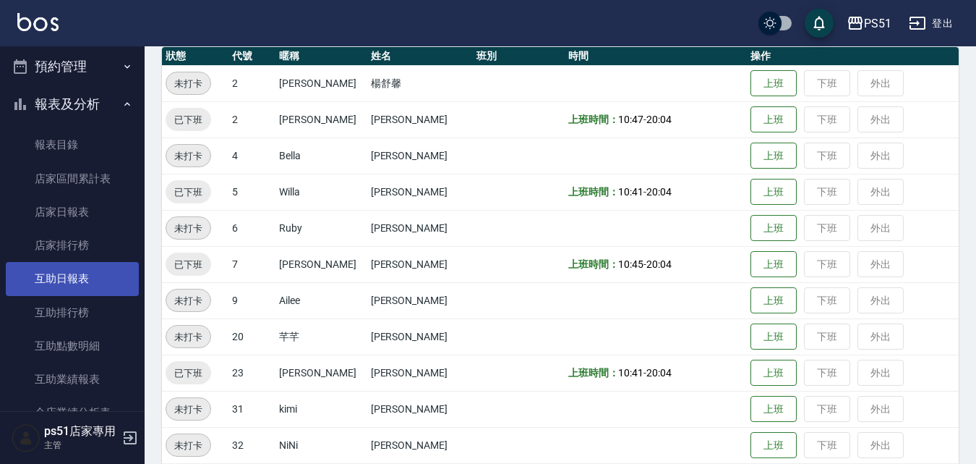
scroll to position [338, 0]
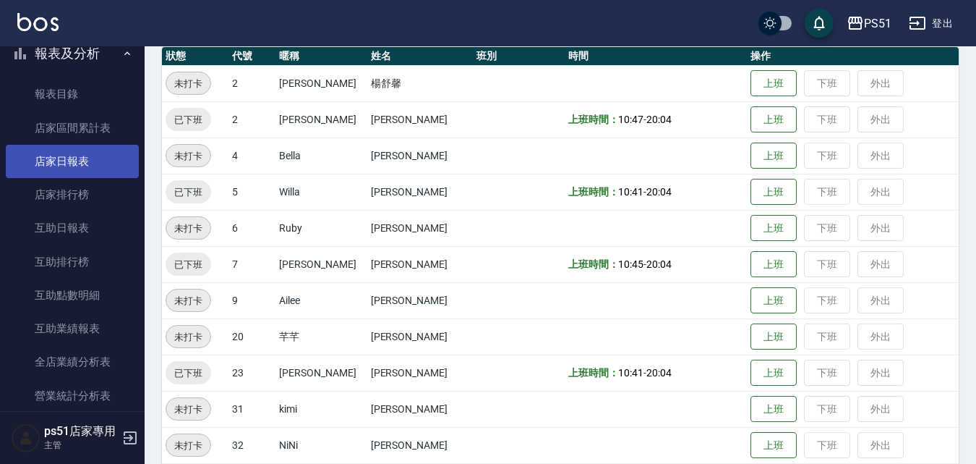
click at [98, 169] on link "店家日報表" at bounding box center [72, 161] width 133 height 33
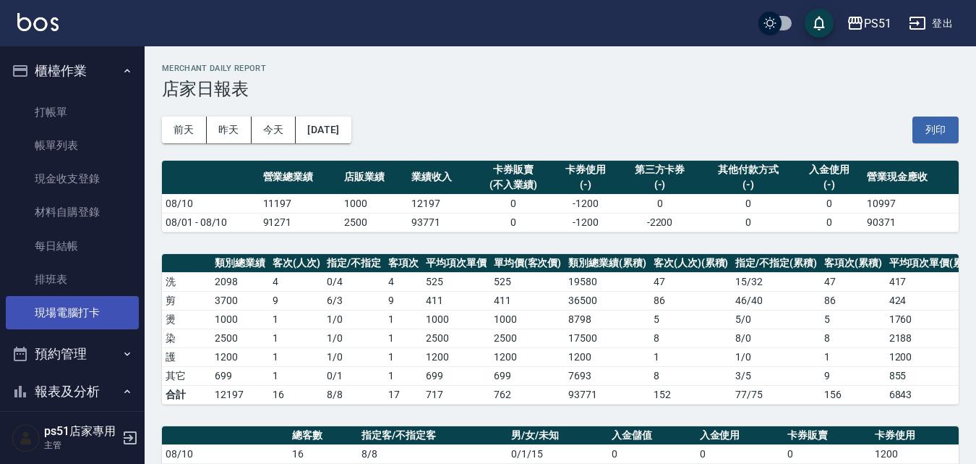
click at [71, 312] on link "現場電腦打卡" at bounding box center [72, 312] width 133 height 33
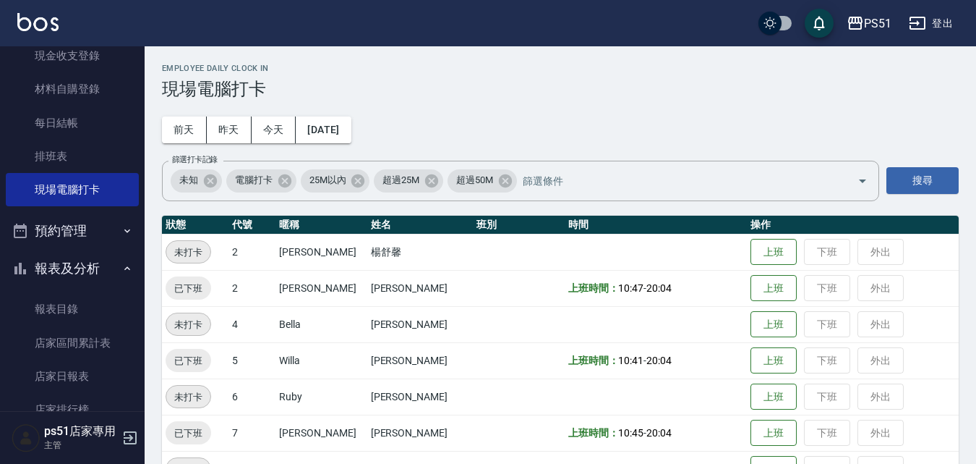
scroll to position [168, 0]
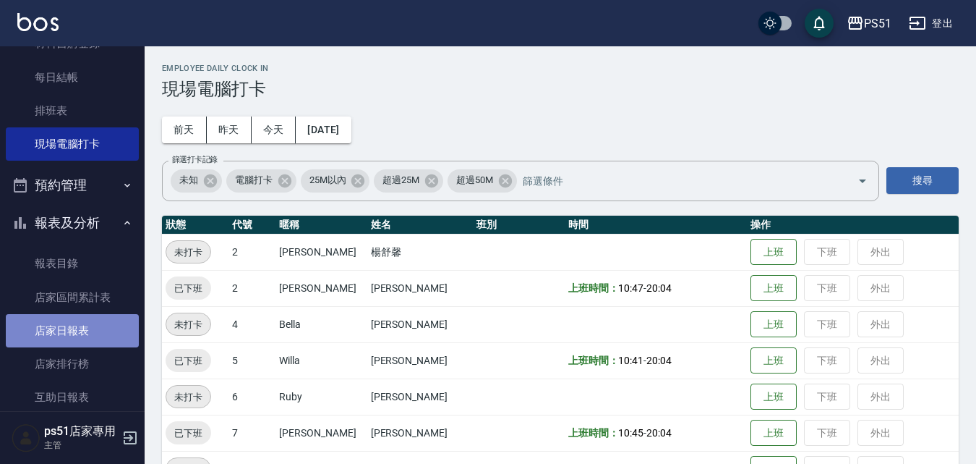
click at [87, 321] on link "店家日報表" at bounding box center [72, 330] width 133 height 33
